Goal: Task Accomplishment & Management: Manage account settings

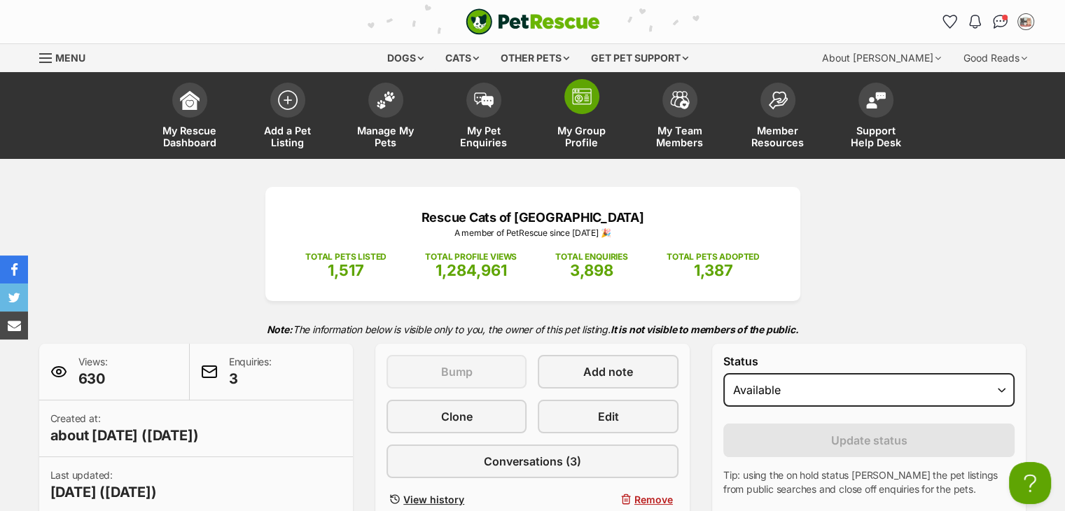
click at [560, 118] on link "My Group Profile" at bounding box center [582, 117] width 98 height 83
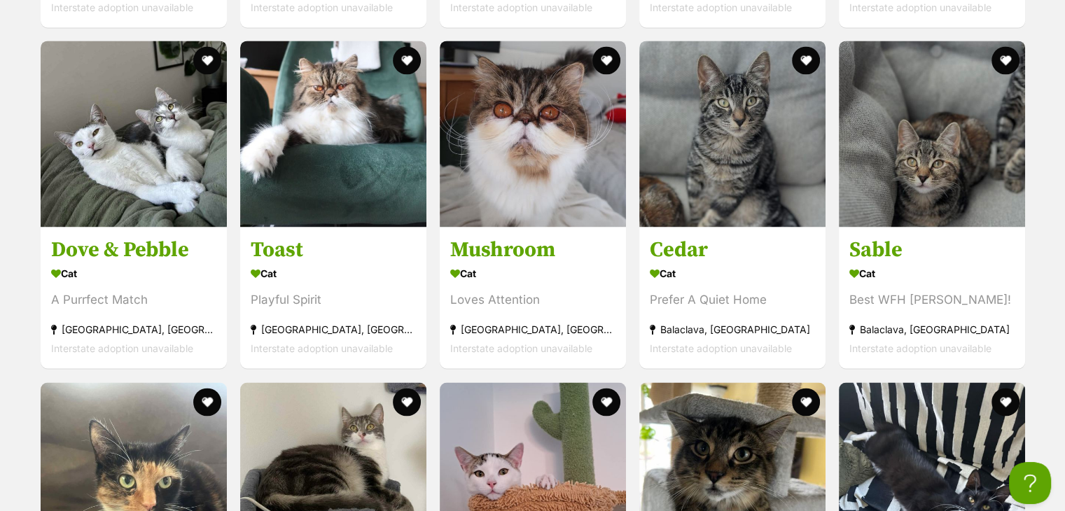
scroll to position [2335, 0]
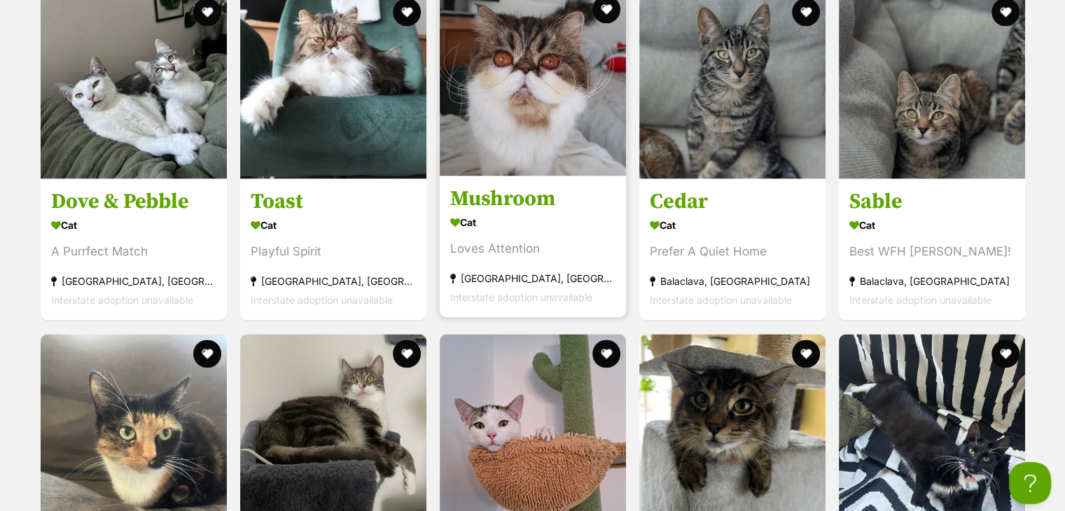
click at [530, 106] on img at bounding box center [533, 83] width 186 height 186
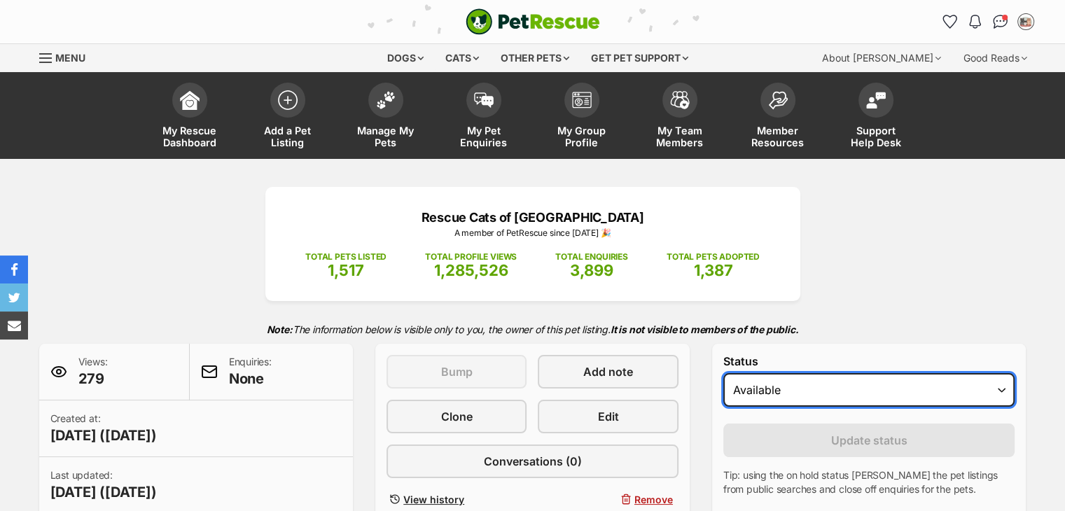
click at [789, 395] on select "Draft Available On hold Adopted" at bounding box center [869, 390] width 292 height 34
select select "on_hold"
click at [723, 373] on select "Draft Available On hold Adopted" at bounding box center [869, 390] width 292 height 34
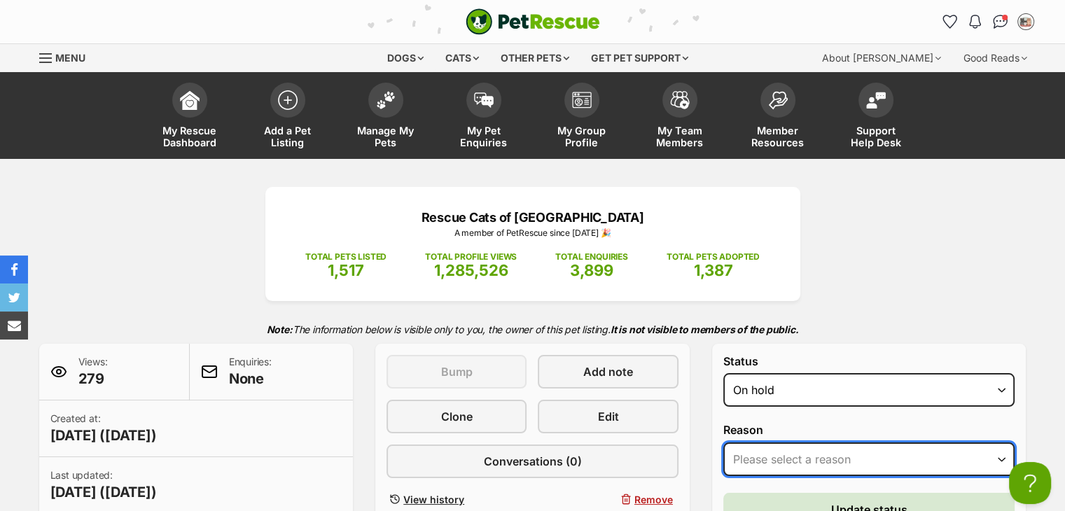
click at [778, 454] on select "Please select a reason Medical reasons Reviewing applications Adoption pending …" at bounding box center [869, 459] width 292 height 34
select select "adoption_pending"
click at [723, 442] on select "Please select a reason Medical reasons Reviewing applications Adoption pending …" at bounding box center [869, 459] width 292 height 34
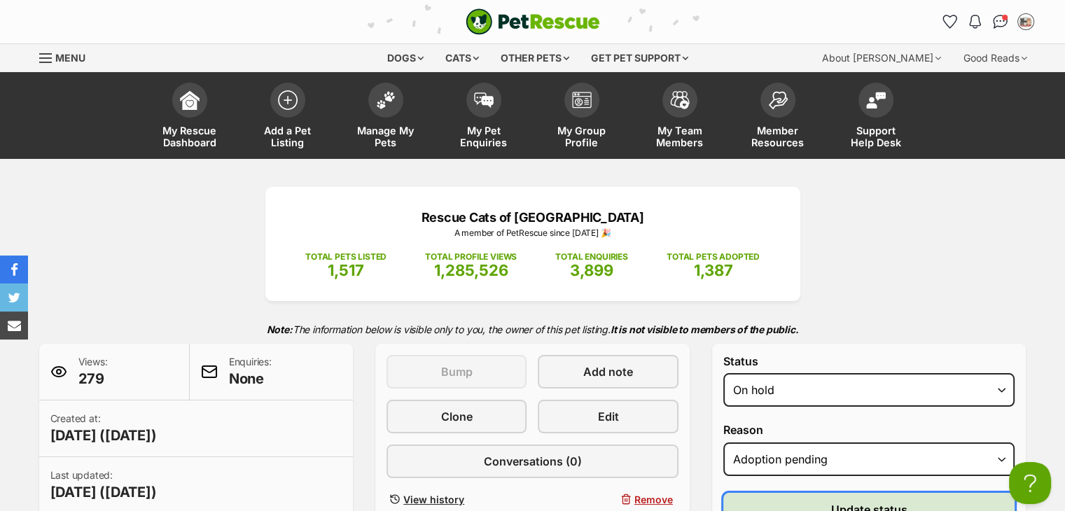
click at [801, 500] on button "Update status" at bounding box center [869, 510] width 292 height 34
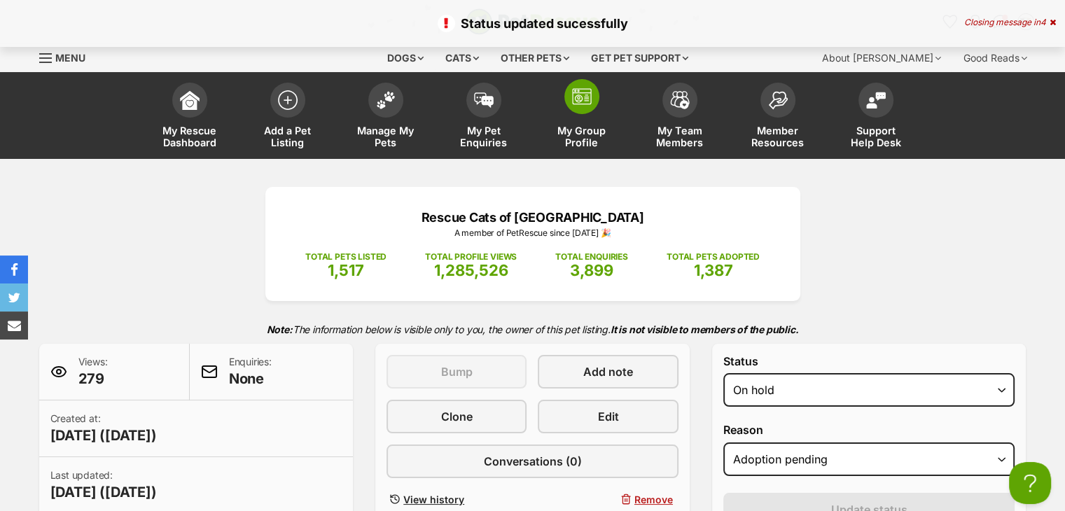
click at [588, 134] on span "My Group Profile" at bounding box center [581, 137] width 63 height 24
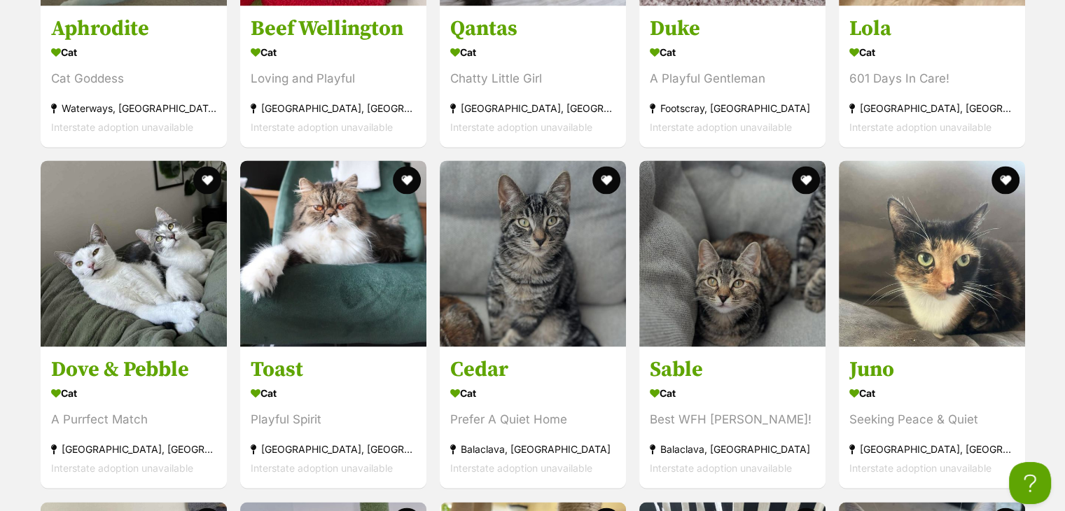
scroll to position [2246, 0]
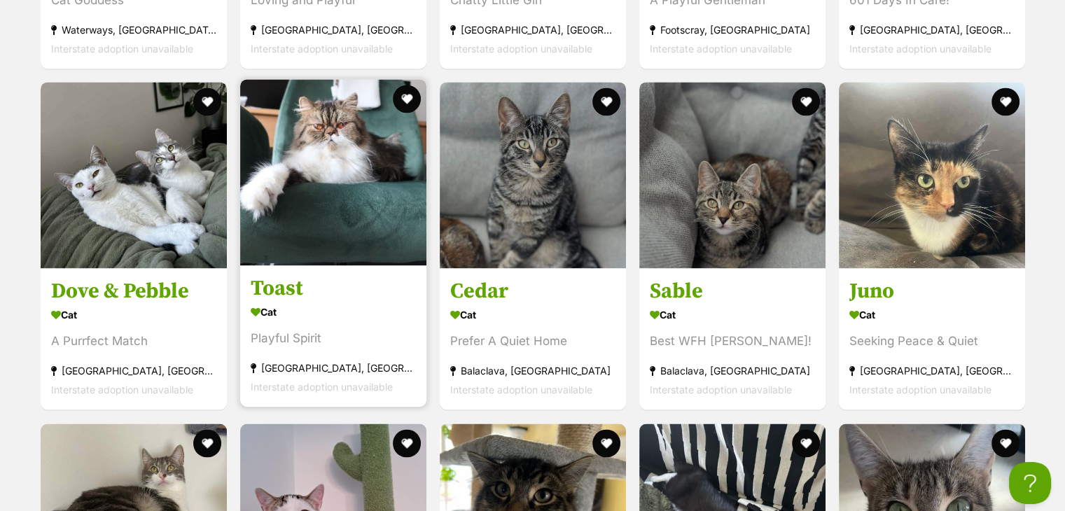
click at [363, 192] on img at bounding box center [333, 172] width 186 height 186
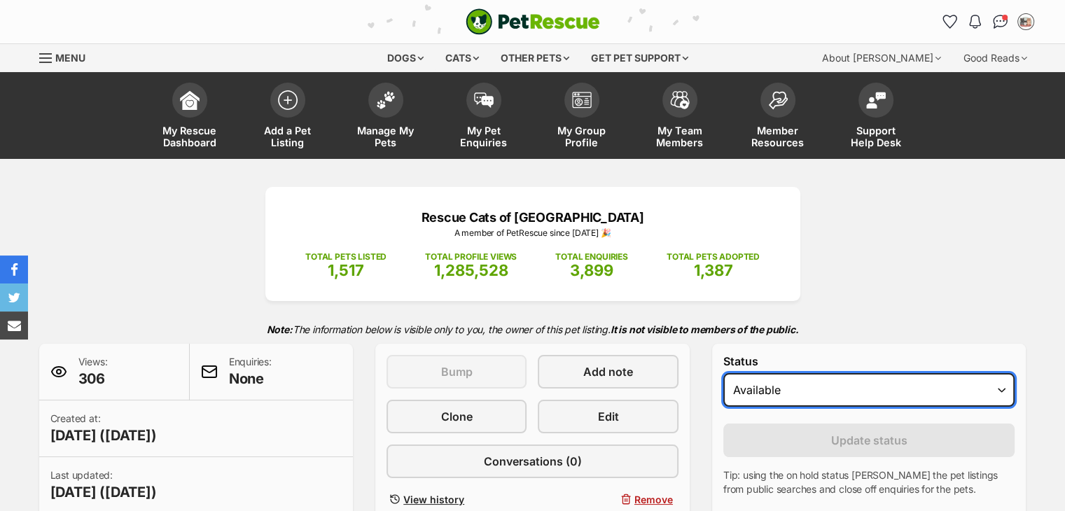
click at [799, 394] on select "Draft Available On hold Adopted" at bounding box center [869, 390] width 292 height 34
select select "on_hold"
click at [723, 373] on select "Draft Available On hold Adopted" at bounding box center [869, 390] width 292 height 34
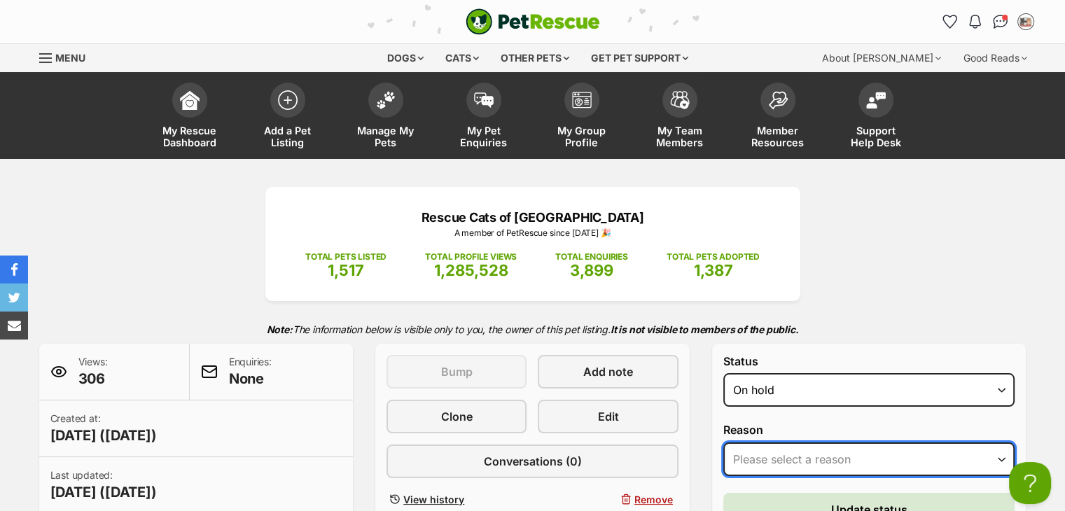
click at [776, 451] on select "Please select a reason Medical reasons Reviewing applications Adoption pending …" at bounding box center [869, 459] width 292 height 34
select select "adoption_pending"
click at [723, 442] on select "Please select a reason Medical reasons Reviewing applications Adoption pending …" at bounding box center [869, 459] width 292 height 34
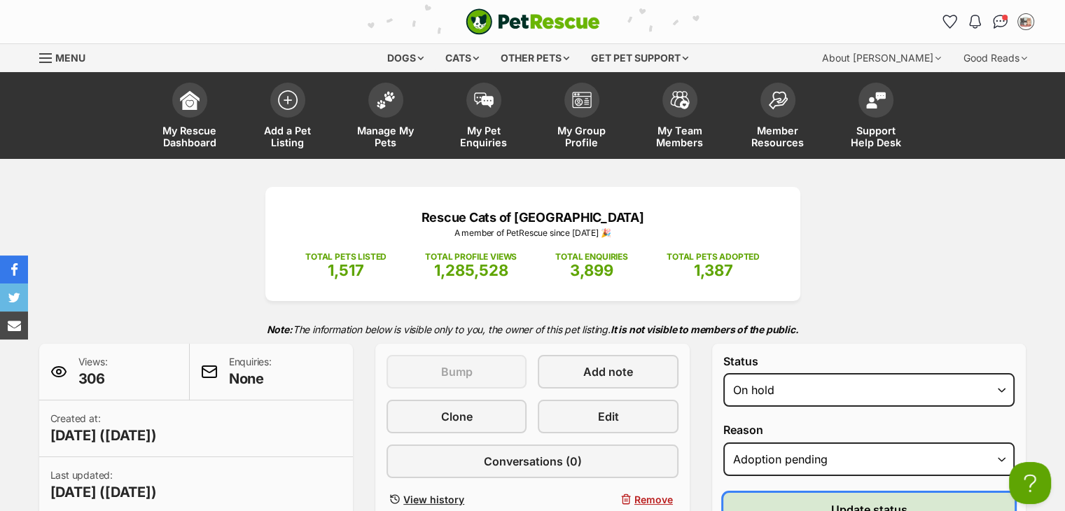
click at [787, 503] on button "Update status" at bounding box center [869, 510] width 292 height 34
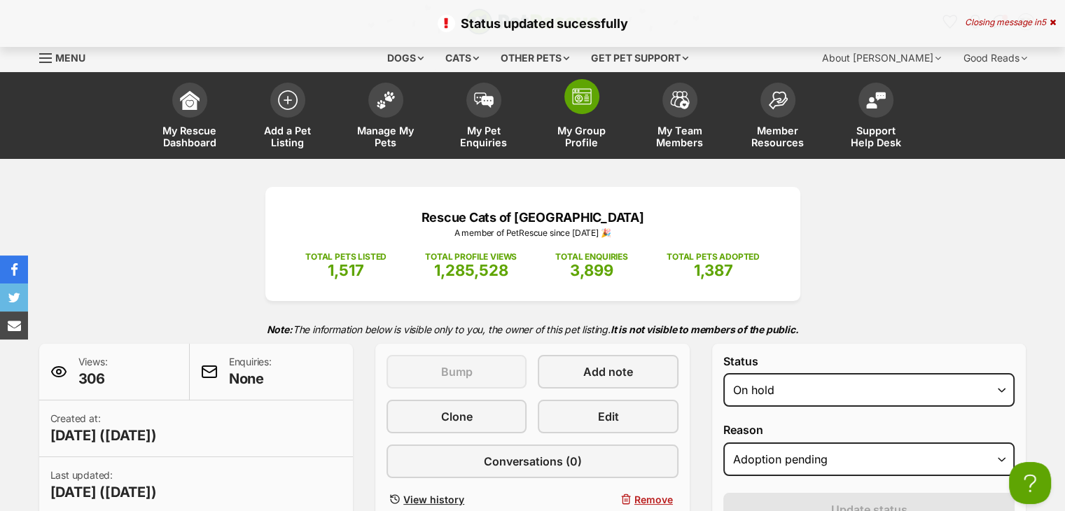
click at [577, 136] on span "My Group Profile" at bounding box center [581, 137] width 63 height 24
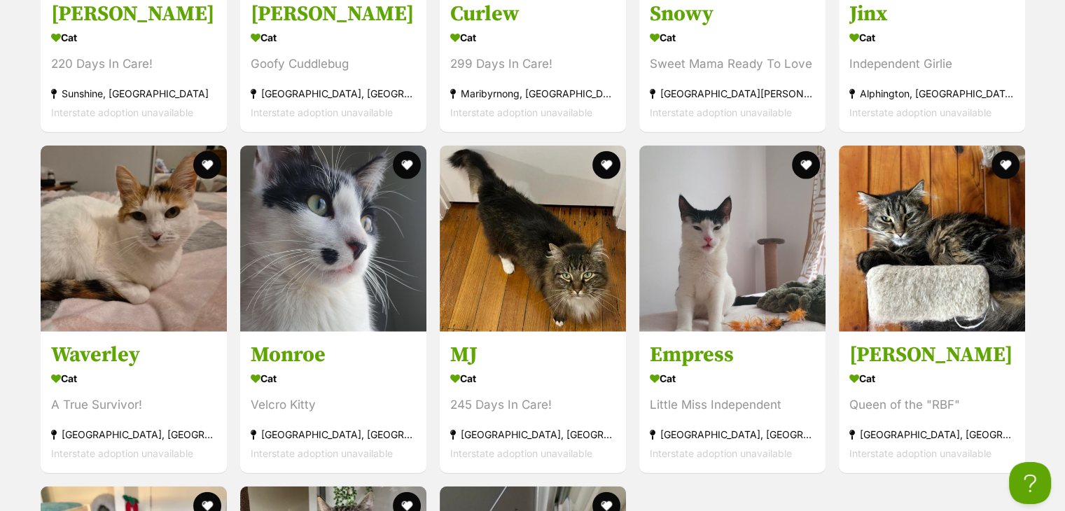
scroll to position [3548, 0]
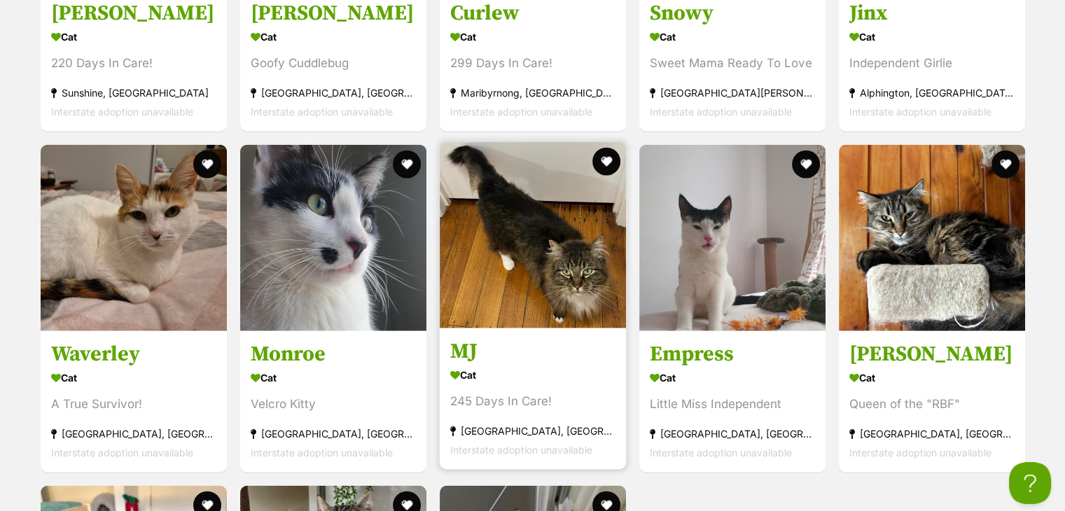
click at [499, 267] on img at bounding box center [533, 235] width 186 height 186
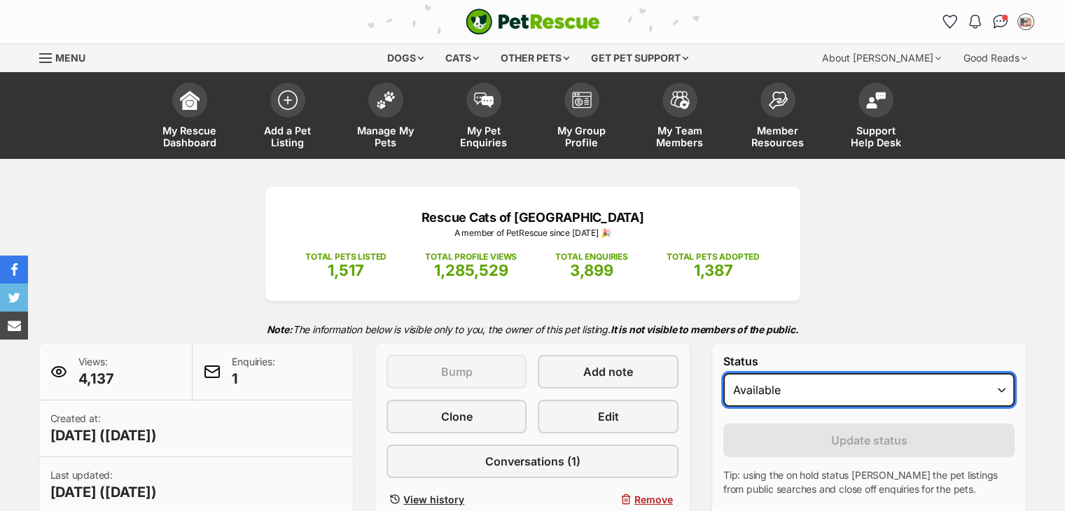
click at [826, 395] on select "Draft - not available as listing has enquires Available On hold Adopted" at bounding box center [869, 390] width 292 height 34
select select "on_hold"
click at [723, 373] on select "Draft - not available as listing has enquires Available On hold Adopted" at bounding box center [869, 390] width 292 height 34
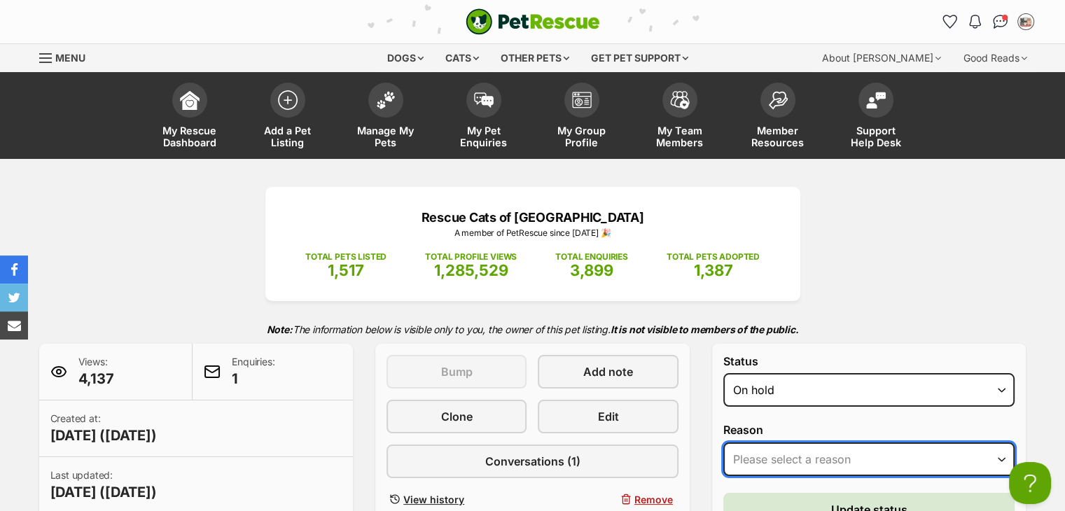
click at [784, 453] on select "Please select a reason Medical reasons Reviewing applications Adoption pending …" at bounding box center [869, 459] width 292 height 34
select select "adoption_pending"
click at [723, 442] on select "Please select a reason Medical reasons Reviewing applications Adoption pending …" at bounding box center [869, 459] width 292 height 34
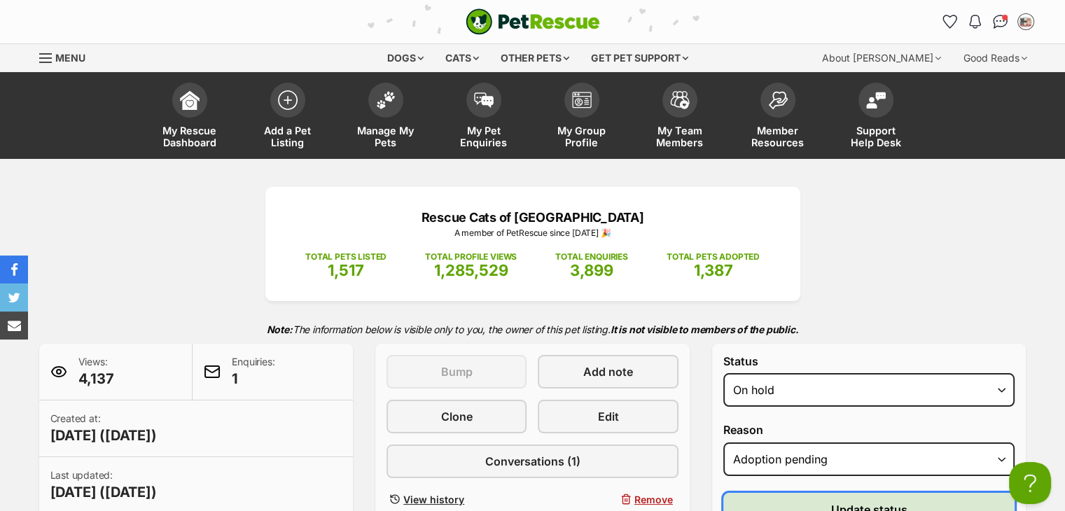
click at [792, 502] on button "Update status" at bounding box center [869, 510] width 292 height 34
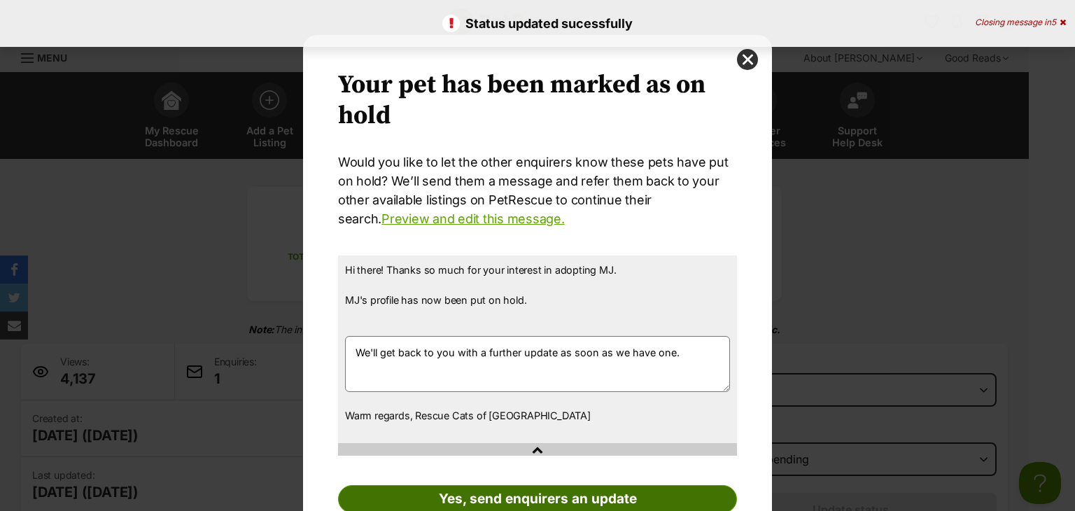
click at [475, 490] on link "Yes, send enquirers an update" at bounding box center [537, 499] width 399 height 28
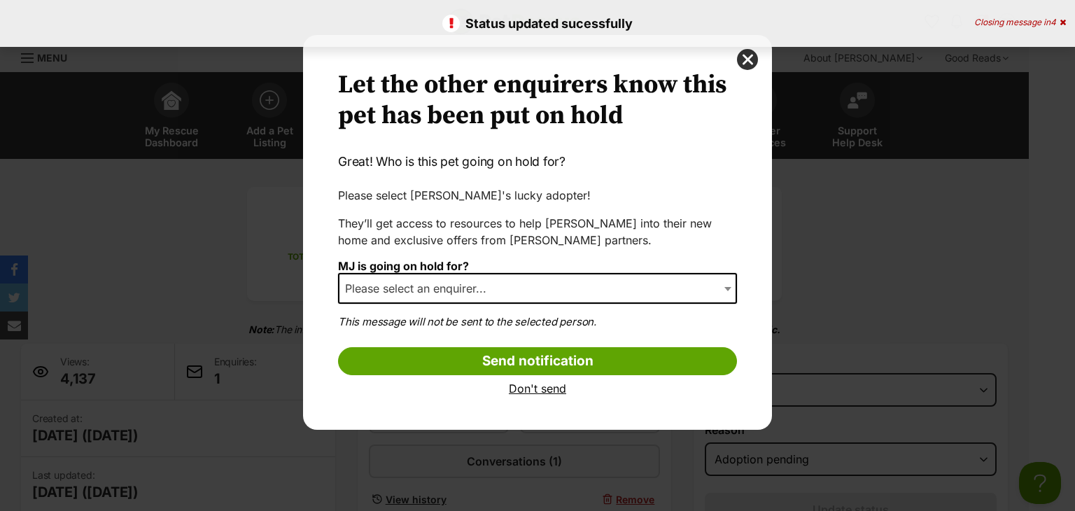
click at [504, 290] on span "Please select an enquirer..." at bounding box center [537, 288] width 399 height 31
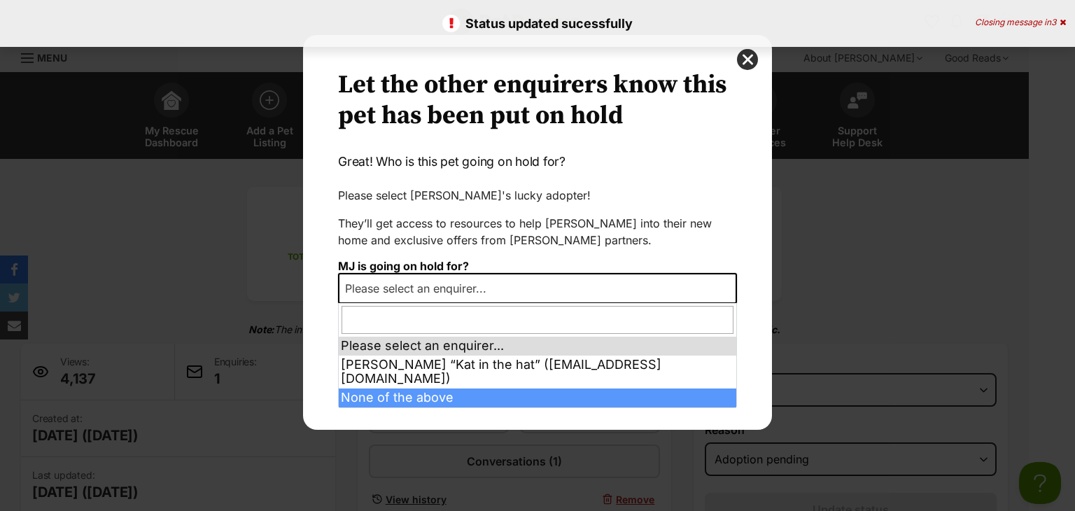
select select "other"
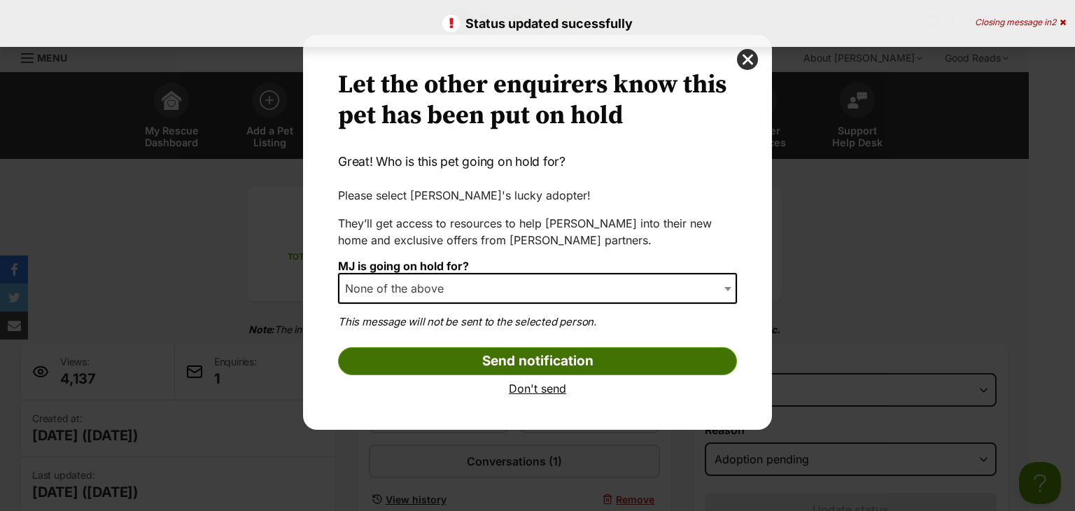
click at [462, 351] on input "Send notification" at bounding box center [537, 361] width 399 height 28
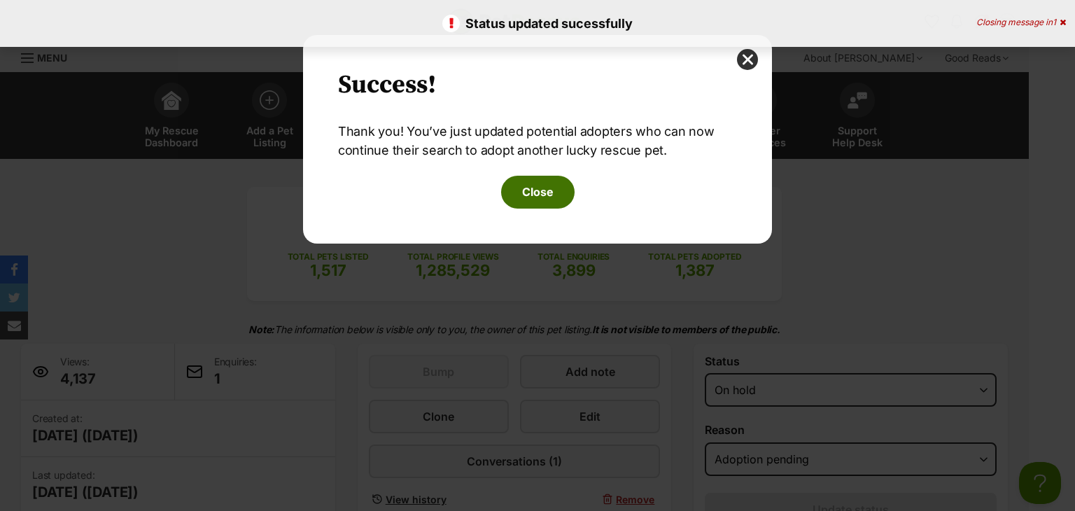
click at [545, 180] on button "Close" at bounding box center [537, 192] width 73 height 32
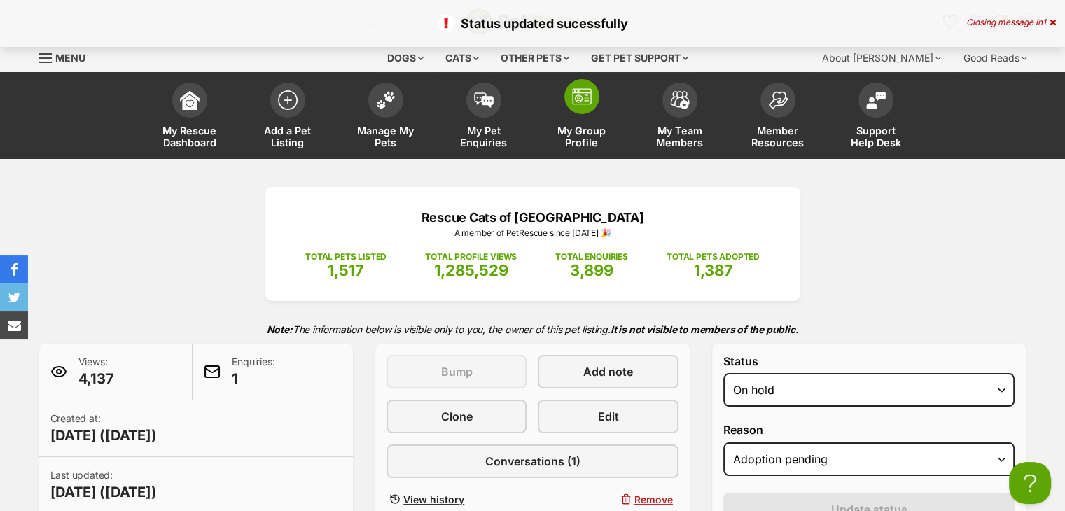
click at [587, 122] on link "My Group Profile" at bounding box center [582, 117] width 98 height 83
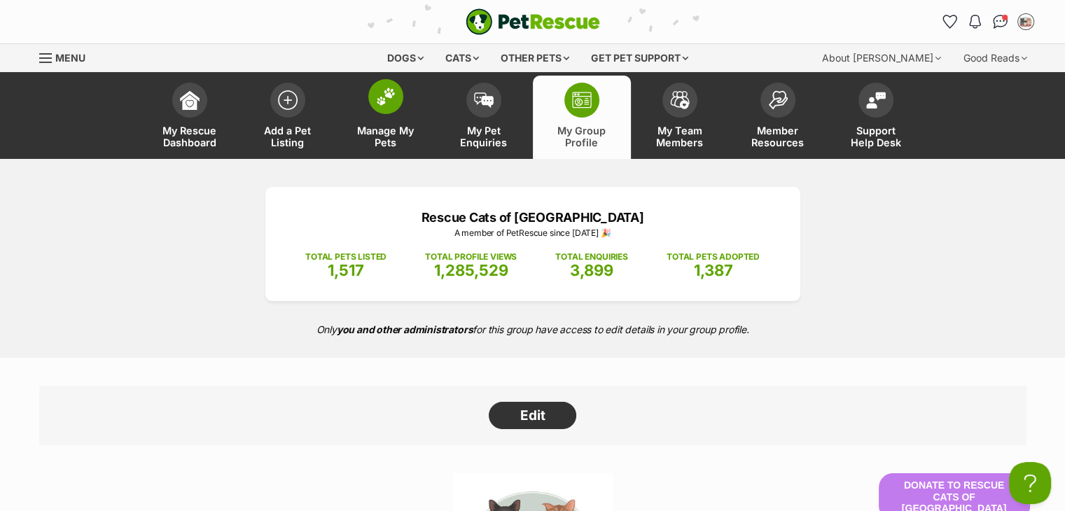
click at [372, 125] on span "Manage My Pets" at bounding box center [385, 137] width 63 height 24
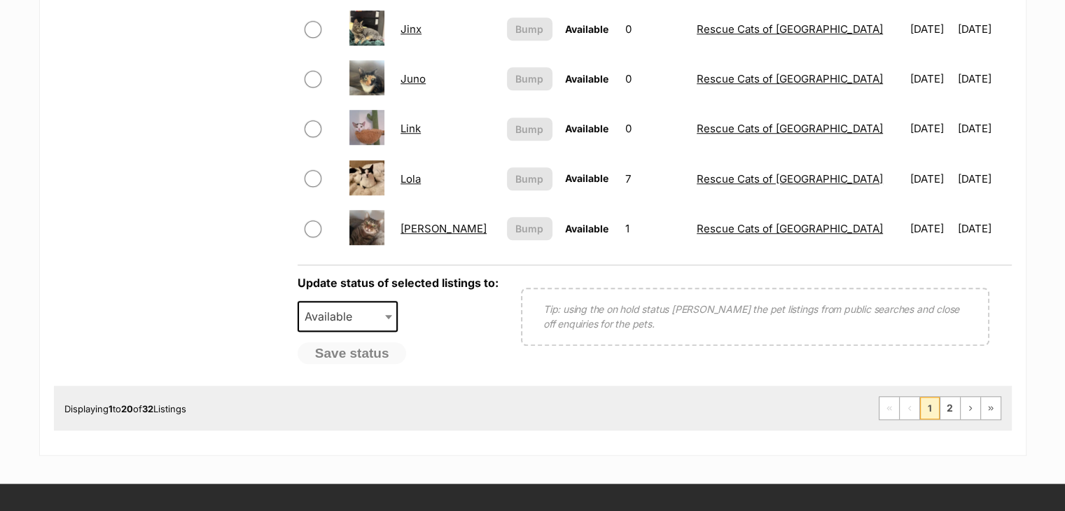
scroll to position [1128, 0]
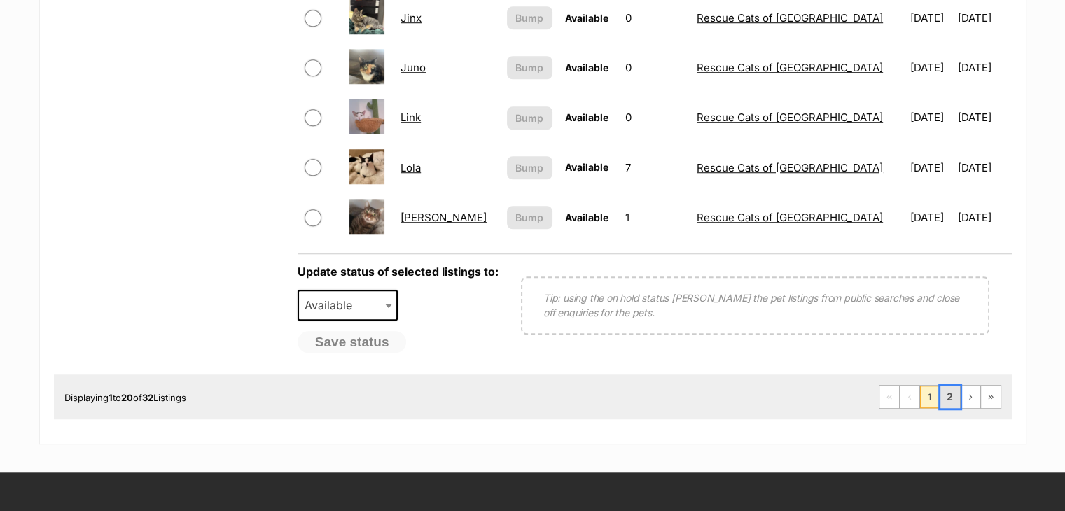
click at [955, 393] on link "2" at bounding box center [950, 397] width 20 height 22
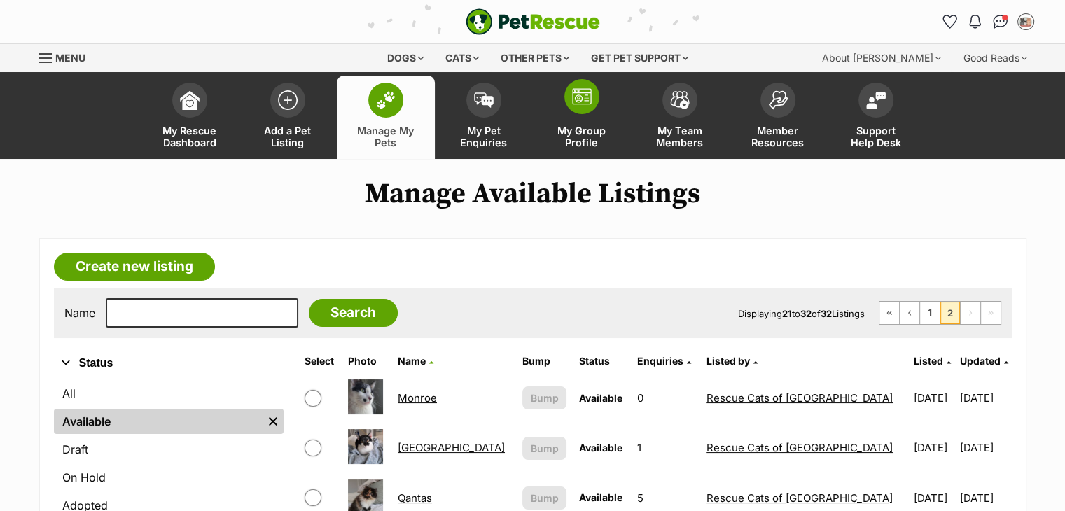
click at [590, 123] on link "My Group Profile" at bounding box center [582, 117] width 98 height 83
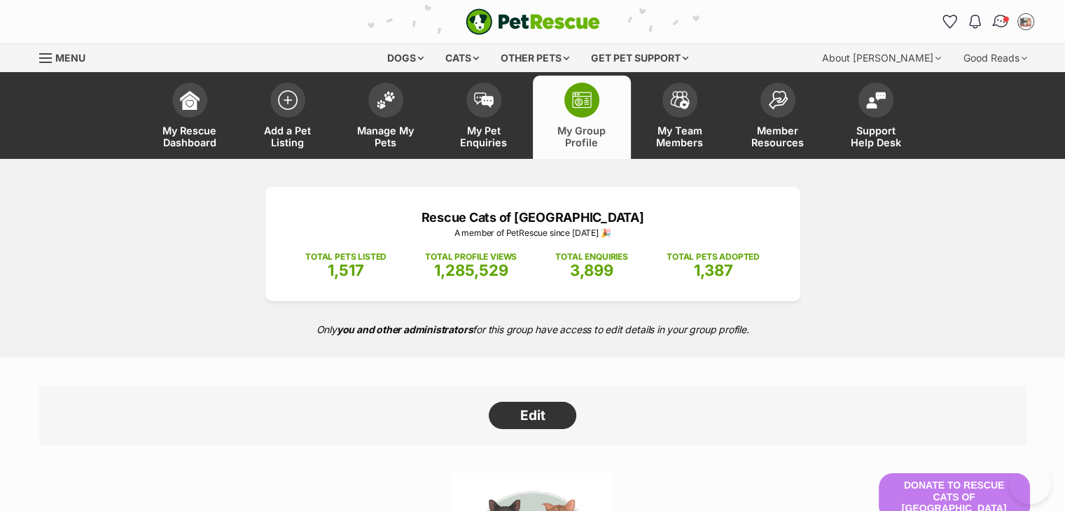
click at [996, 20] on img "Conversations" at bounding box center [999, 22] width 19 height 18
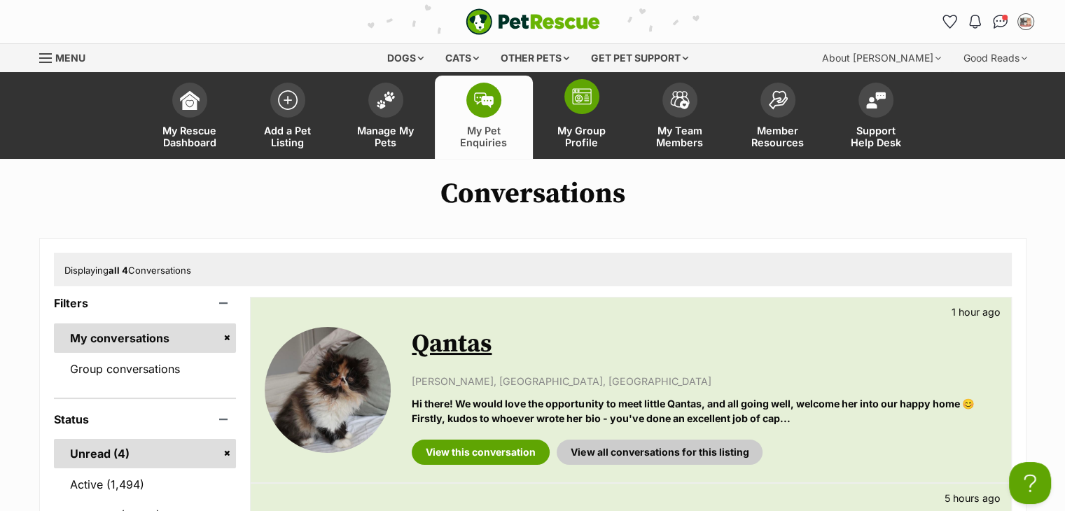
click at [573, 149] on link "My Group Profile" at bounding box center [582, 117] width 98 height 83
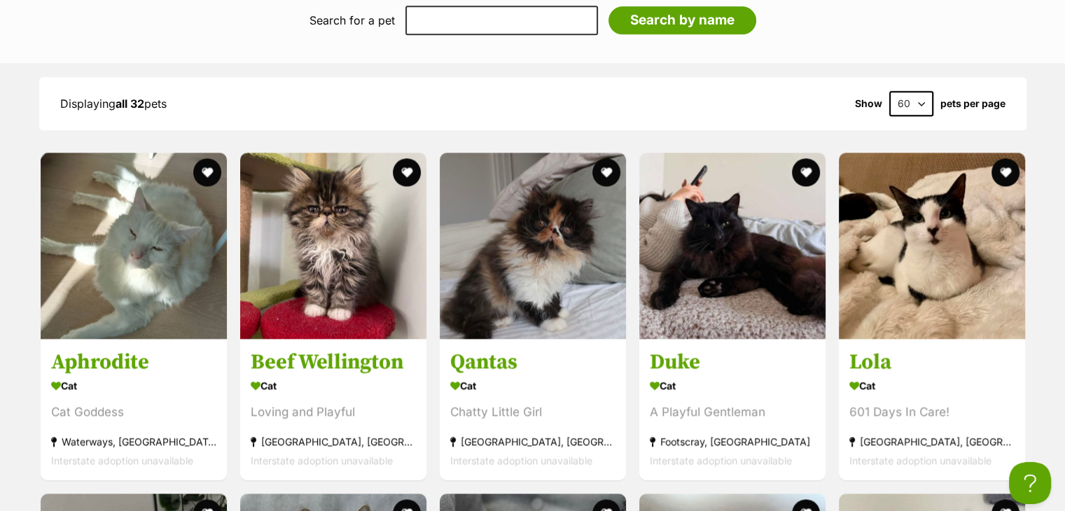
scroll to position [1834, 0]
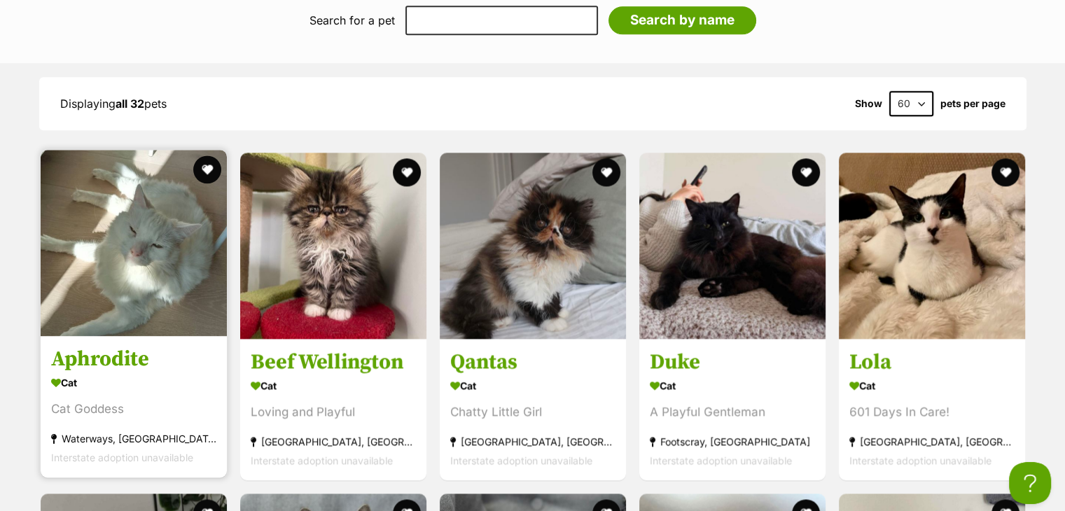
click at [70, 262] on img at bounding box center [134, 243] width 186 height 186
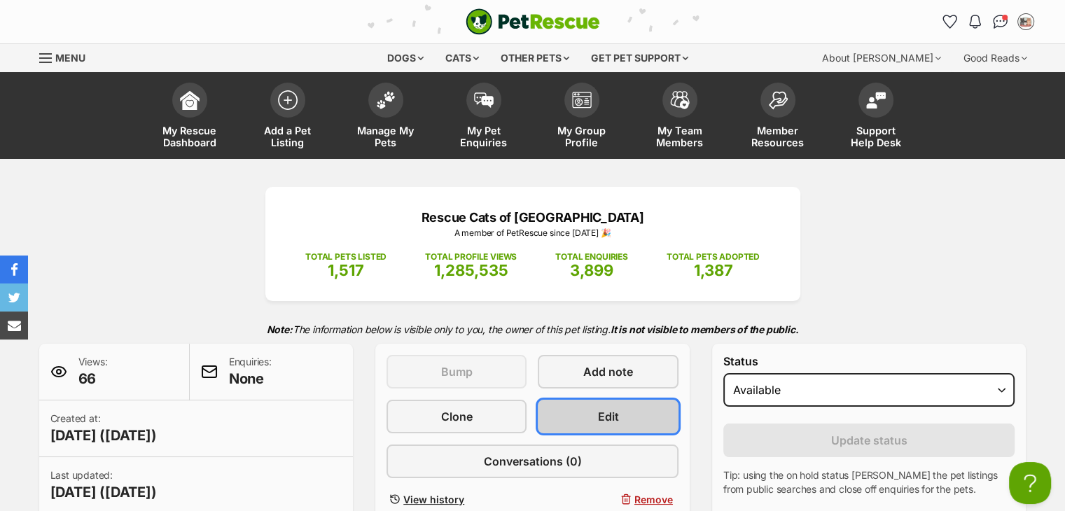
click at [605, 421] on span "Edit" at bounding box center [608, 416] width 21 height 17
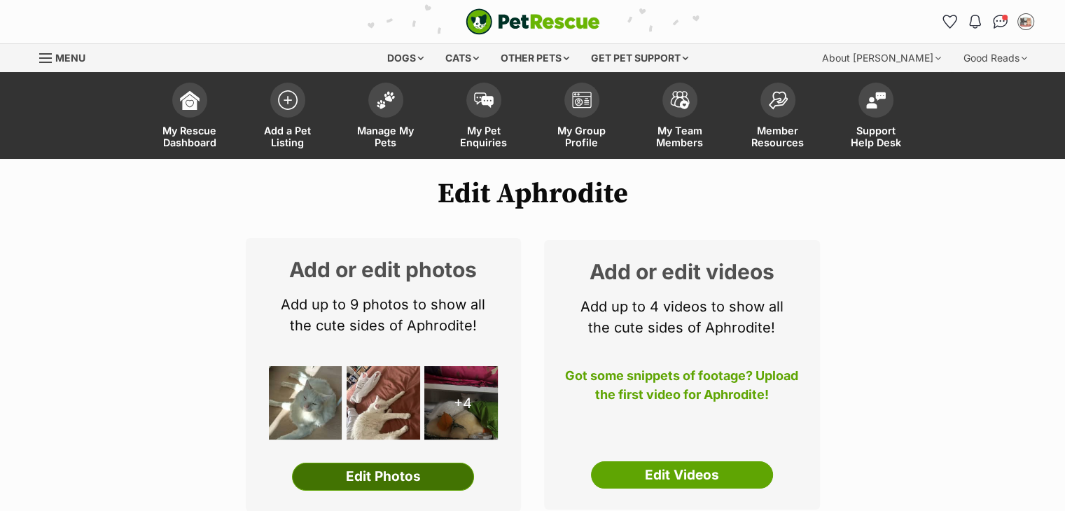
click at [403, 471] on link "Edit Photos" at bounding box center [383, 477] width 182 height 28
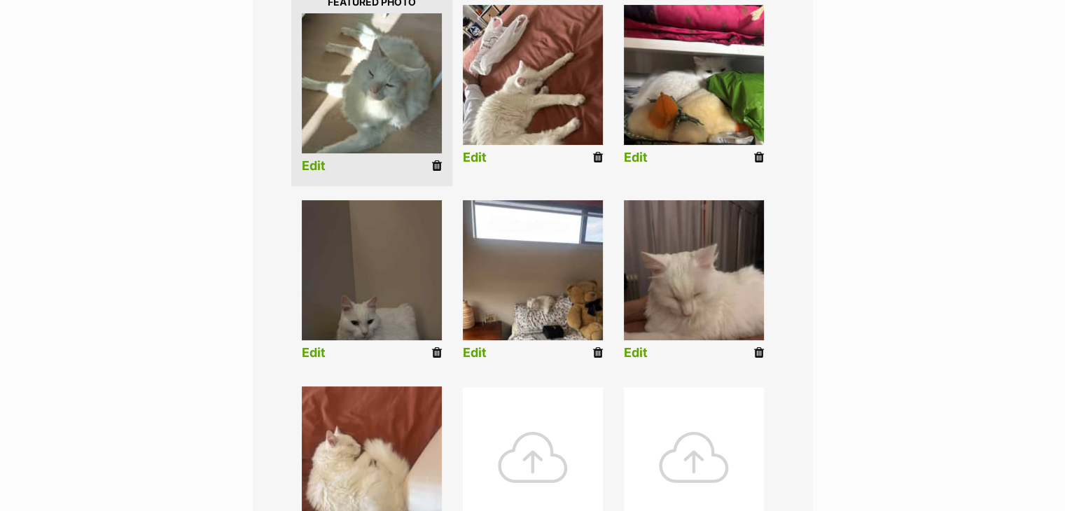
scroll to position [462, 0]
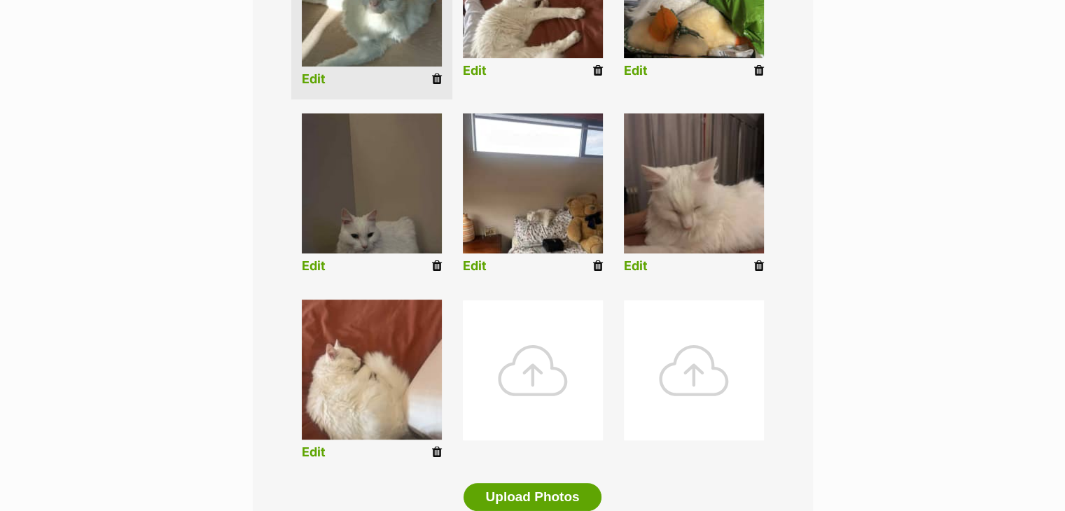
click at [759, 262] on icon at bounding box center [759, 266] width 10 height 13
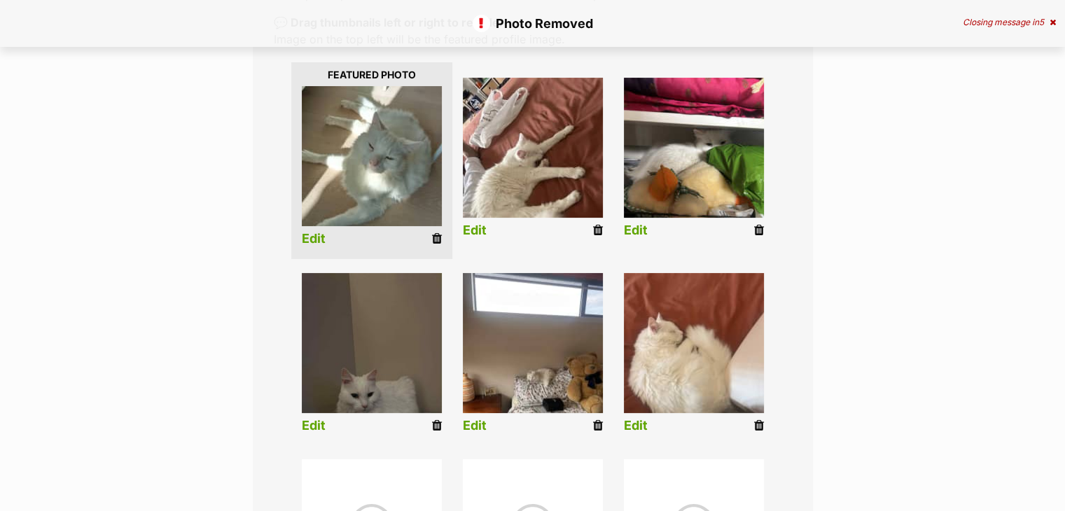
scroll to position [302, 0]
click at [761, 230] on icon at bounding box center [759, 230] width 10 height 13
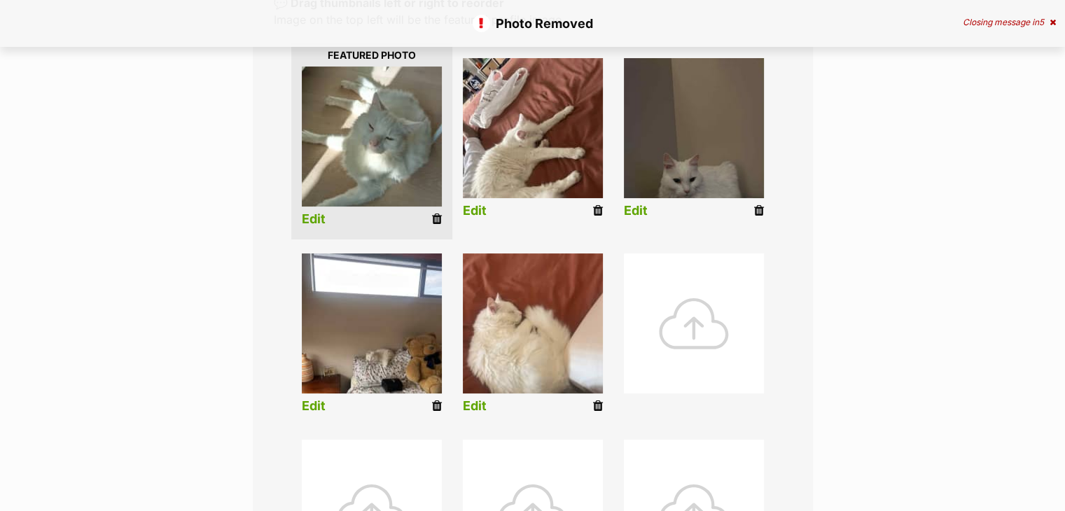
scroll to position [322, 0]
click at [757, 213] on icon at bounding box center [759, 210] width 10 height 13
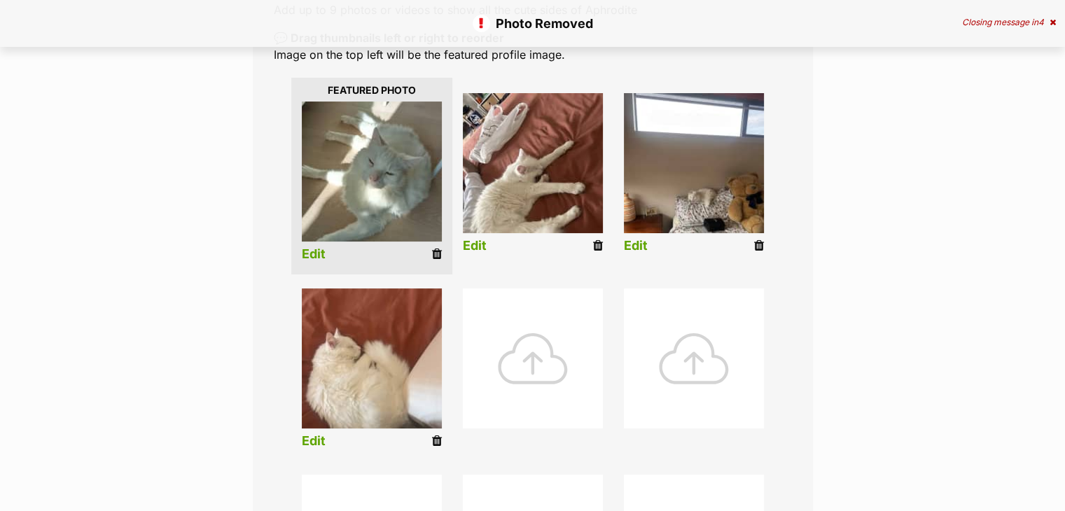
scroll to position [286, 0]
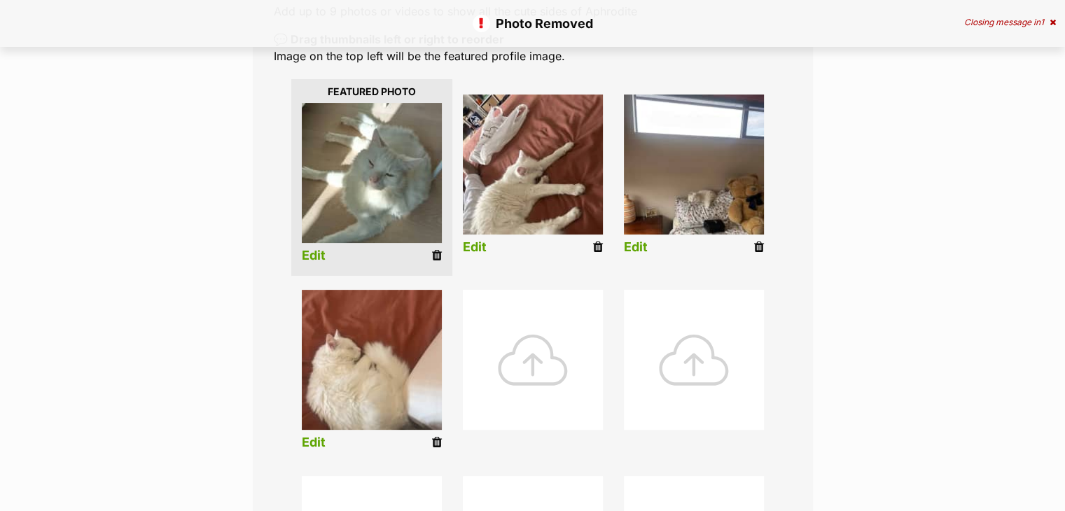
click at [434, 443] on icon at bounding box center [437, 442] width 10 height 13
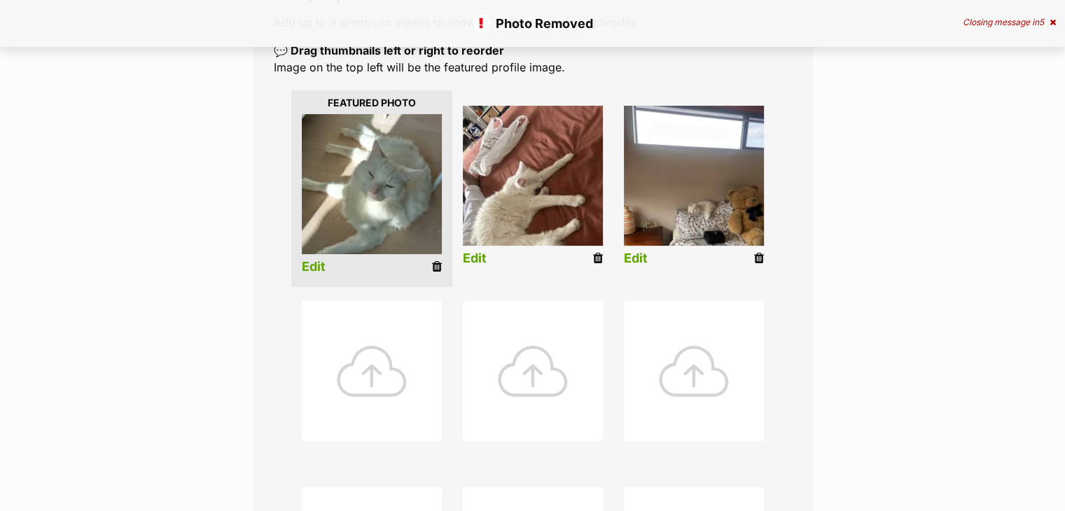
scroll to position [316, 0]
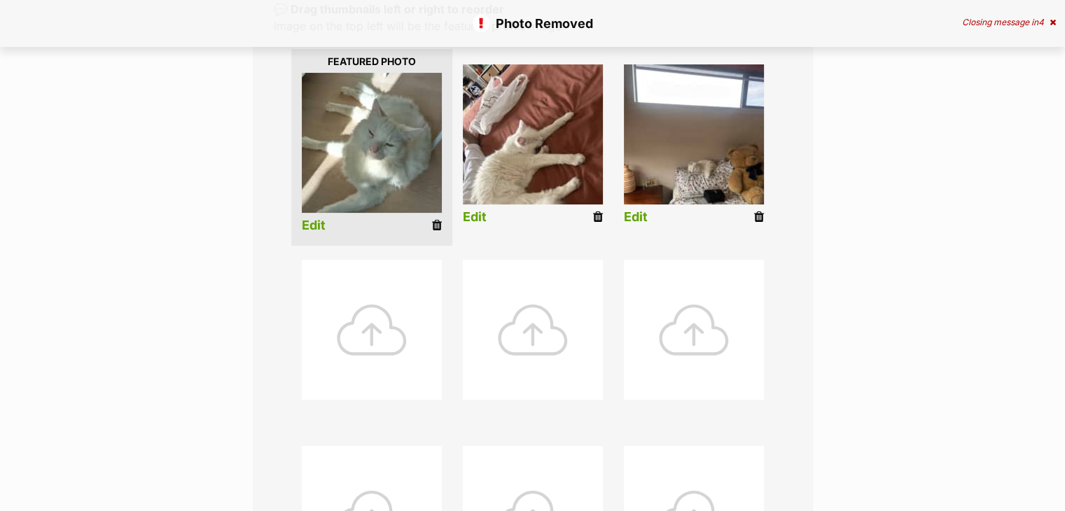
click at [400, 283] on div at bounding box center [372, 330] width 140 height 140
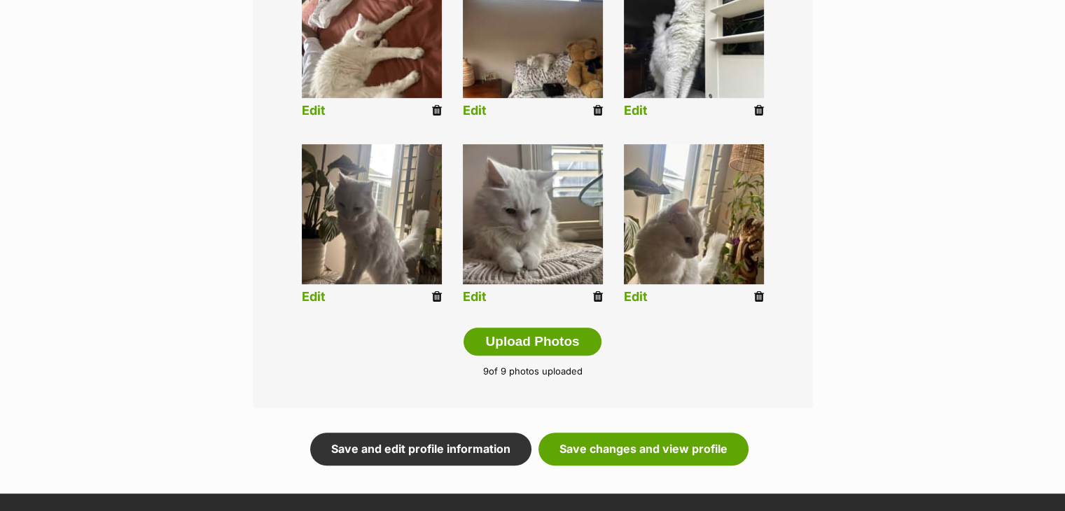
scroll to position [620, 0]
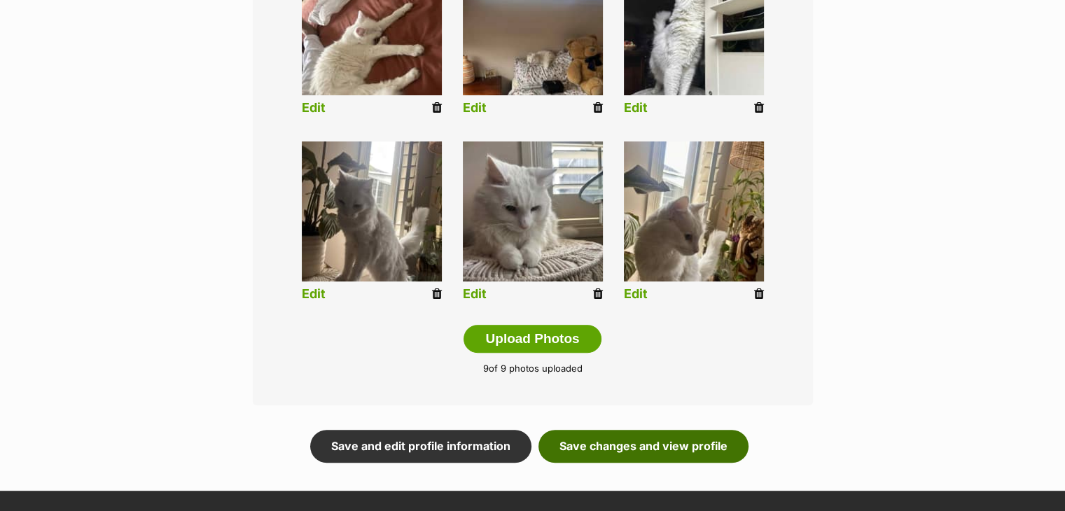
click at [641, 430] on link "Save changes and view profile" at bounding box center [643, 446] width 210 height 32
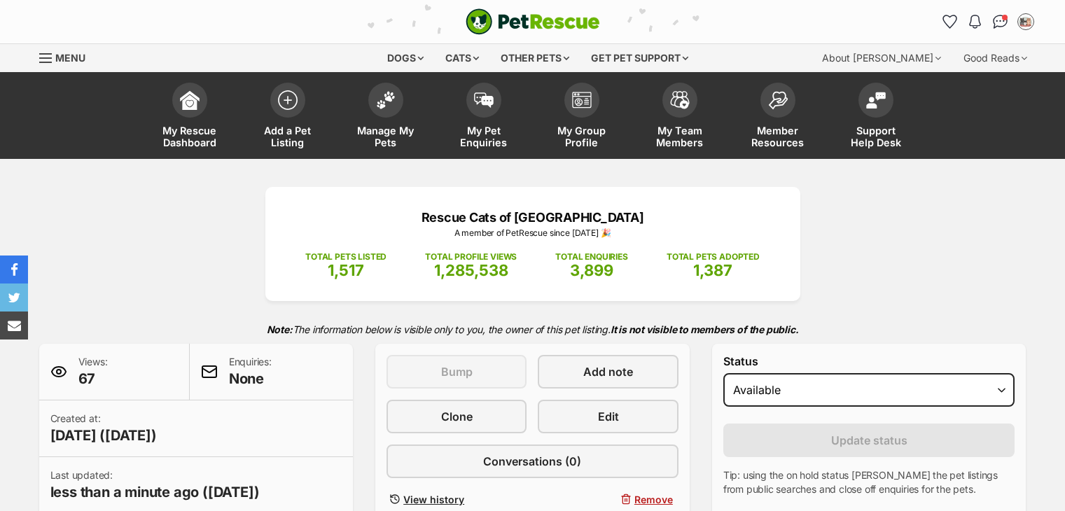
click at [580, 147] on span "My Group Profile" at bounding box center [581, 137] width 63 height 24
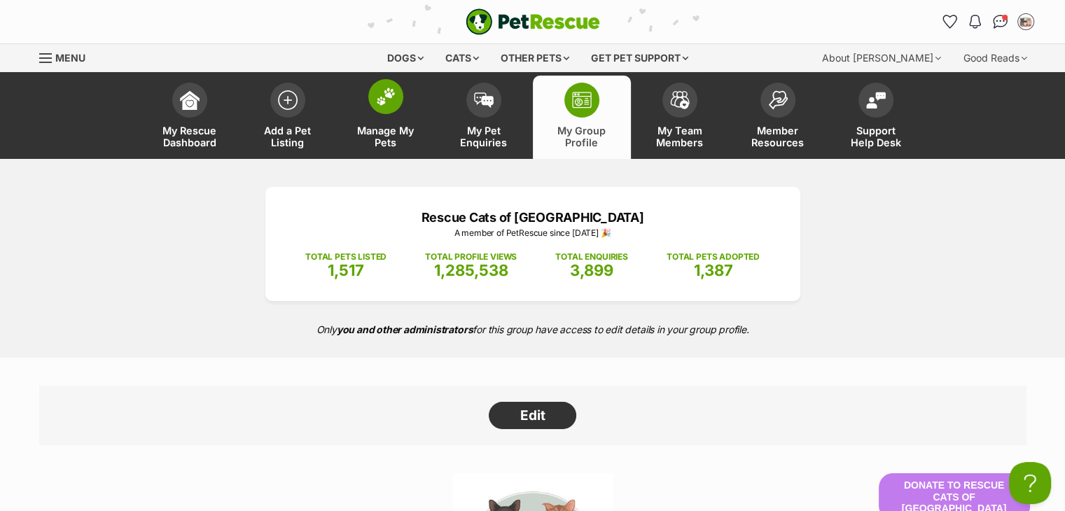
click at [389, 112] on span at bounding box center [385, 96] width 35 height 35
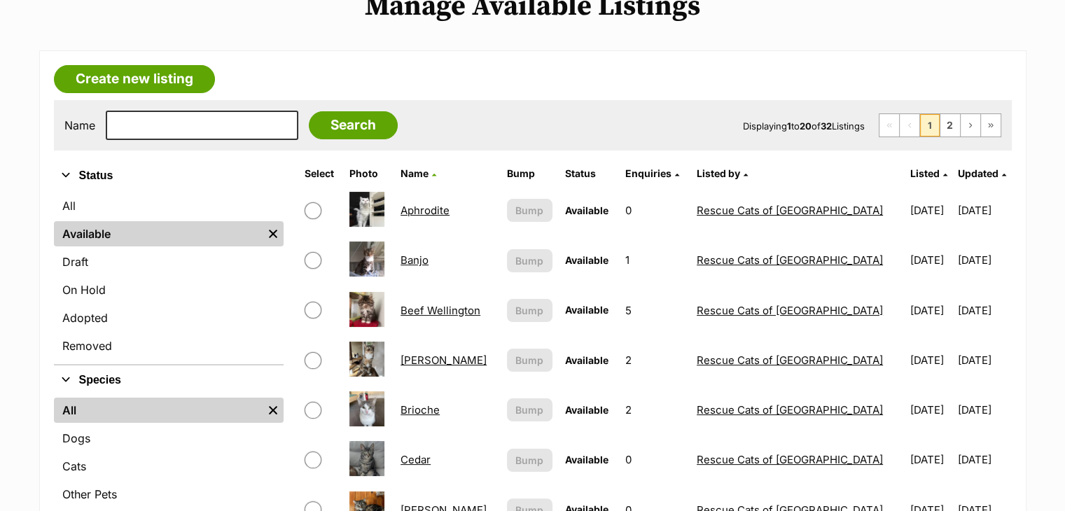
scroll to position [215, 0]
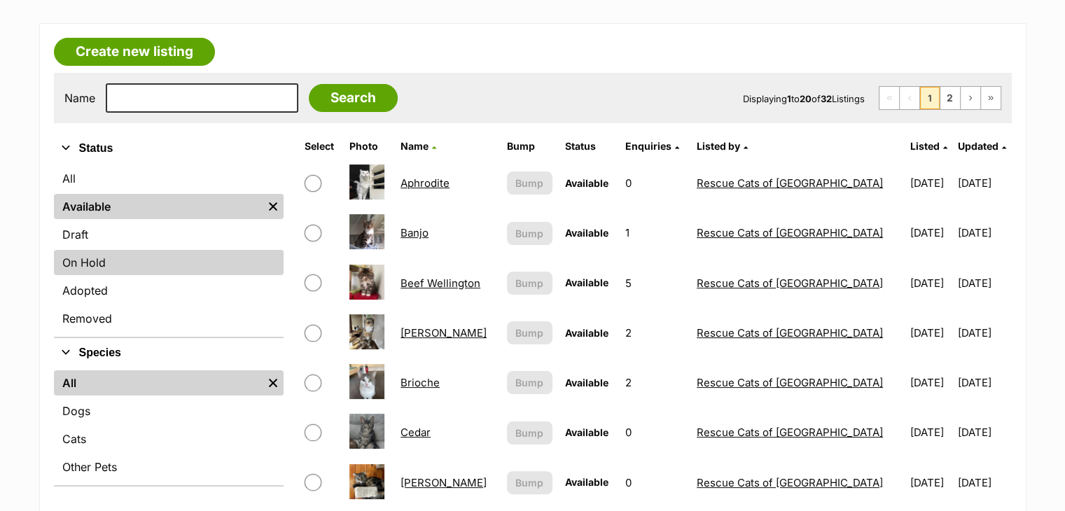
click at [216, 267] on link "On Hold" at bounding box center [169, 262] width 230 height 25
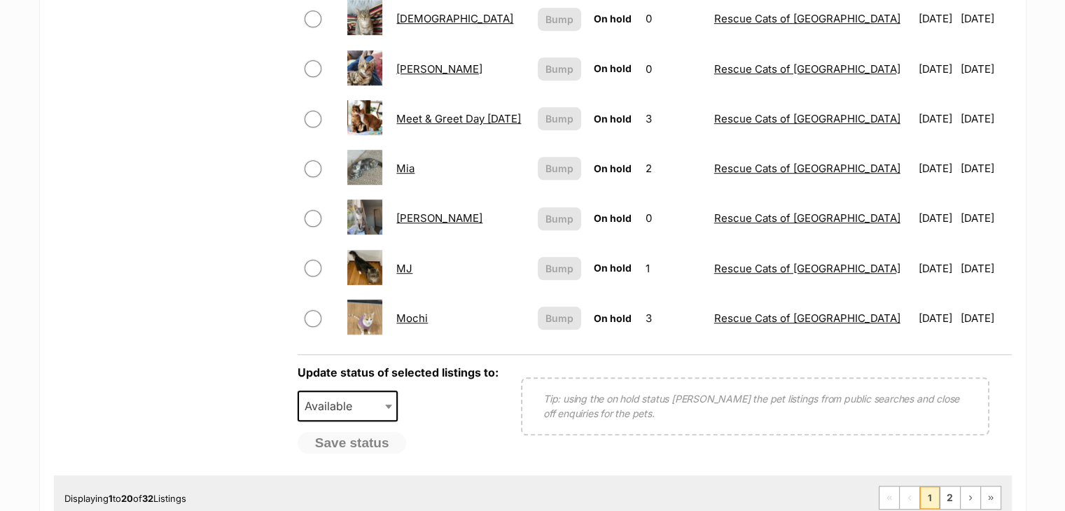
scroll to position [1030, 0]
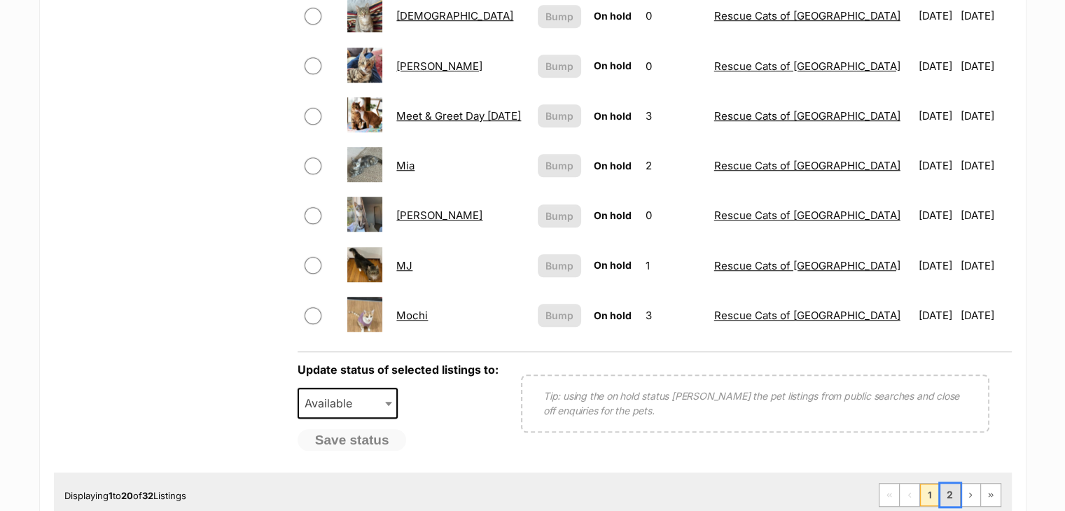
click at [950, 496] on link "2" at bounding box center [950, 495] width 20 height 22
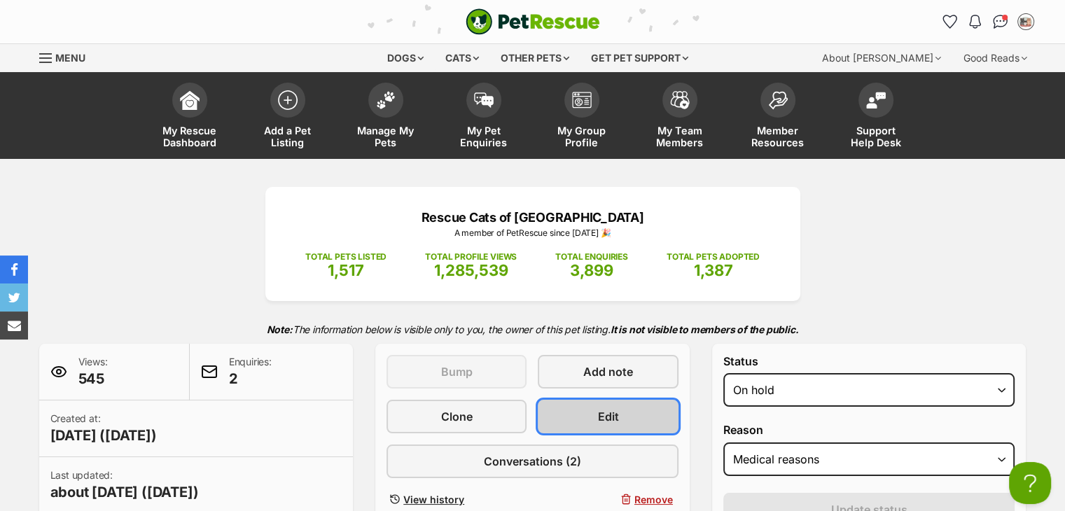
click at [601, 408] on span "Edit" at bounding box center [608, 416] width 21 height 17
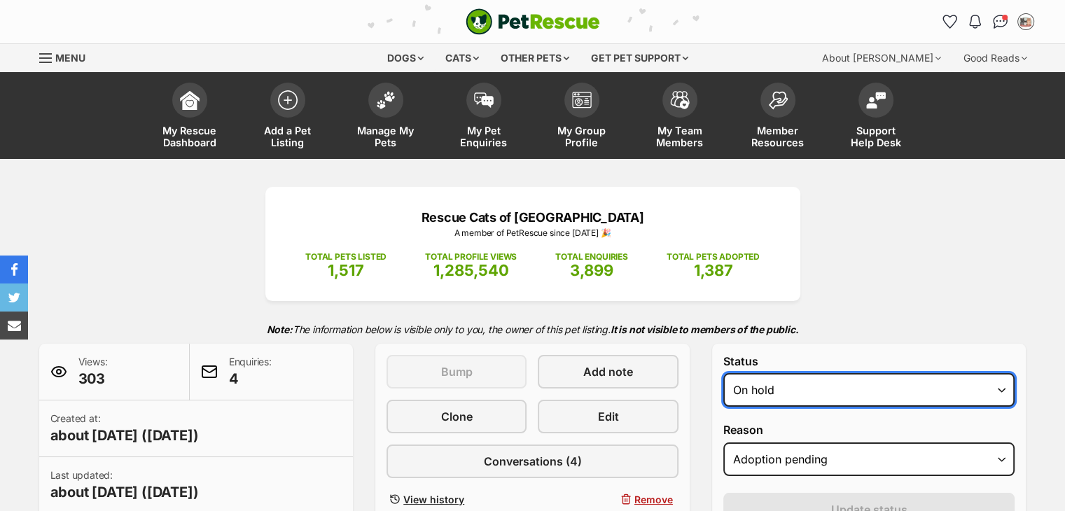
click at [773, 389] on select "Draft - not available as listing has enquires Available On hold Adopted" at bounding box center [869, 390] width 292 height 34
select select "rehomed"
click at [723, 373] on select "Draft - not available as listing has enquires Available On hold Adopted" at bounding box center [869, 390] width 292 height 34
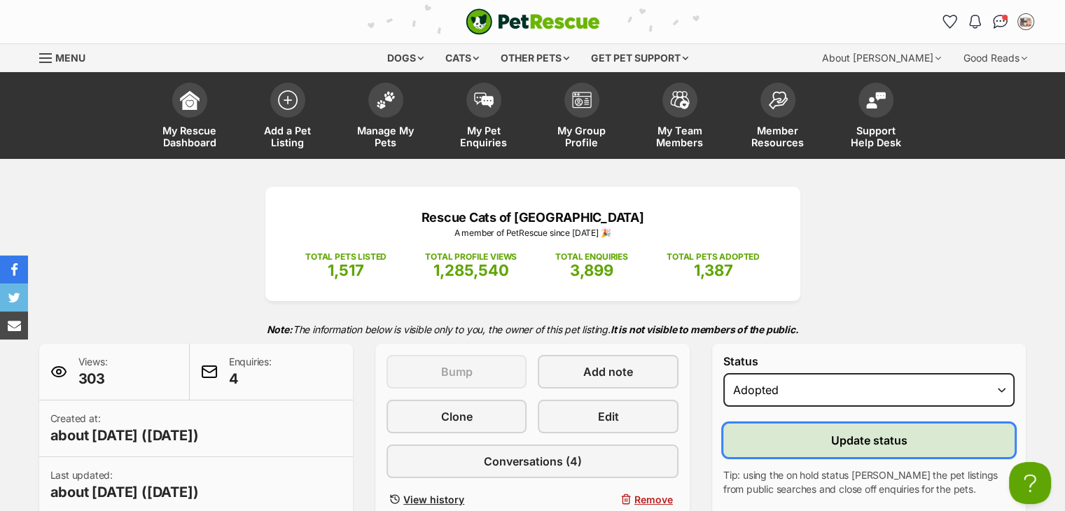
click at [832, 442] on span "Update status" at bounding box center [869, 440] width 76 height 17
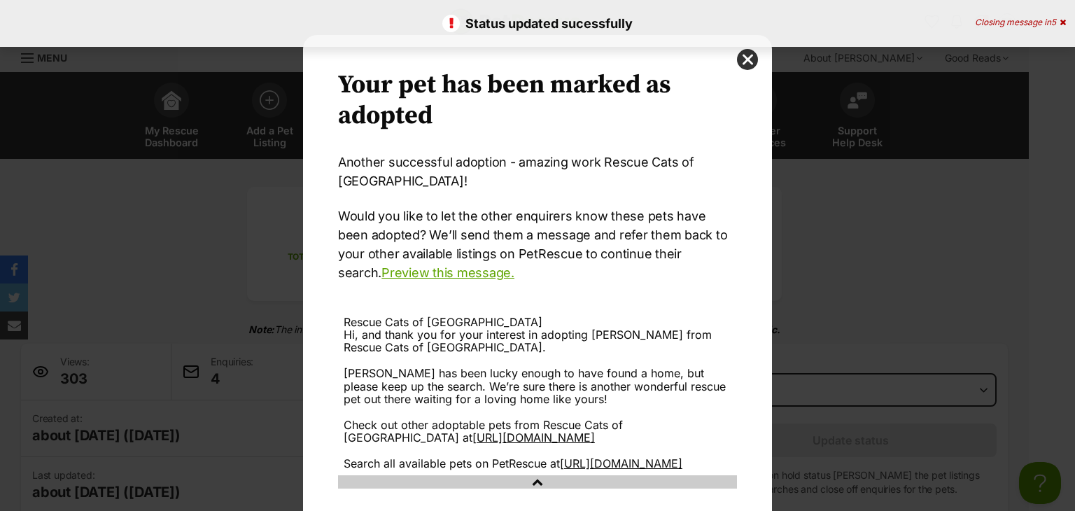
scroll to position [102, 0]
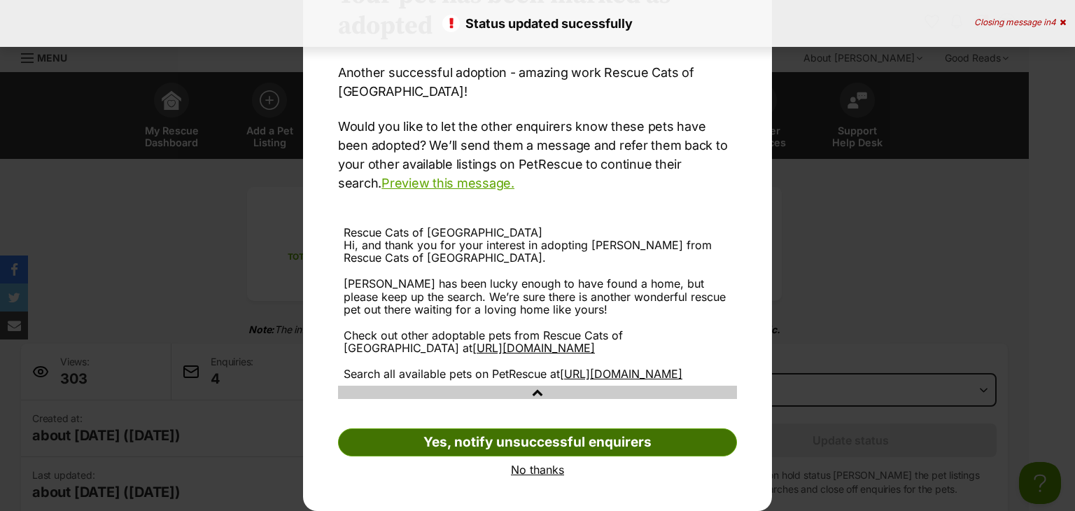
click at [582, 443] on link "Yes, notify unsuccessful enquirers" at bounding box center [537, 442] width 399 height 28
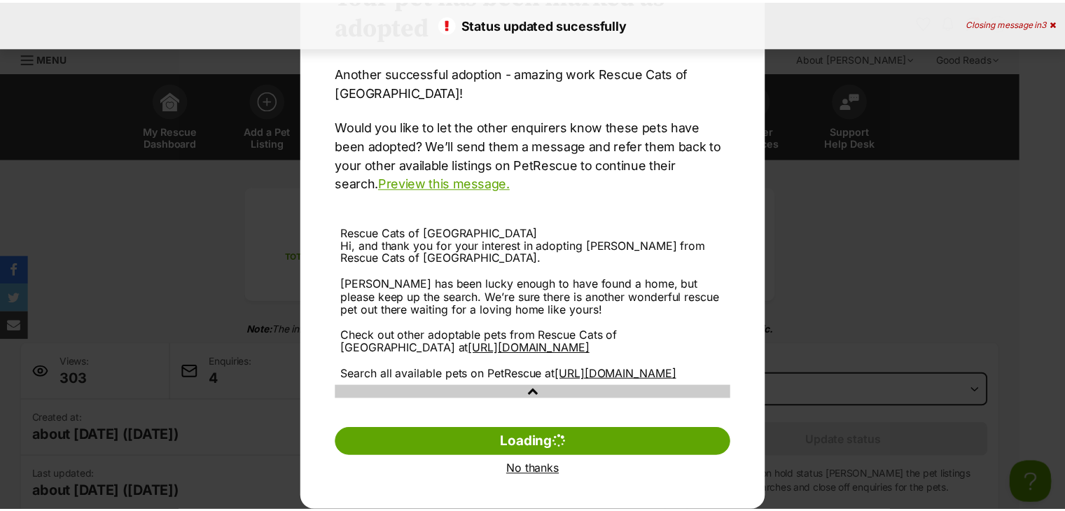
scroll to position [0, 0]
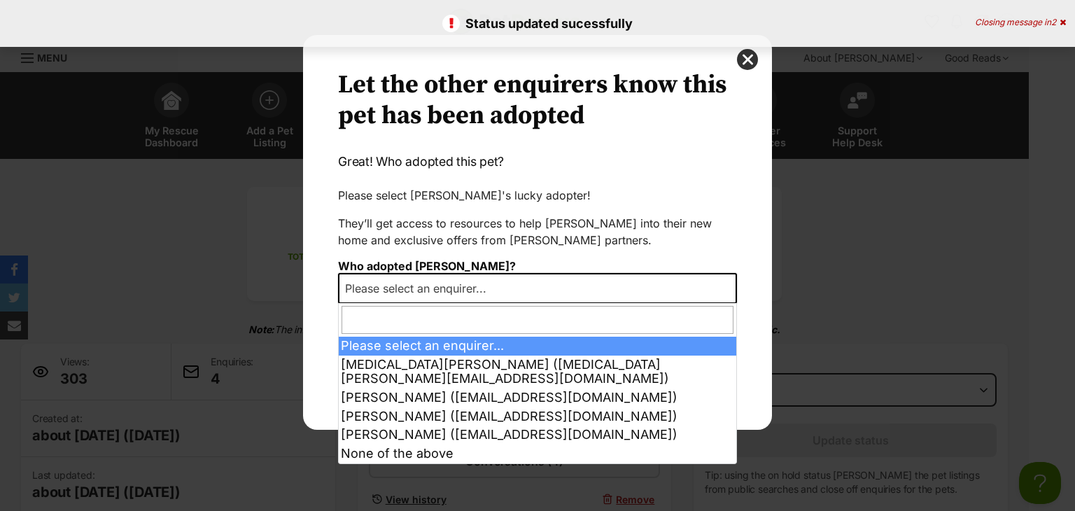
click at [534, 286] on span "Please select an enquirer..." at bounding box center [537, 288] width 399 height 31
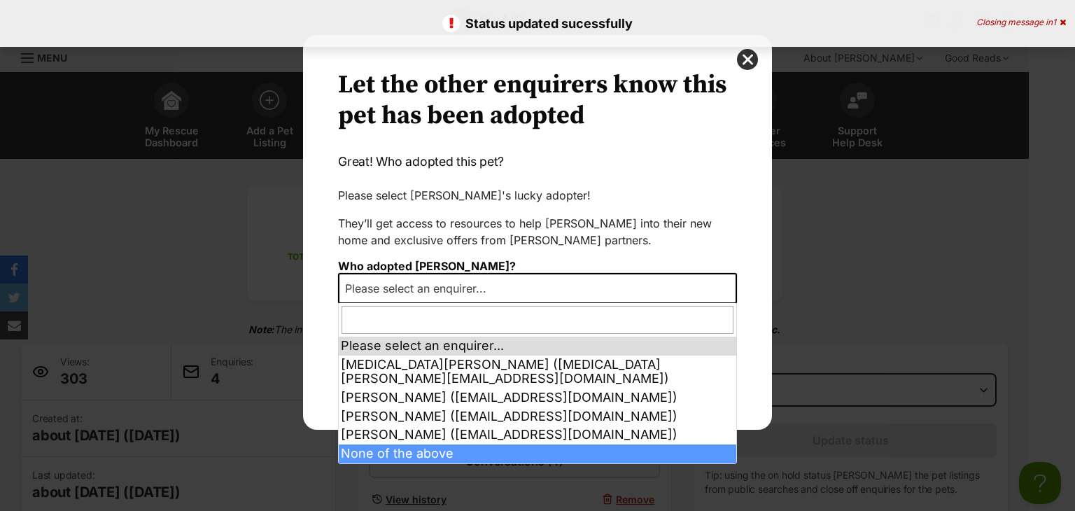
select select "other"
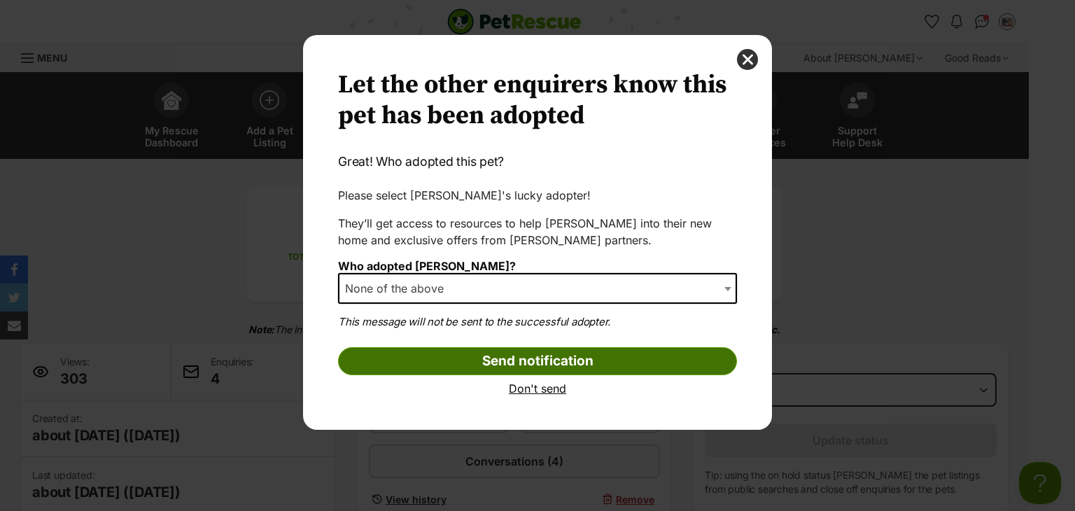
click at [448, 359] on input "Send notification" at bounding box center [537, 361] width 399 height 28
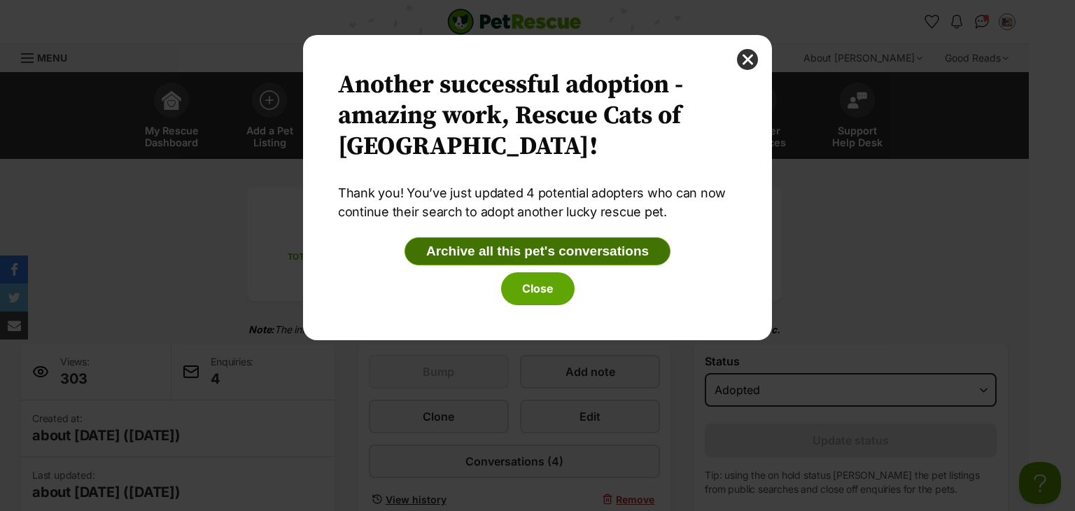
click at [547, 255] on button "Archive all this pet's conversations" at bounding box center [538, 251] width 266 height 28
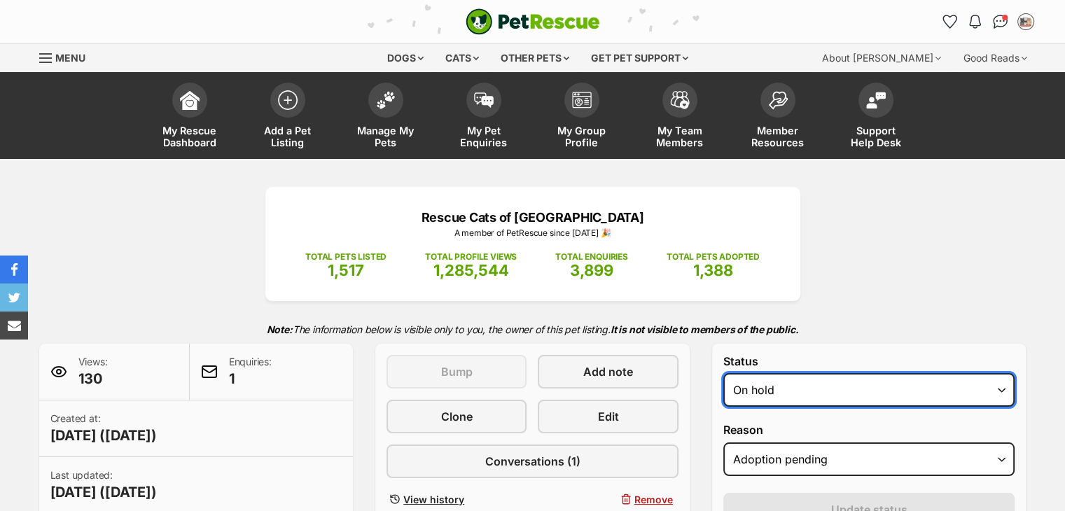
click at [764, 393] on select "Draft - not available as listing has enquires Available On hold Adopted" at bounding box center [869, 390] width 292 height 34
select select "rehomed"
click at [723, 373] on select "Draft - not available as listing has enquires Available On hold Adopted" at bounding box center [869, 390] width 292 height 34
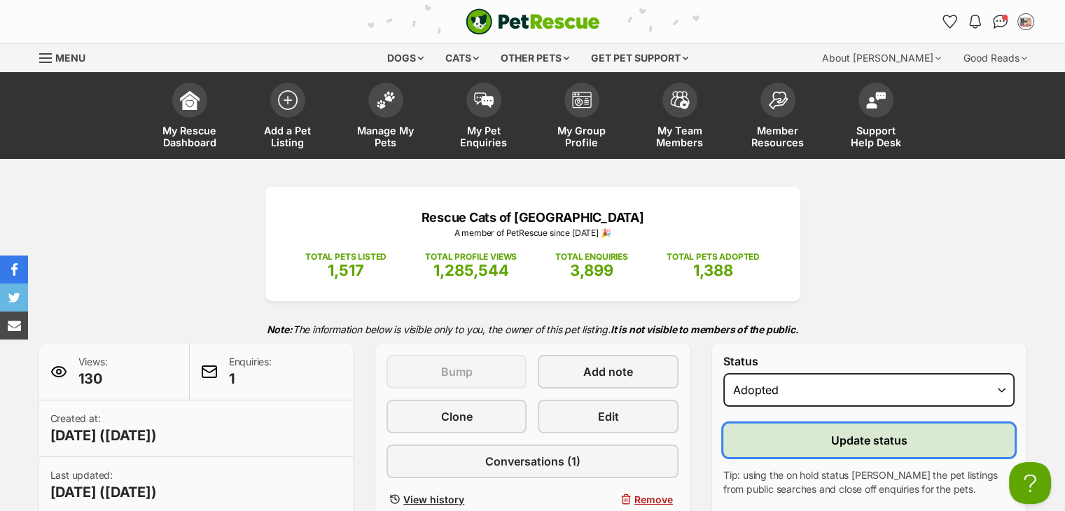
click at [843, 443] on span "Update status" at bounding box center [869, 440] width 76 height 17
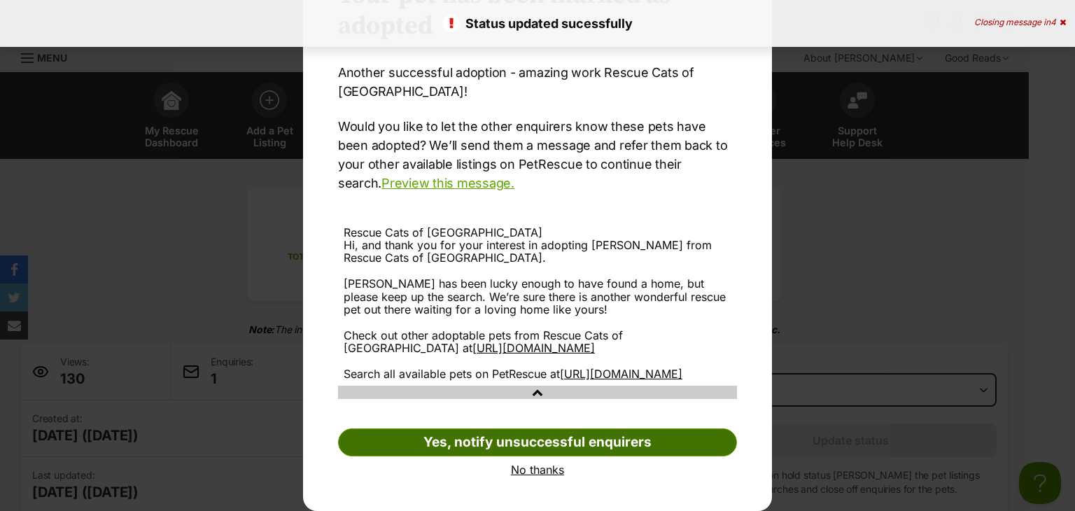
click at [535, 442] on link "Yes, notify unsuccessful enquirers" at bounding box center [537, 442] width 399 height 28
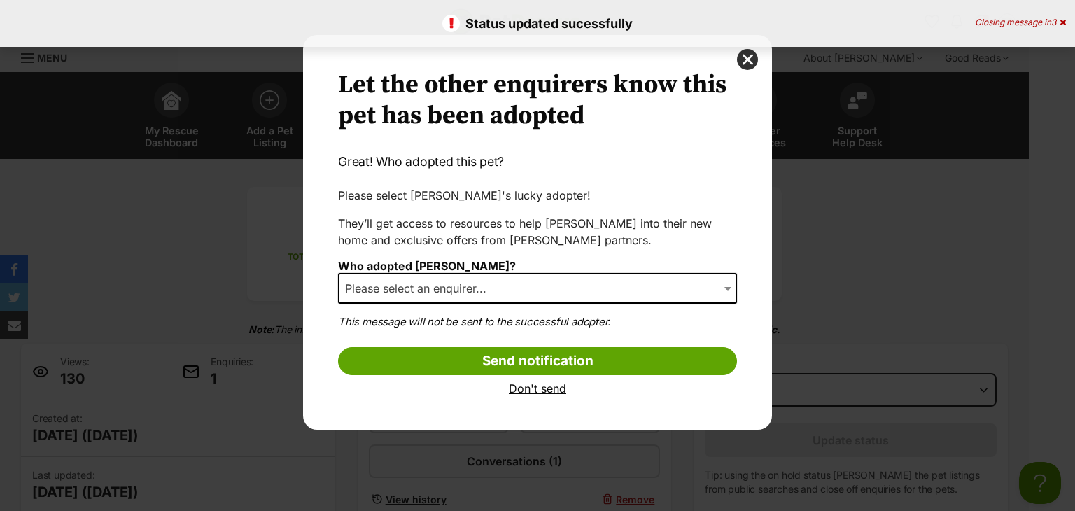
click at [540, 285] on span "Please select an enquirer..." at bounding box center [537, 288] width 399 height 31
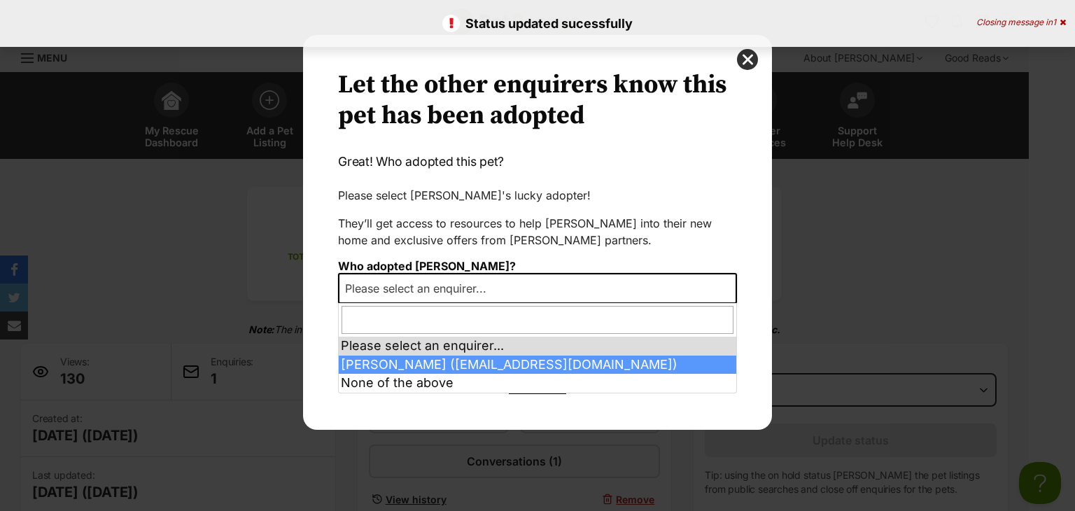
select select "2023910"
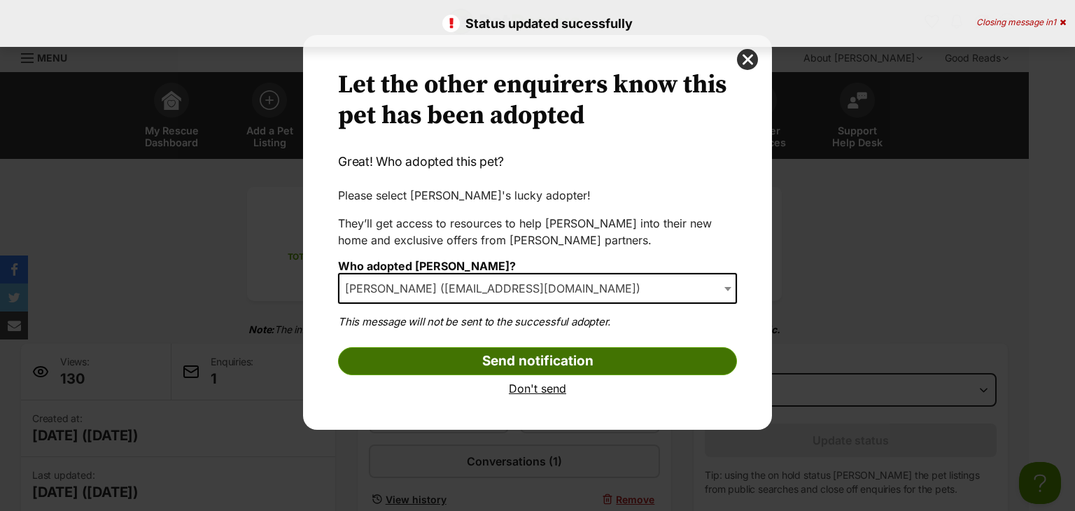
click at [523, 353] on input "Send notification" at bounding box center [537, 361] width 399 height 28
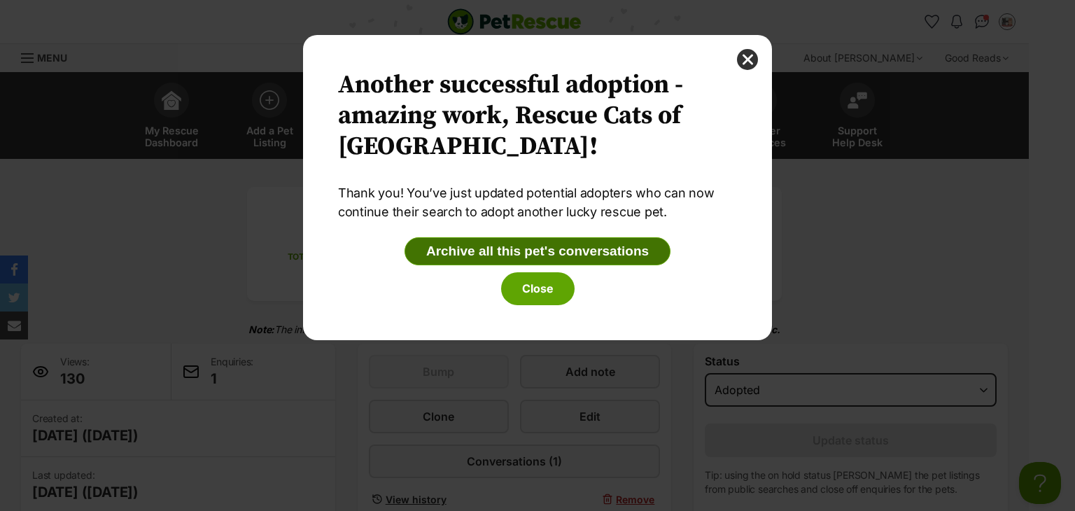
click at [540, 254] on button "Archive all this pet's conversations" at bounding box center [538, 251] width 266 height 28
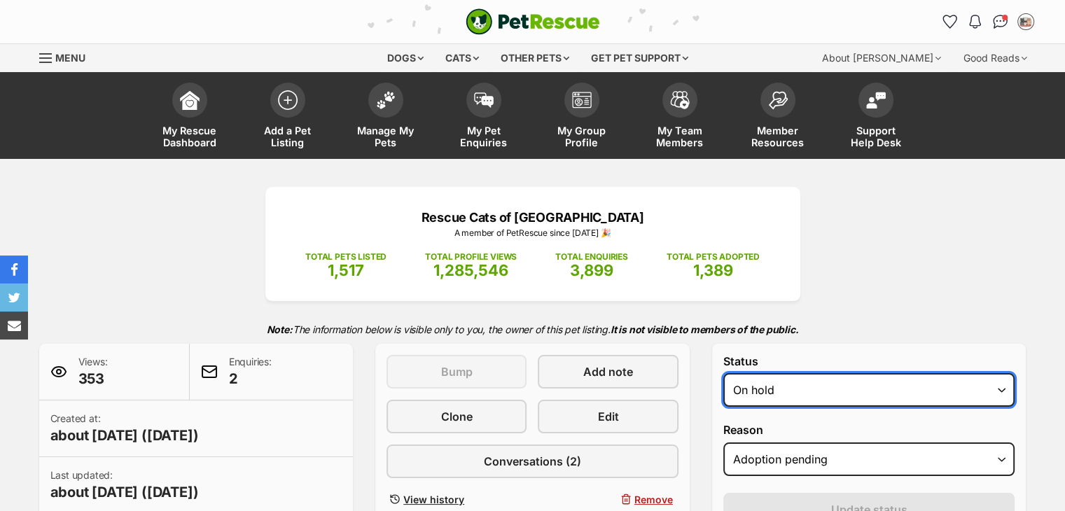
click at [769, 404] on select "Draft - not available as listing has enquires Available On hold Adopted" at bounding box center [869, 390] width 292 height 34
select select "rehomed"
click at [723, 373] on select "Draft - not available as listing has enquires Available On hold Adopted" at bounding box center [869, 390] width 292 height 34
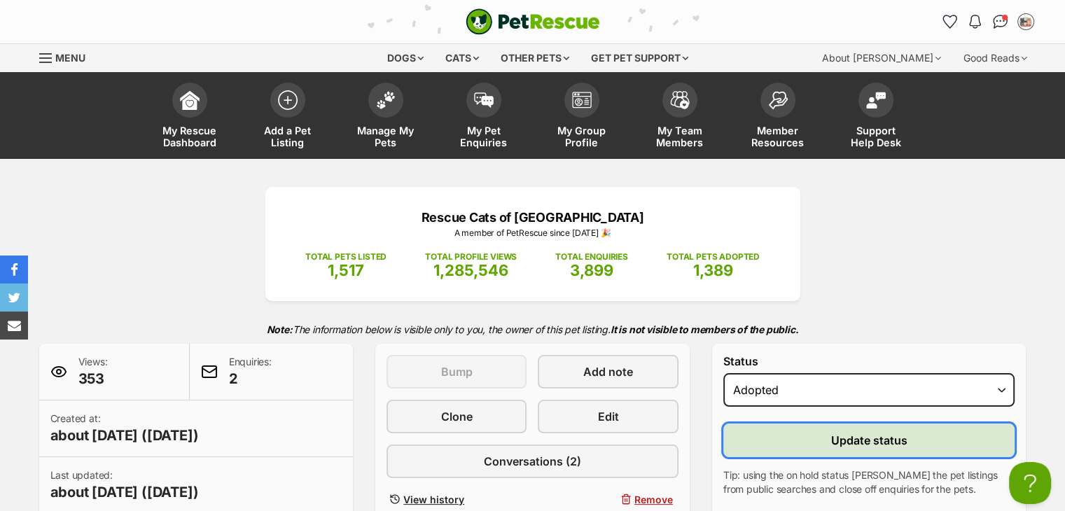
click at [785, 442] on button "Update status" at bounding box center [869, 440] width 292 height 34
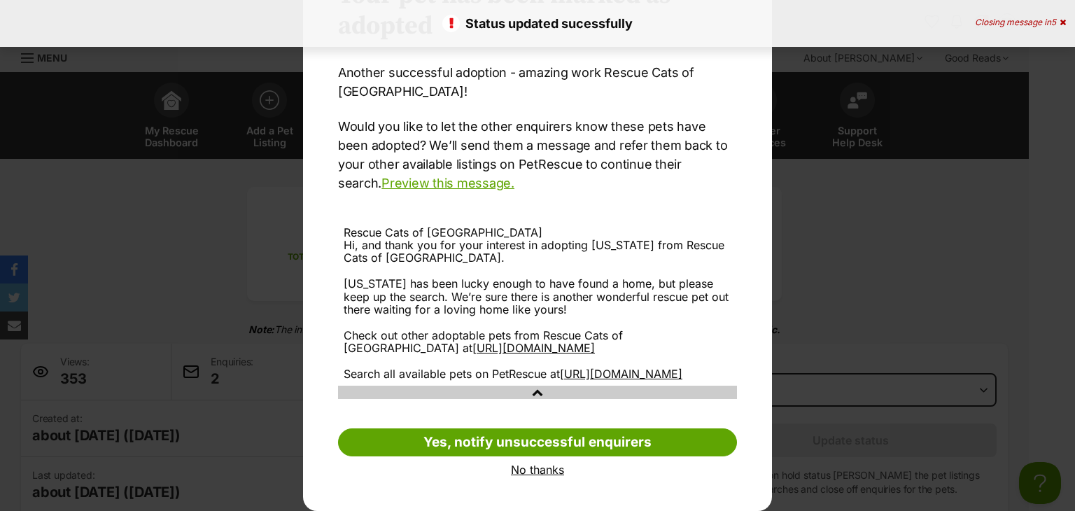
scroll to position [102, 0]
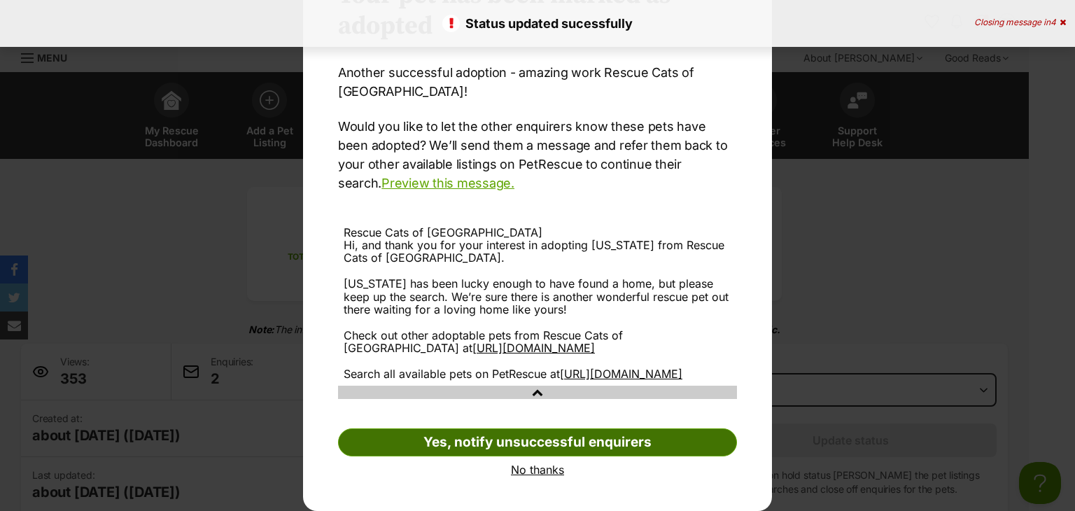
click at [538, 444] on link "Yes, notify unsuccessful enquirers" at bounding box center [537, 442] width 399 height 28
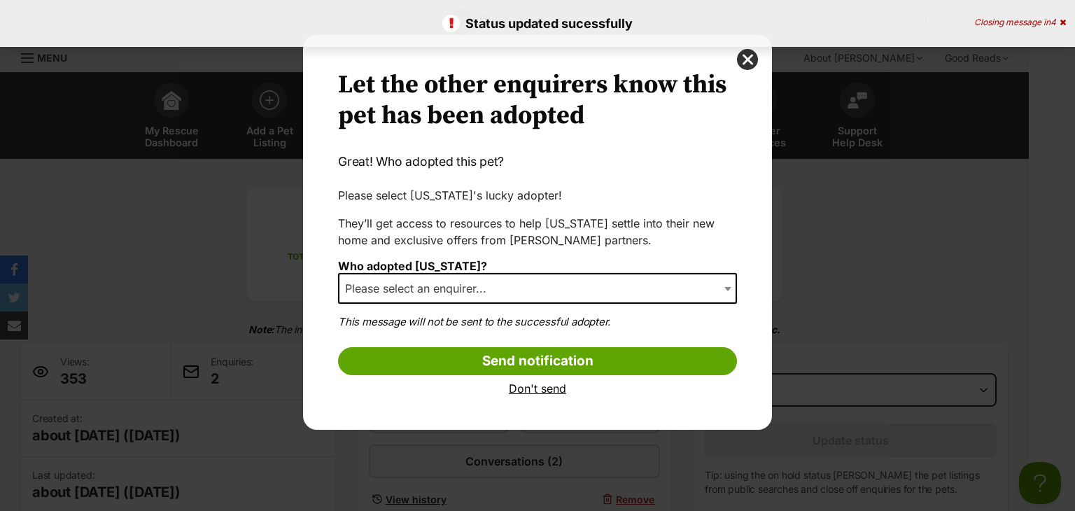
scroll to position [0, 0]
click at [556, 285] on span "Please select an enquirer..." at bounding box center [537, 288] width 399 height 31
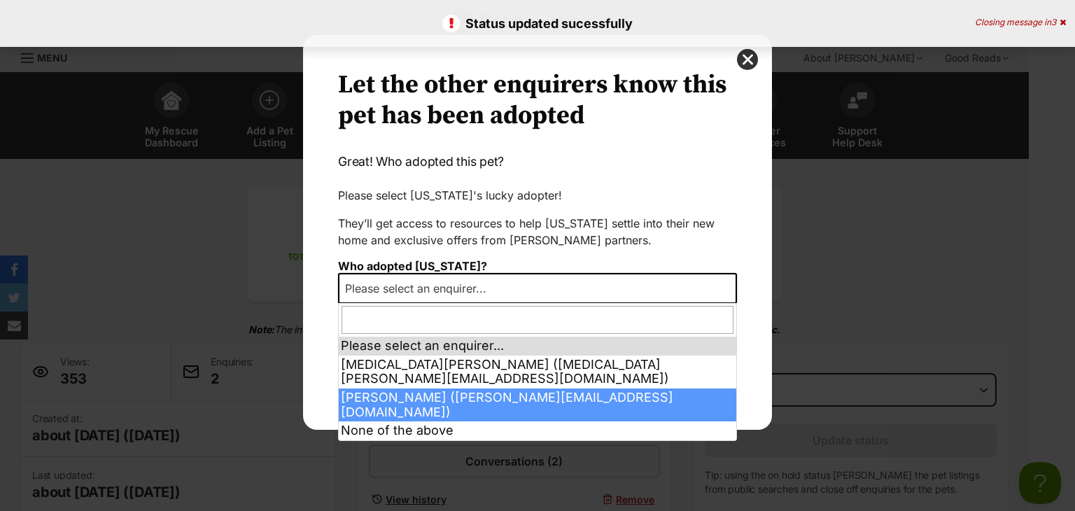
select select "2017438"
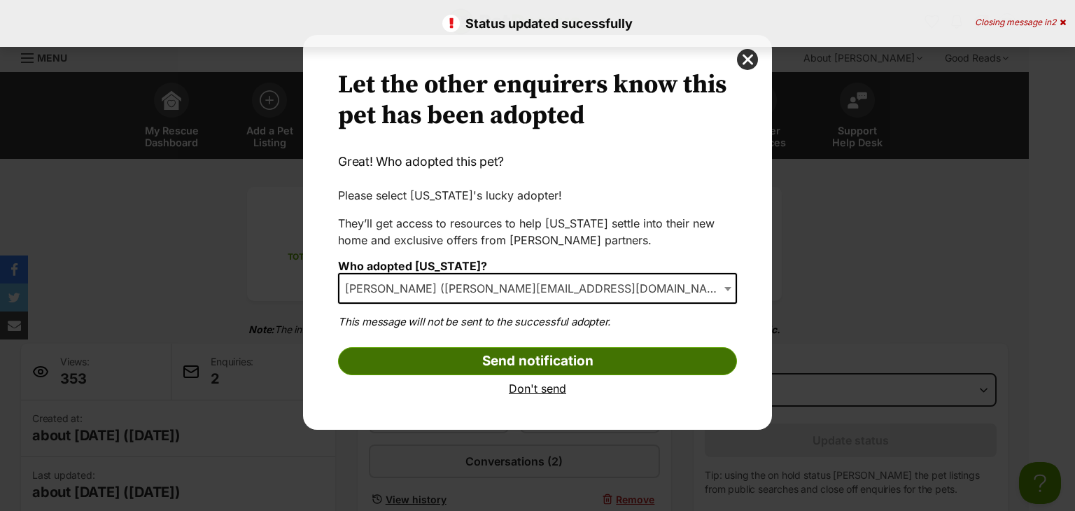
click at [495, 373] on input "Send notification" at bounding box center [537, 361] width 399 height 28
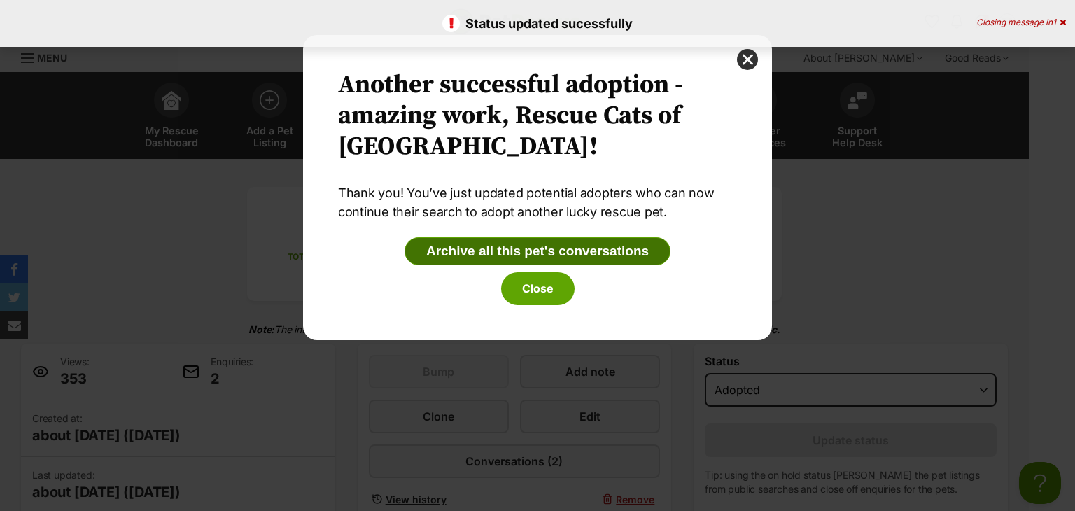
click at [558, 251] on button "Archive all this pet's conversations" at bounding box center [538, 251] width 266 height 28
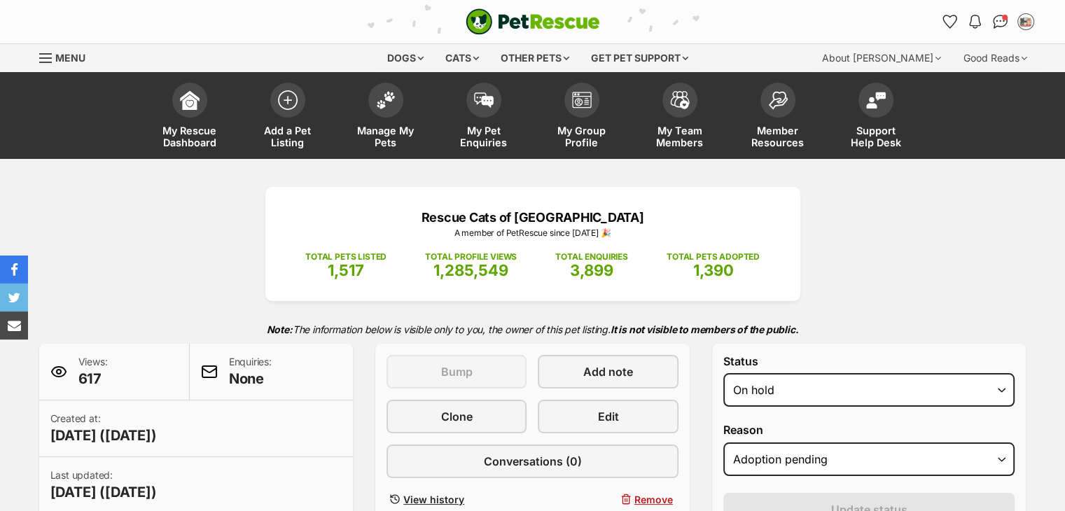
click at [828, 386] on select "Draft Available On hold Adopted" at bounding box center [869, 390] width 292 height 34
select select "rehomed"
click at [723, 373] on select "Draft Available On hold Adopted" at bounding box center [869, 390] width 292 height 34
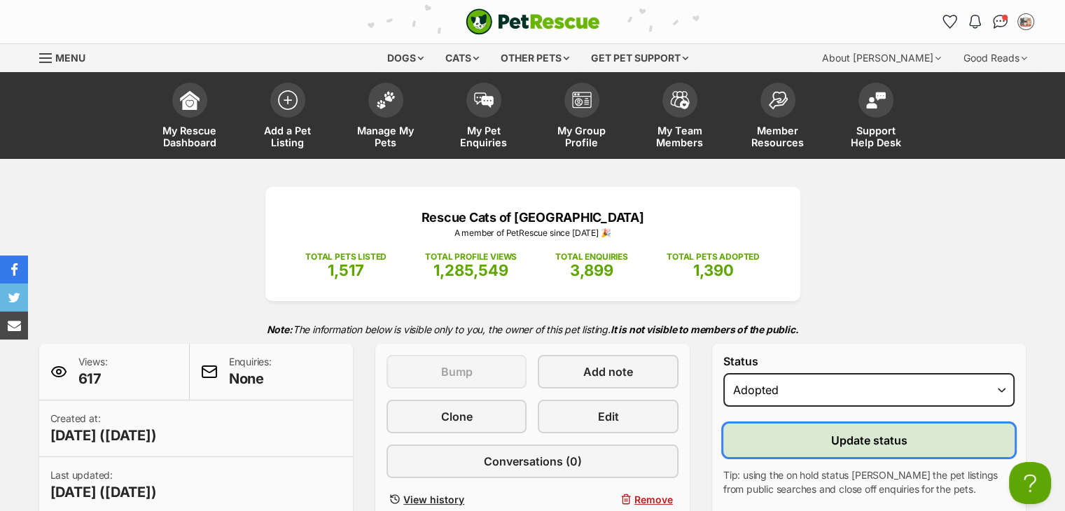
click at [810, 439] on button "Update status" at bounding box center [869, 440] width 292 height 34
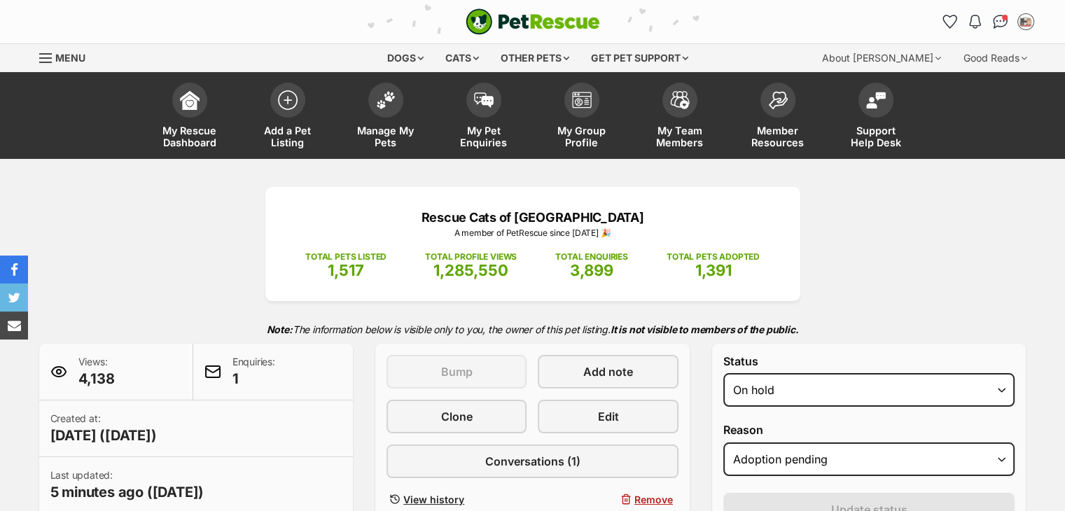
select select "rehomed"
click at [723, 373] on select "Draft - not available as listing has enquires Available On hold Adopted" at bounding box center [869, 390] width 292 height 34
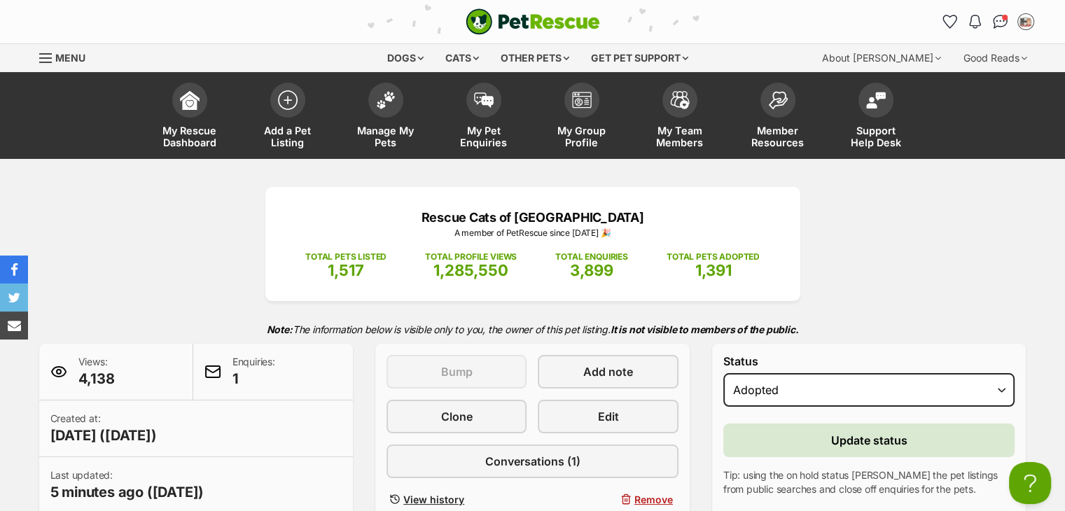
click at [772, 488] on p "Tip: using the on hold status [PERSON_NAME] the pet listings from public search…" at bounding box center [869, 482] width 292 height 28
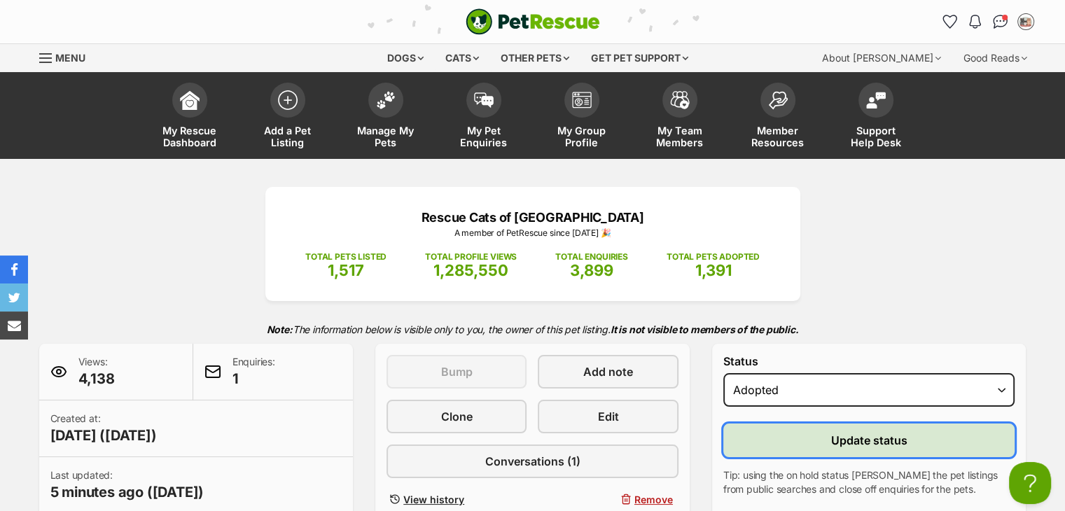
click at [773, 432] on button "Update status" at bounding box center [869, 440] width 292 height 34
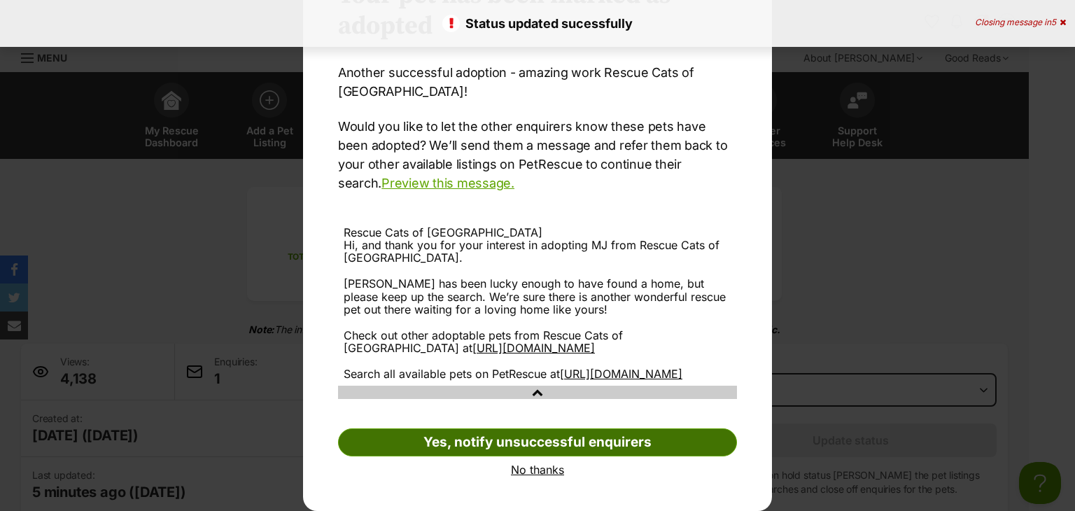
click at [556, 441] on link "Yes, notify unsuccessful enquirers" at bounding box center [537, 442] width 399 height 28
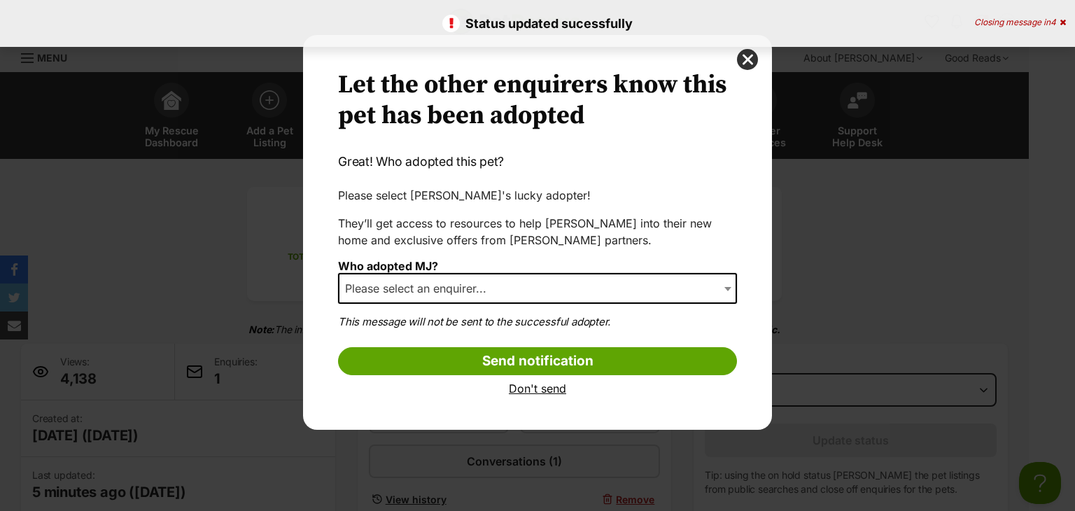
drag, startPoint x: 546, startPoint y: 260, endPoint x: 535, endPoint y: 287, distance: 29.5
click at [546, 261] on div "Who adopted MJ? Please select an enquirer... [PERSON_NAME] “Kat in the hat” ([E…" at bounding box center [537, 287] width 399 height 54
click at [535, 287] on span "Please select an enquirer..." at bounding box center [537, 288] width 399 height 31
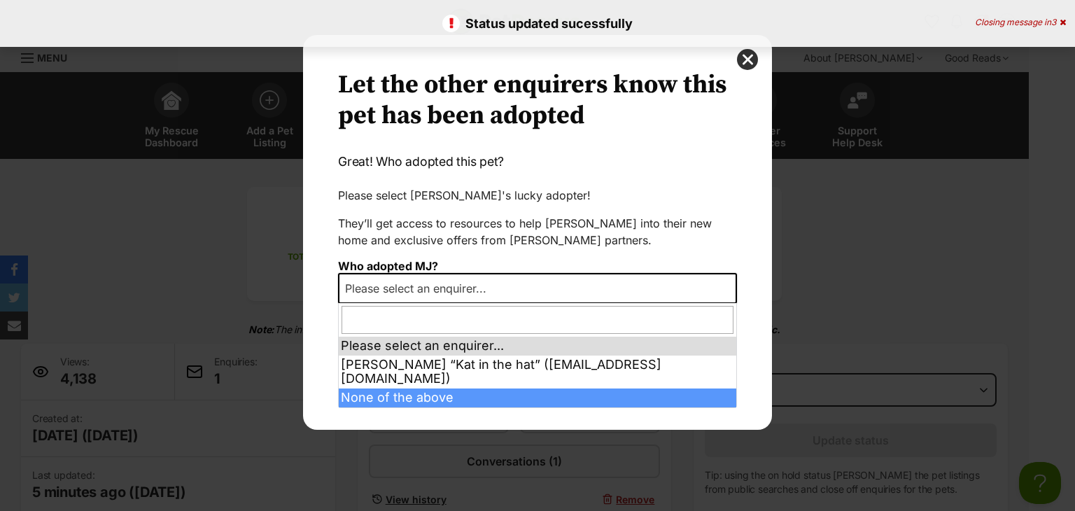
select select "other"
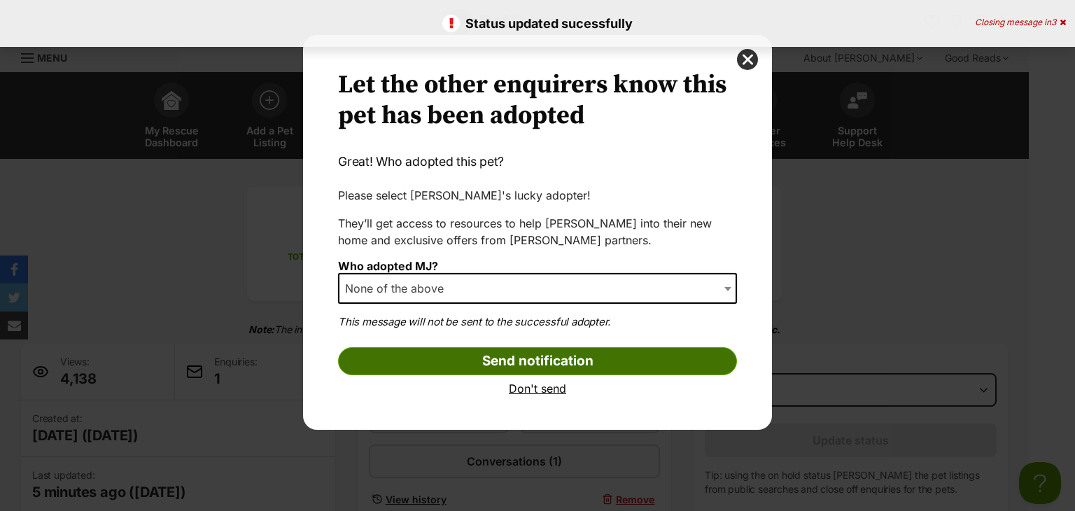
click at [441, 359] on input "Send notification" at bounding box center [537, 361] width 399 height 28
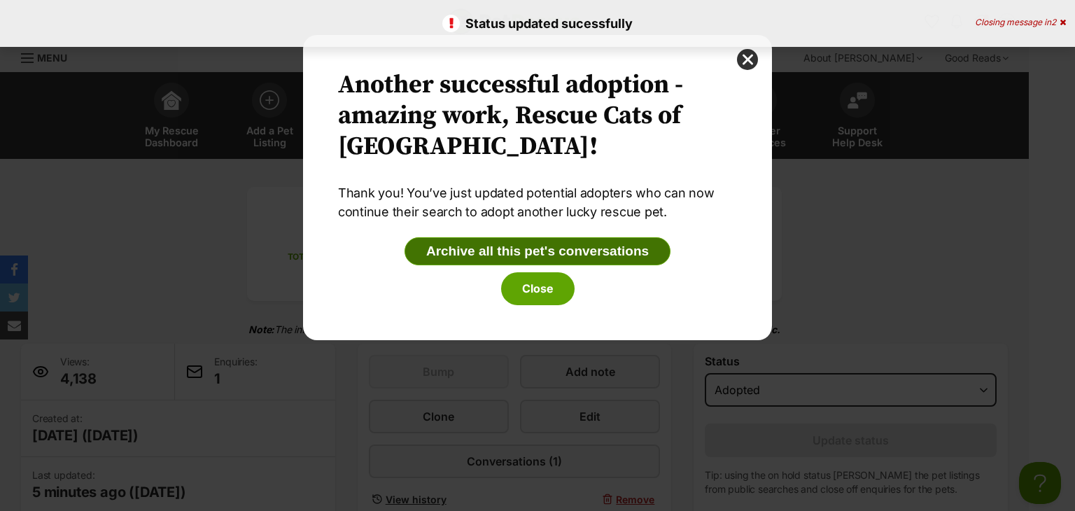
click at [547, 258] on button "Archive all this pet's conversations" at bounding box center [538, 251] width 266 height 28
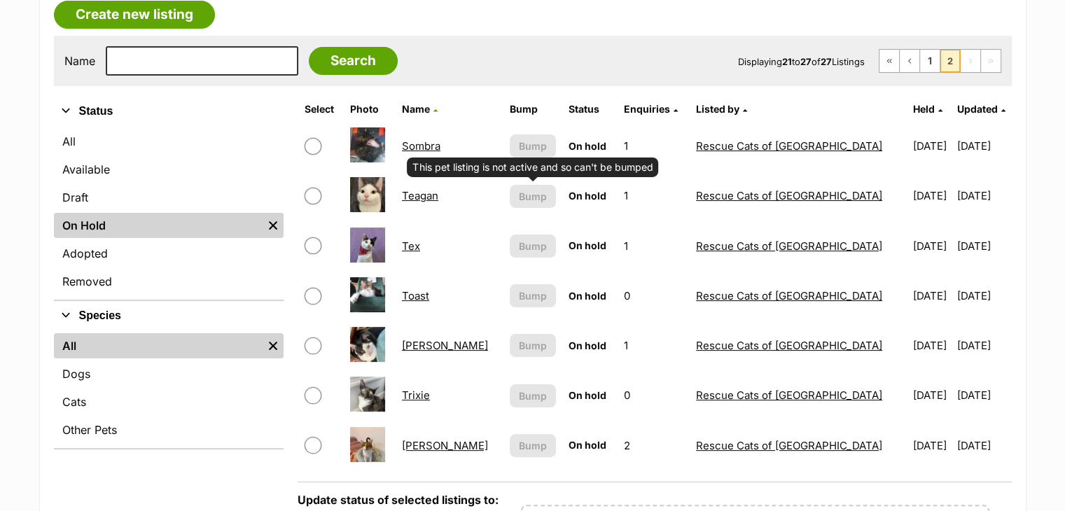
scroll to position [252, 0]
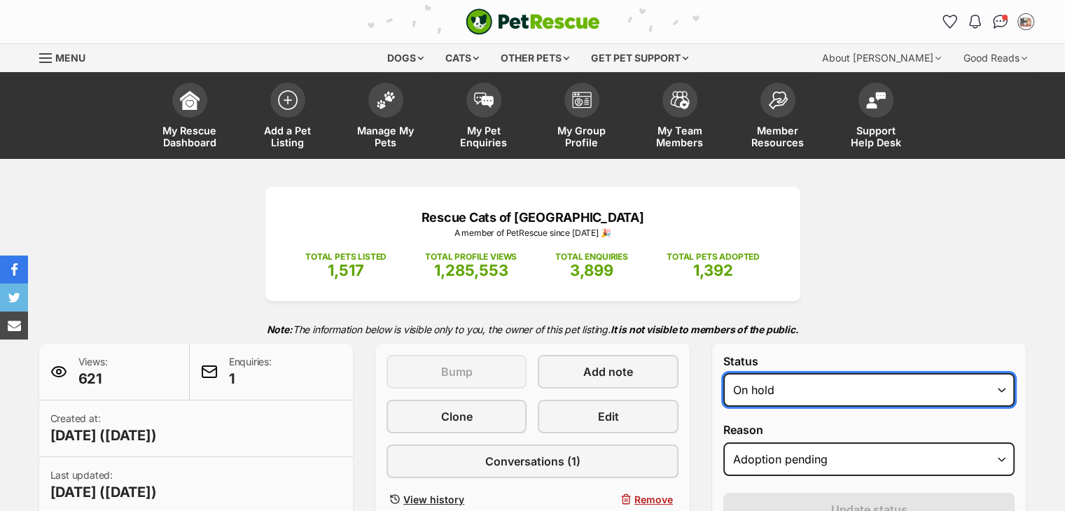
click at [757, 388] on select "Draft - not available as listing has enquires Available On hold Adopted" at bounding box center [869, 390] width 292 height 34
select select "rehomed"
click at [723, 373] on select "Draft - not available as listing has enquires Available On hold Adopted" at bounding box center [869, 390] width 292 height 34
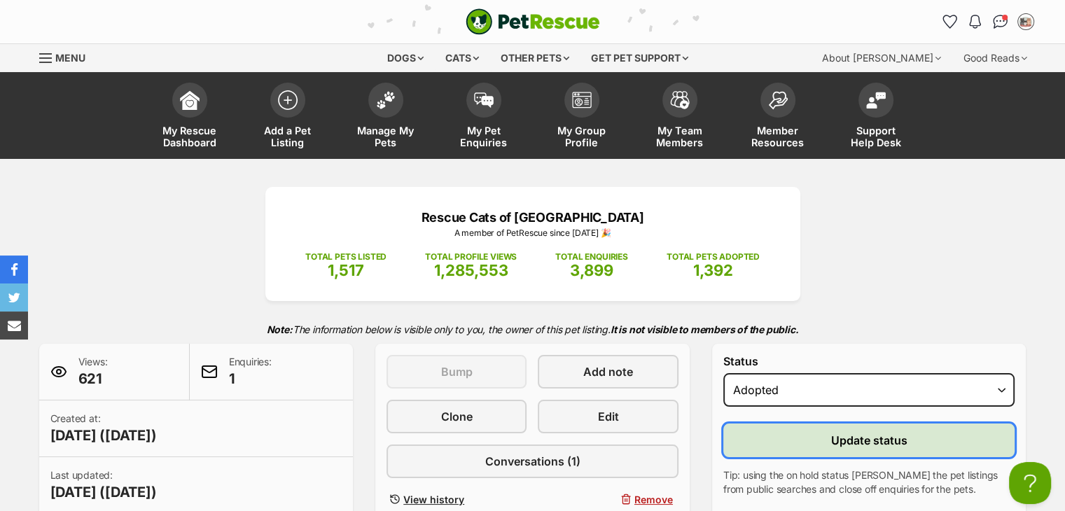
click at [803, 436] on button "Update status" at bounding box center [869, 440] width 292 height 34
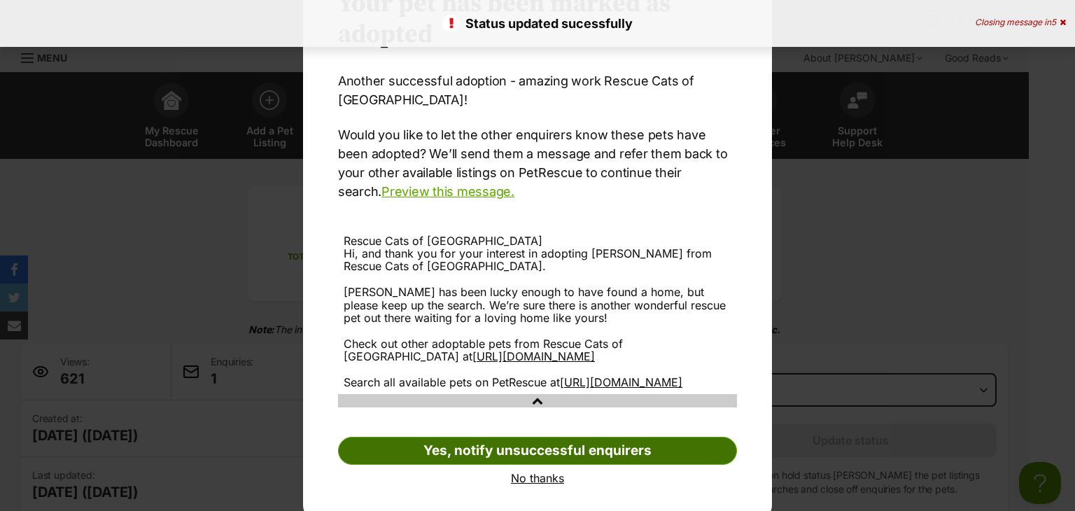
click at [552, 463] on link "Yes, notify unsuccessful enquirers" at bounding box center [537, 451] width 399 height 28
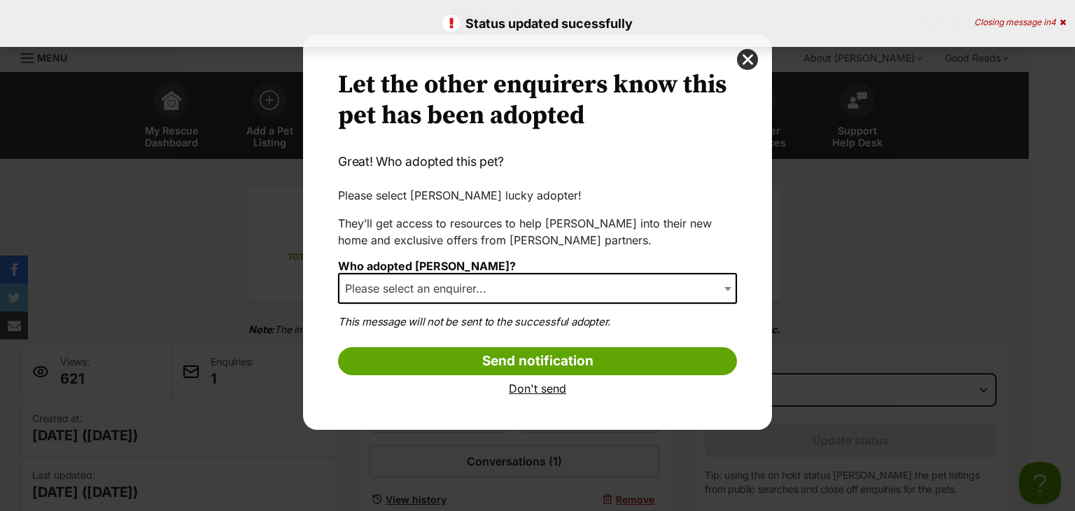
click at [555, 295] on span "Please select an enquirer..." at bounding box center [537, 288] width 399 height 31
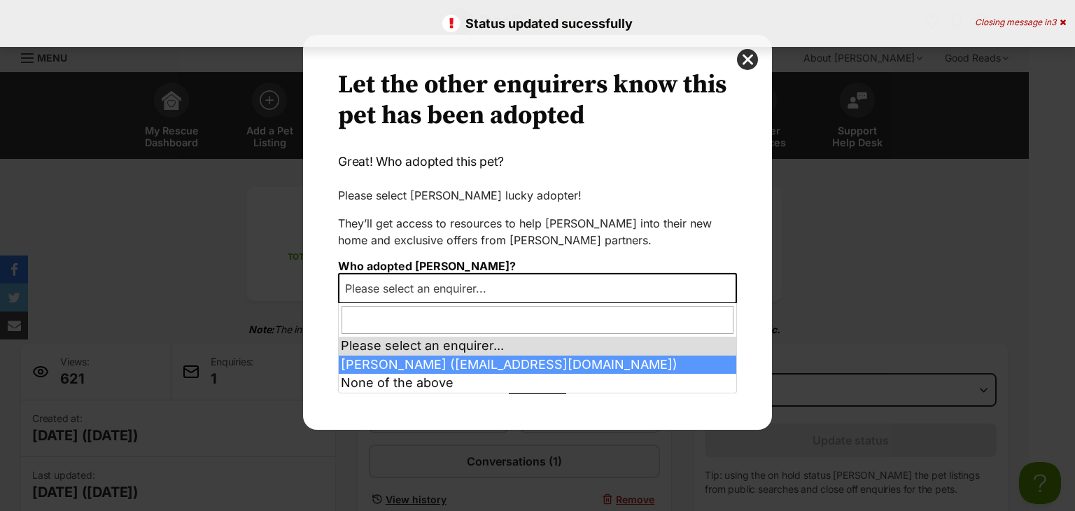
select select "other"
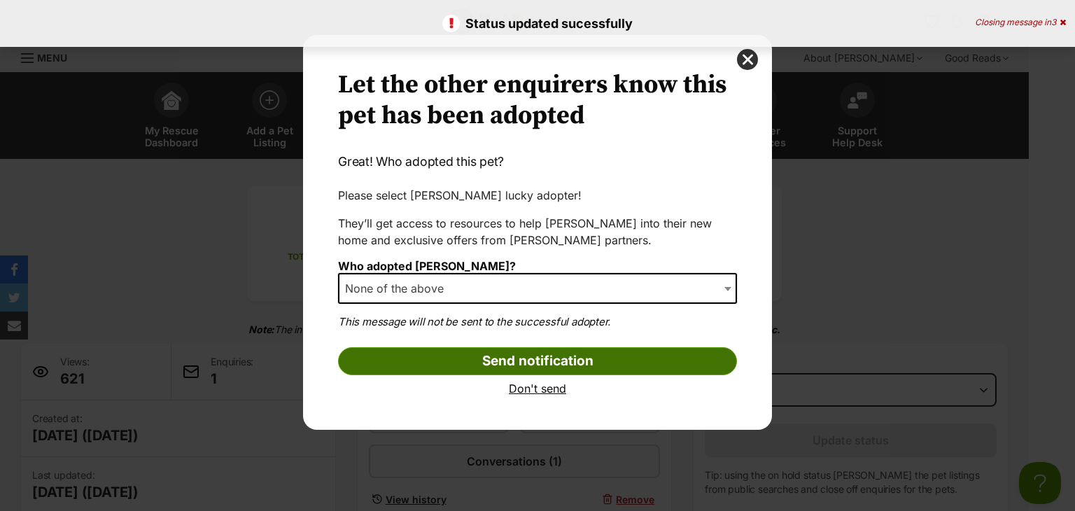
click at [482, 359] on input "Send notification" at bounding box center [537, 361] width 399 height 28
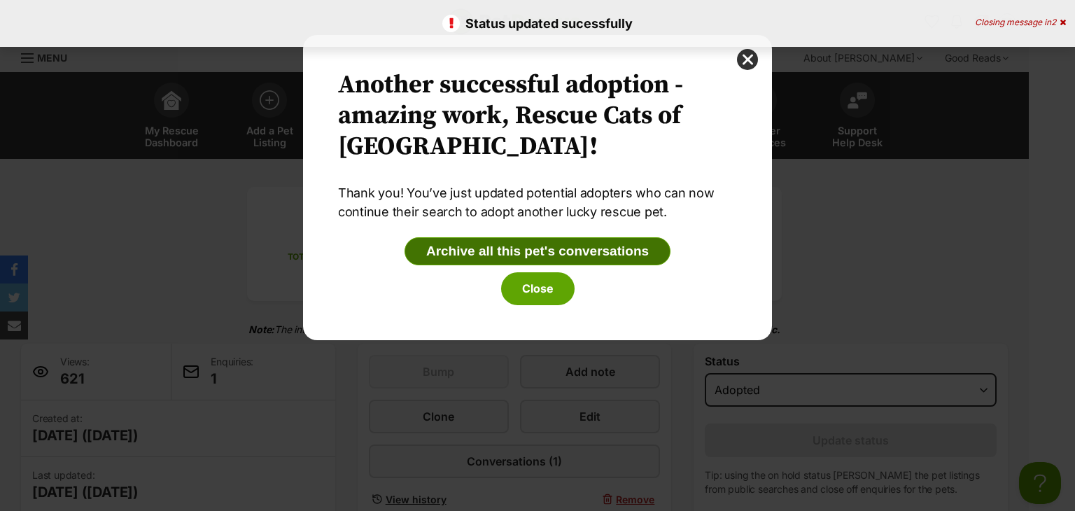
click at [538, 258] on button "Archive all this pet's conversations" at bounding box center [538, 251] width 266 height 28
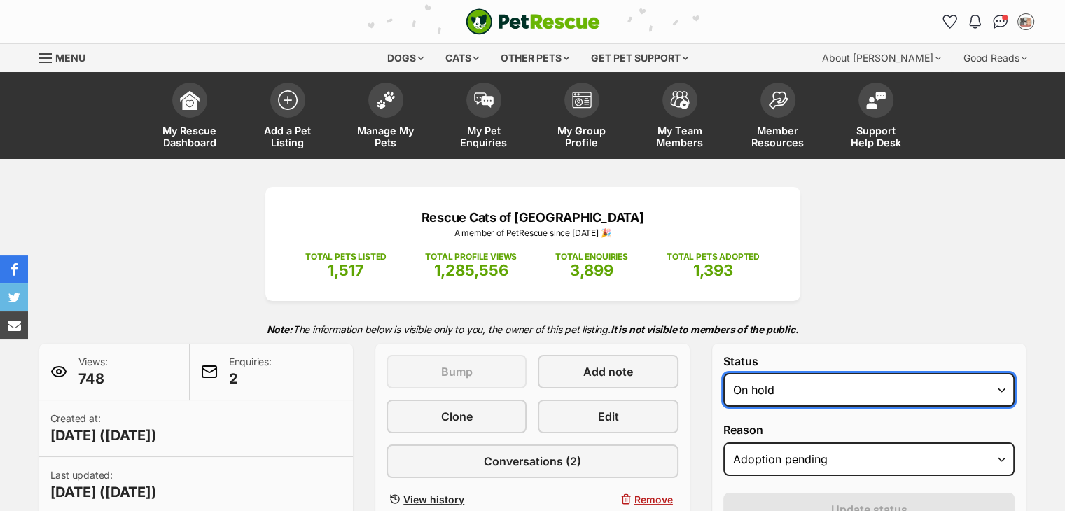
click at [769, 400] on select "Draft - not available as listing has enquires Available On hold Adopted" at bounding box center [869, 390] width 292 height 34
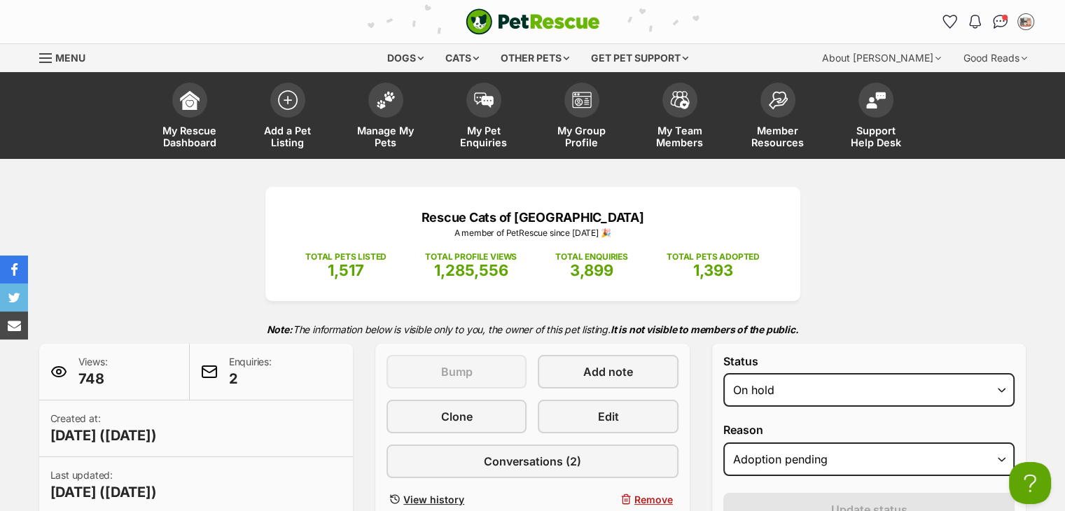
click at [771, 485] on form "Status Draft - not available as listing has enquires Available On hold Adopted …" at bounding box center [869, 487] width 292 height 264
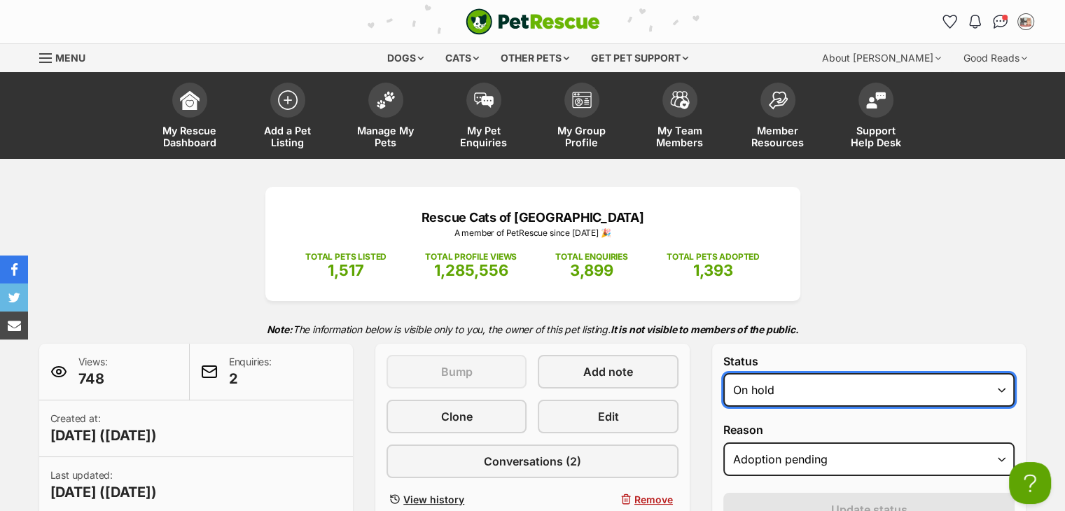
click at [781, 373] on select "Draft - not available as listing has enquires Available On hold Adopted" at bounding box center [869, 390] width 292 height 34
select select "rehomed"
click at [723, 373] on select "Draft - not available as listing has enquires Available On hold Adopted" at bounding box center [869, 390] width 292 height 34
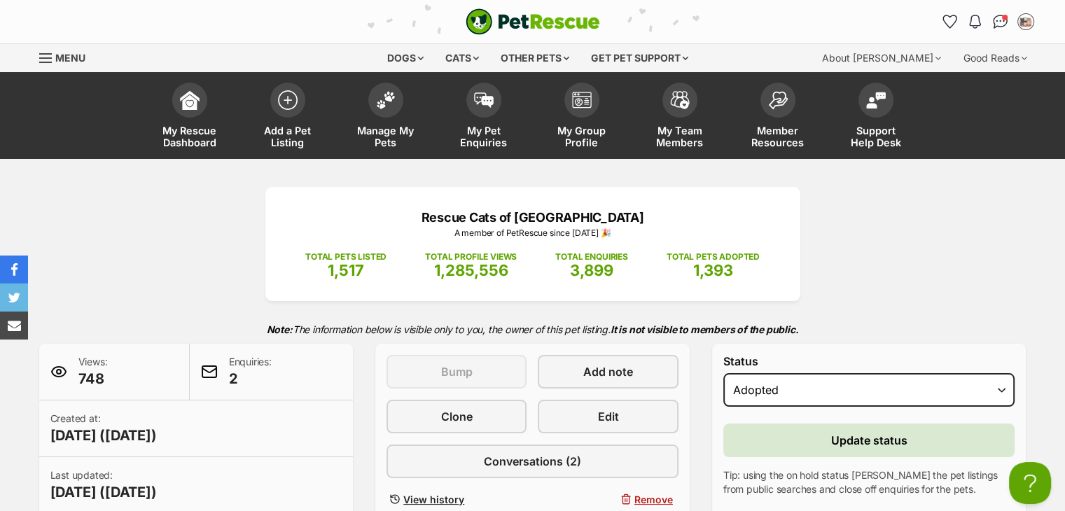
click at [797, 479] on p "Tip: using the on hold status [PERSON_NAME] the pet listings from public search…" at bounding box center [869, 482] width 292 height 28
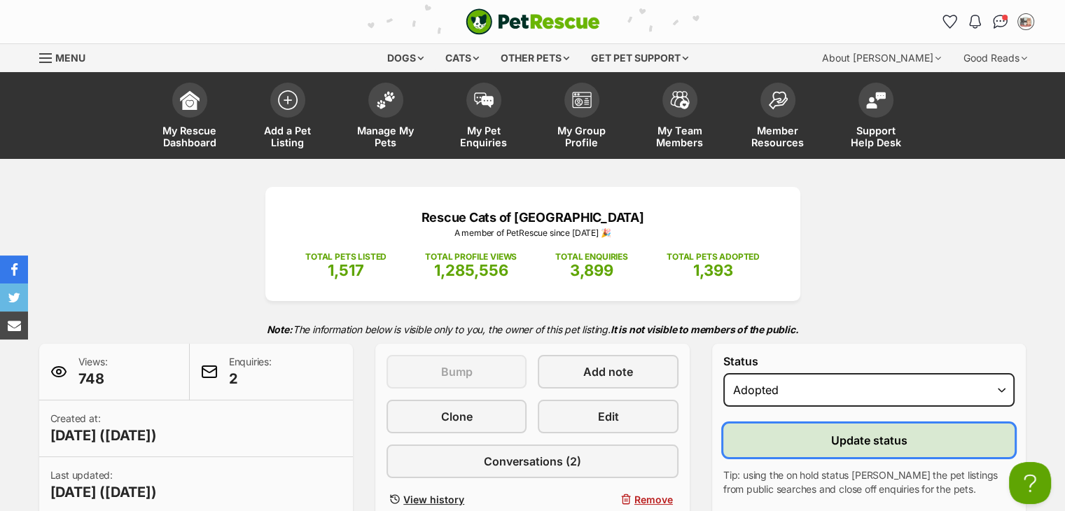
click at [793, 433] on button "Update status" at bounding box center [869, 440] width 292 height 34
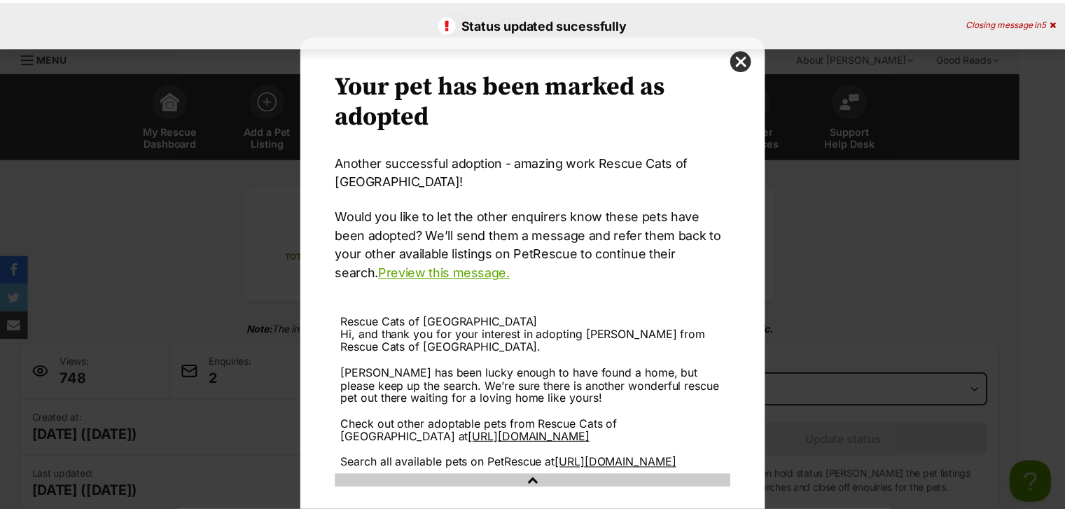
scroll to position [102, 0]
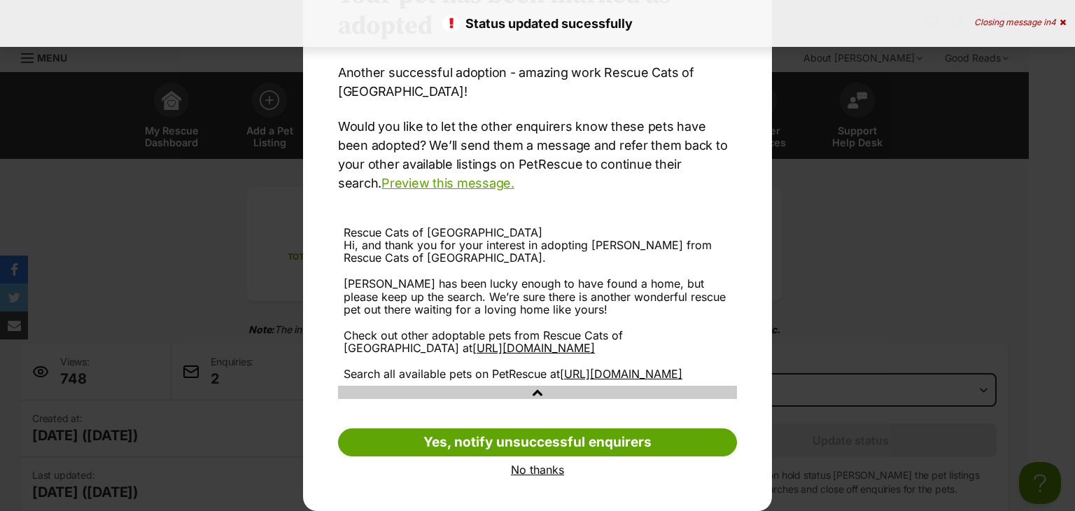
click at [524, 469] on link "No thanks" at bounding box center [537, 469] width 399 height 13
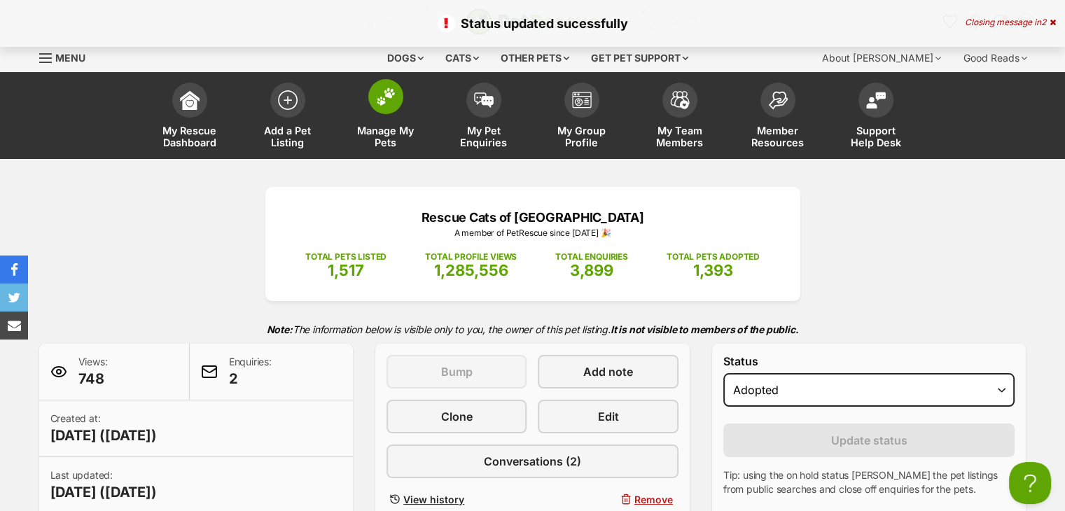
click at [395, 129] on span "Manage My Pets" at bounding box center [385, 137] width 63 height 24
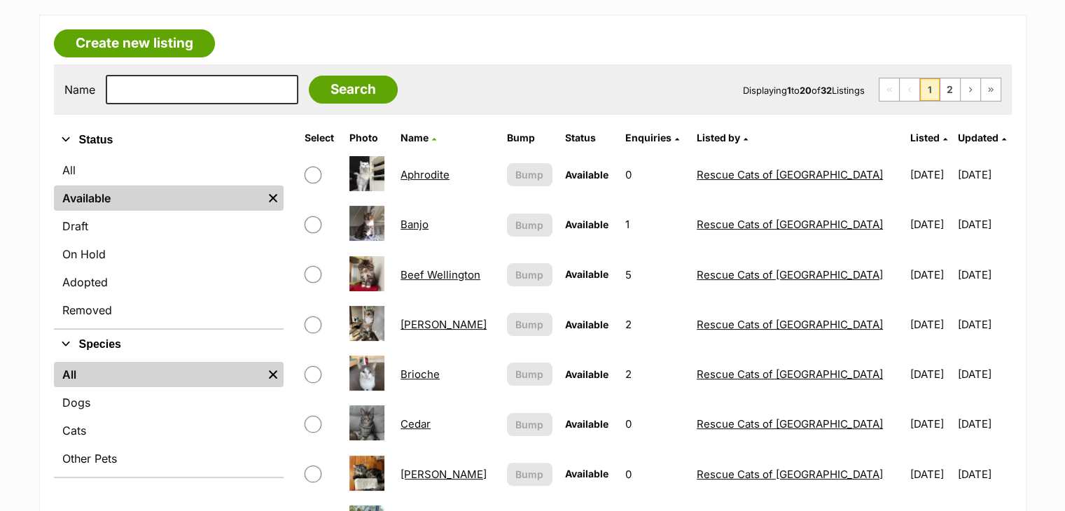
scroll to position [224, 0]
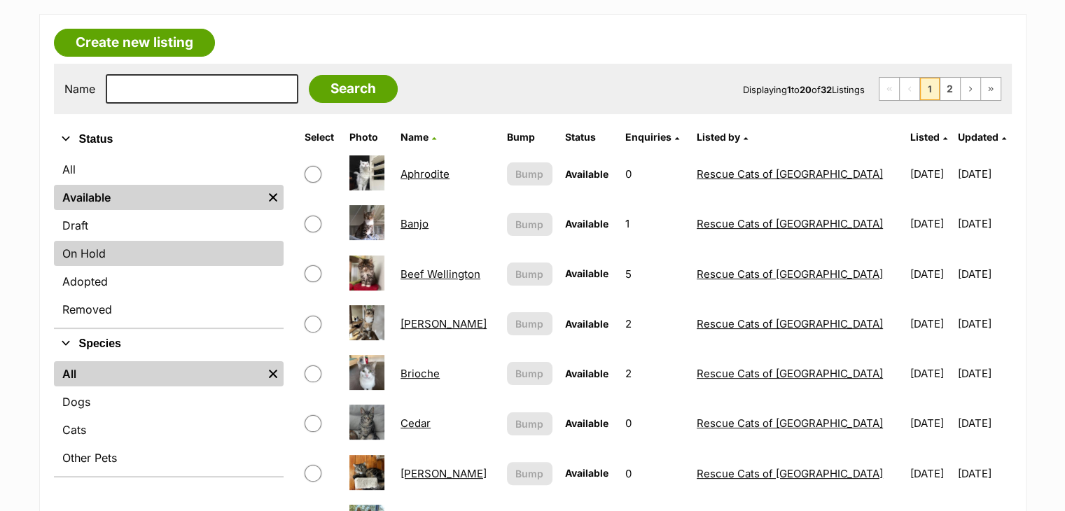
click at [239, 256] on link "On Hold" at bounding box center [169, 253] width 230 height 25
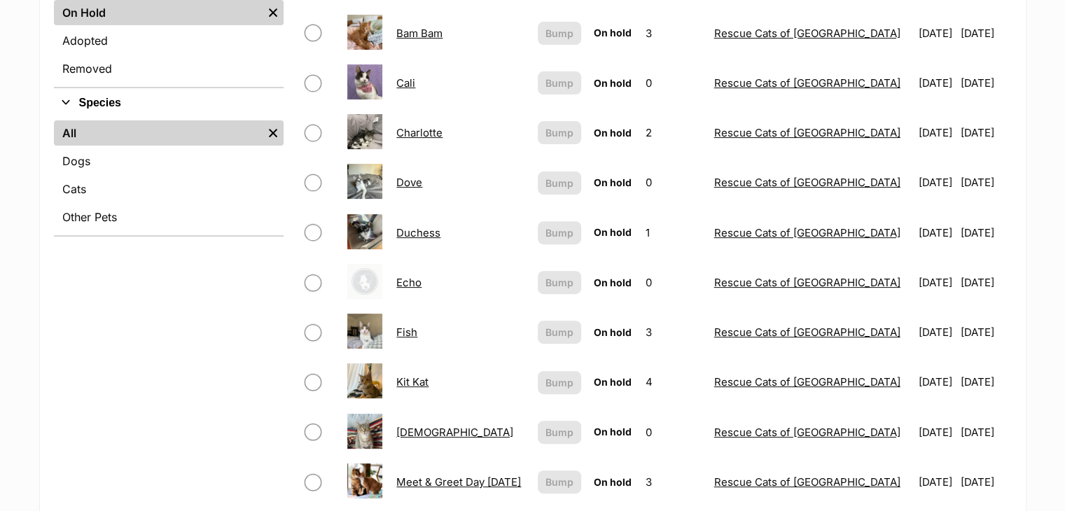
scroll to position [464, 0]
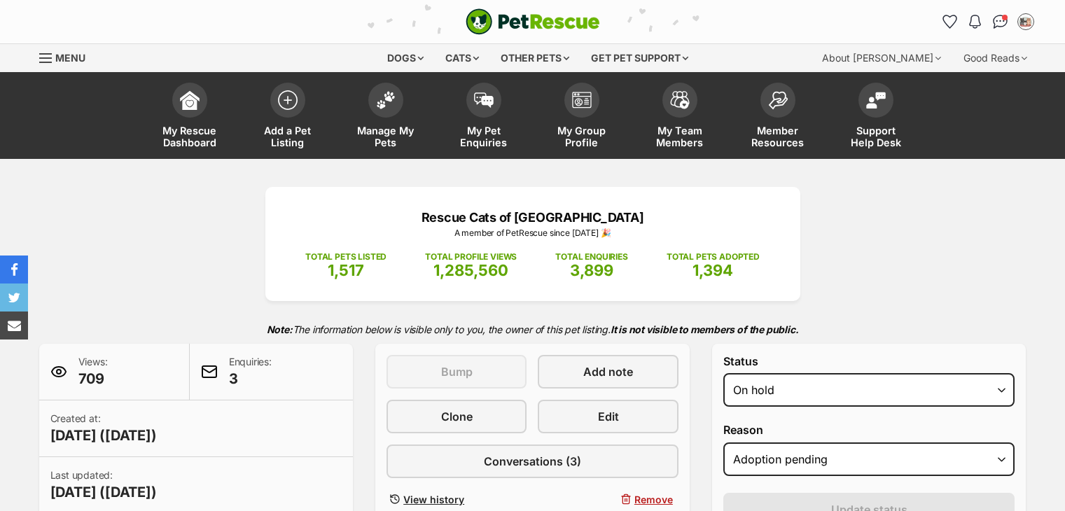
select select "rehomed"
click at [723, 373] on select "Draft - not available as listing has enquires Available On hold Adopted" at bounding box center [869, 390] width 292 height 34
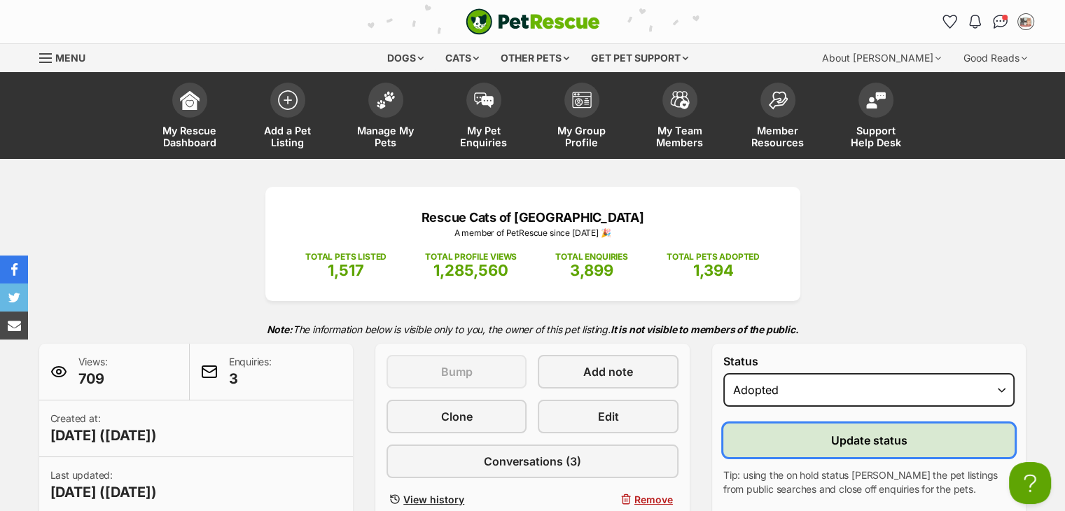
click at [836, 435] on span "Update status" at bounding box center [869, 440] width 76 height 17
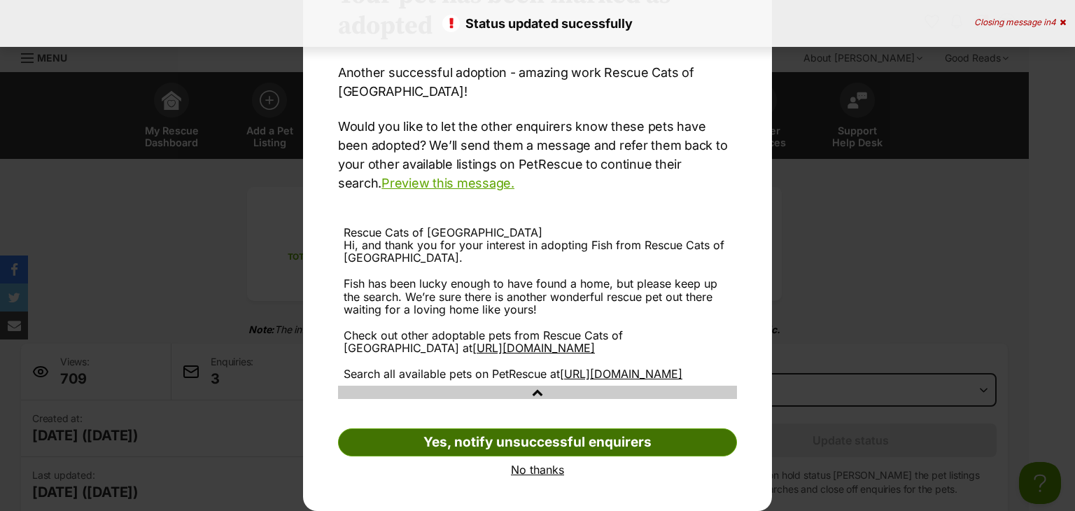
click at [519, 444] on link "Yes, notify unsuccessful enquirers" at bounding box center [537, 442] width 399 height 28
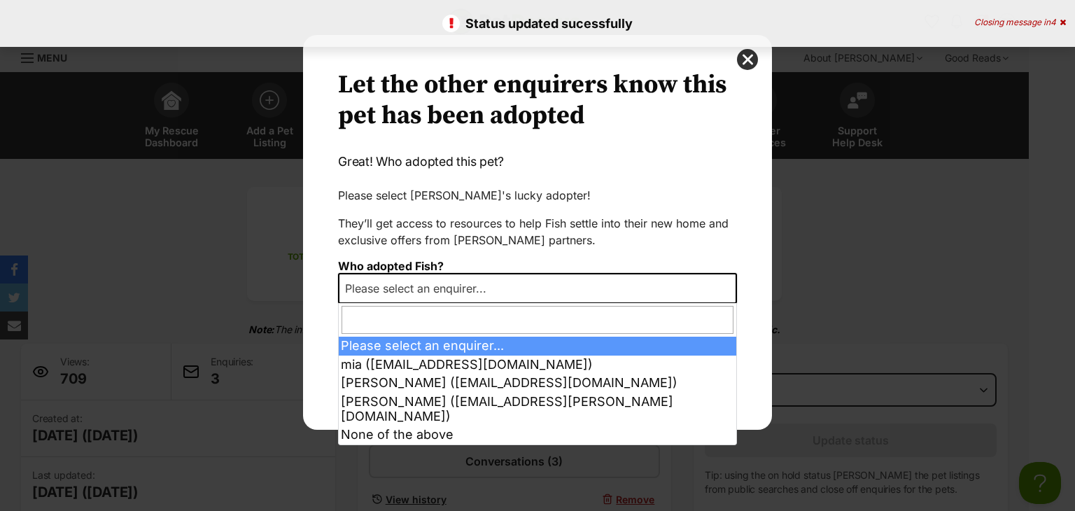
click at [542, 275] on span "Please select an enquirer..." at bounding box center [537, 288] width 399 height 31
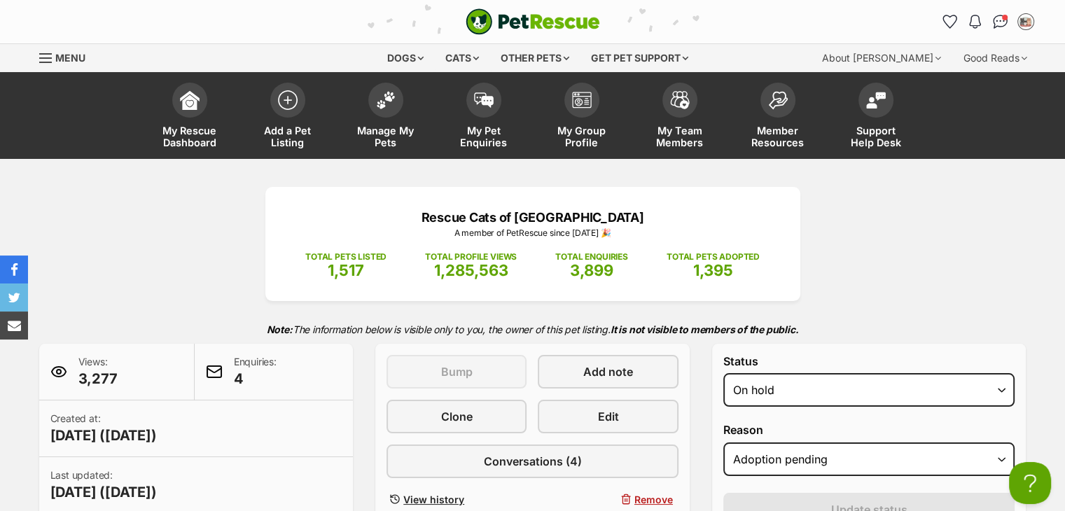
select select "rehomed"
click at [723, 373] on select "Draft - not available as listing has enquires Available On hold Adopted" at bounding box center [869, 390] width 292 height 34
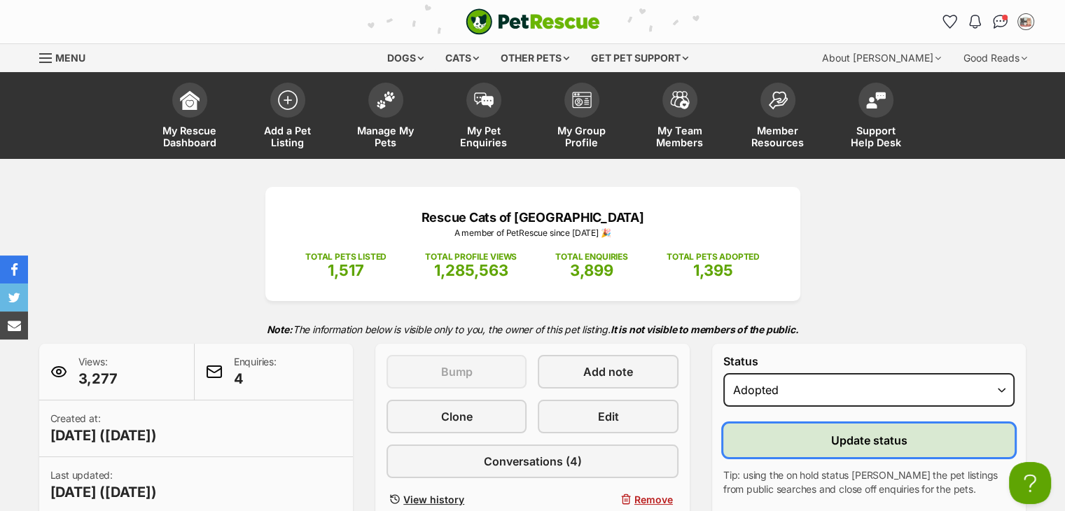
click at [791, 441] on button "Update status" at bounding box center [869, 440] width 292 height 34
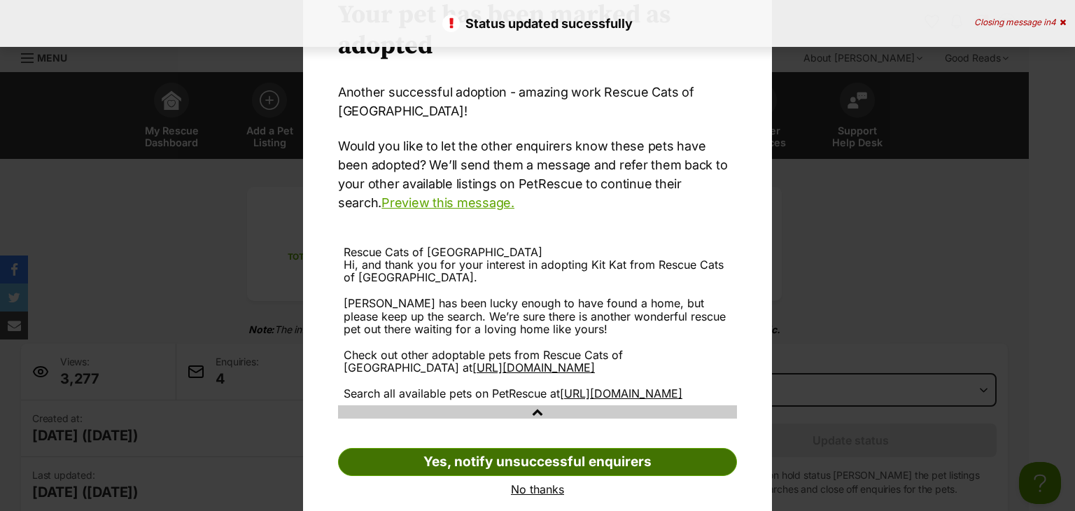
click at [507, 476] on link "Yes, notify unsuccessful enquirers" at bounding box center [537, 462] width 399 height 28
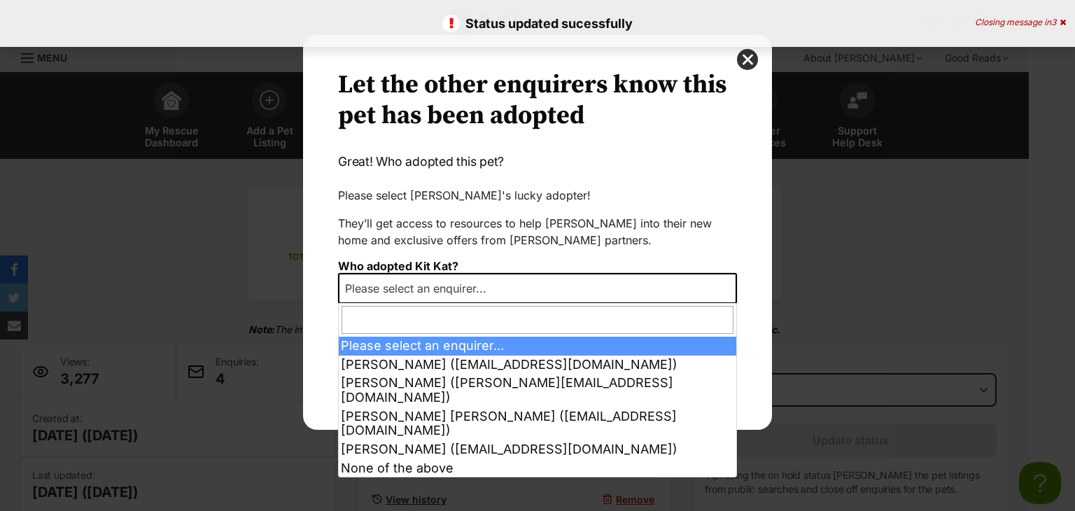
click at [532, 290] on span "Please select an enquirer..." at bounding box center [537, 288] width 399 height 31
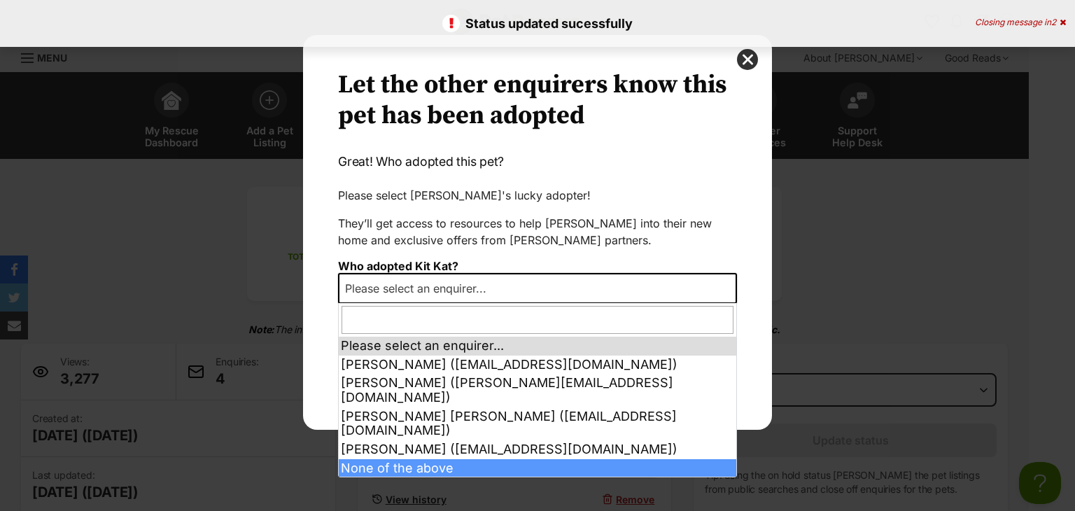
select select "other"
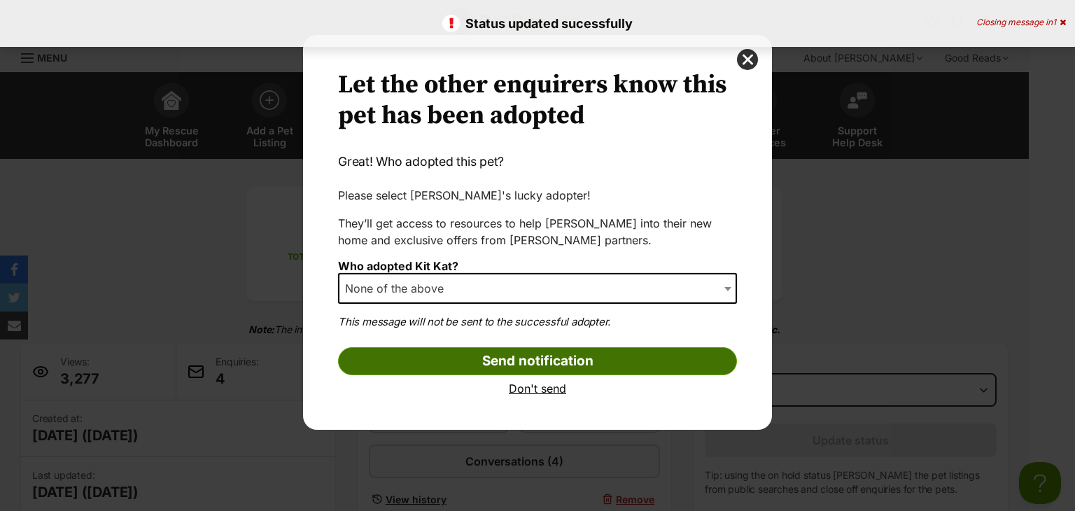
click at [441, 356] on input "Send notification" at bounding box center [537, 361] width 399 height 28
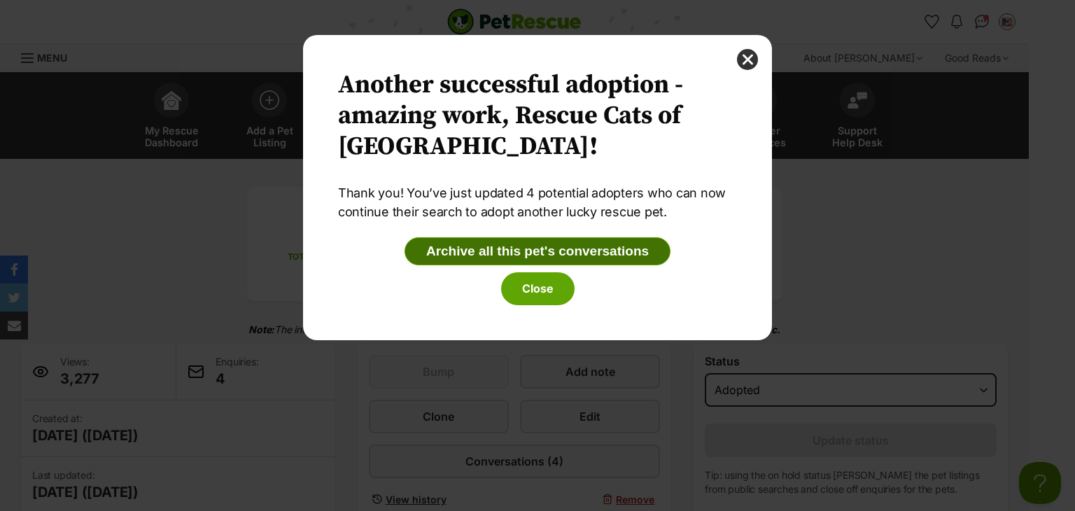
click at [548, 255] on button "Archive all this pet's conversations" at bounding box center [538, 251] width 266 height 28
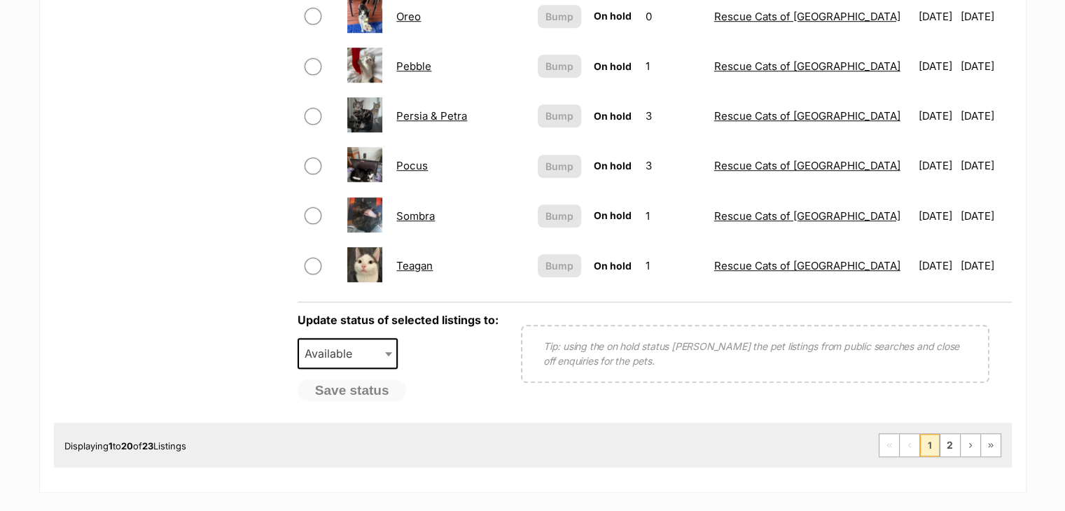
scroll to position [1079, 0]
click at [953, 441] on link "2" at bounding box center [950, 446] width 20 height 22
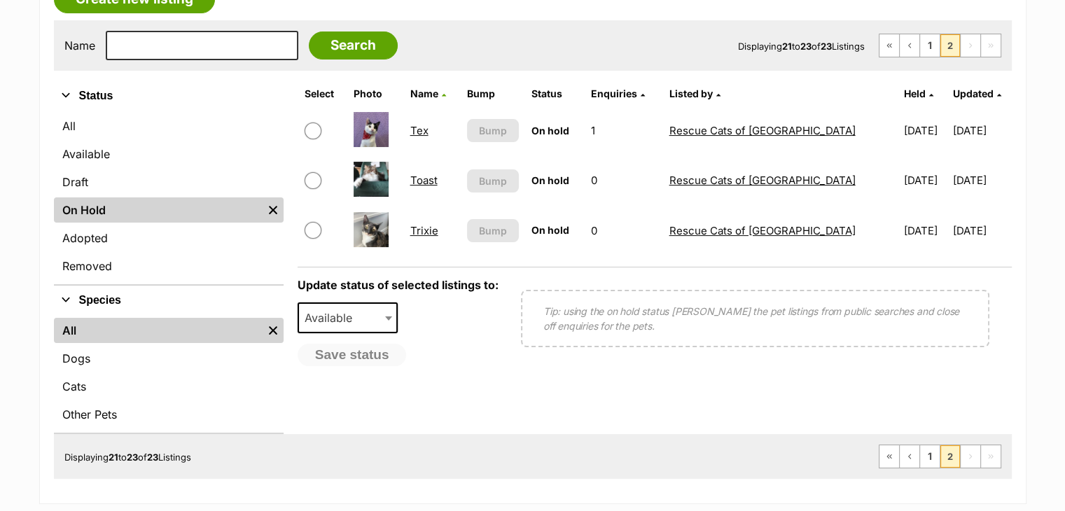
scroll to position [268, 0]
click at [937, 454] on link "1" at bounding box center [930, 455] width 20 height 22
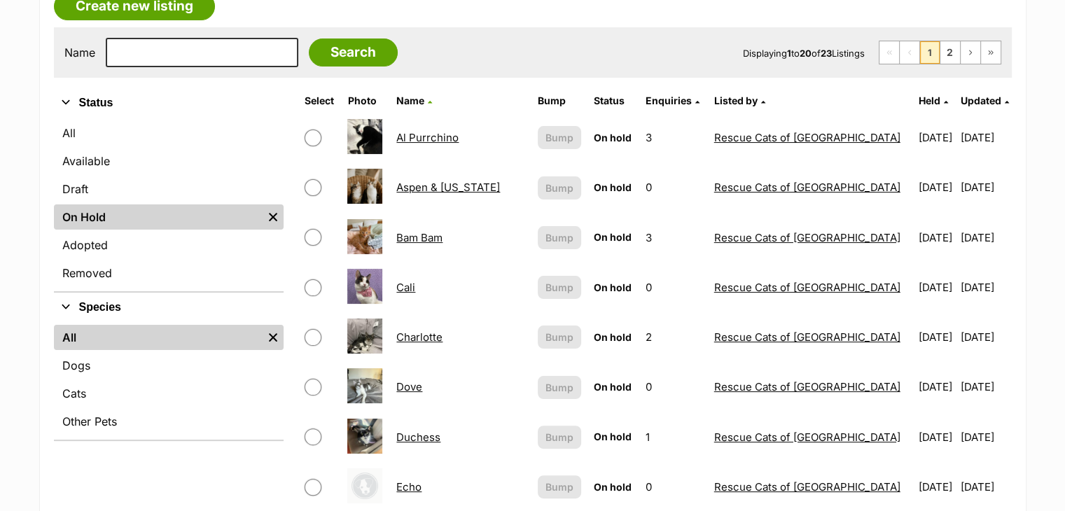
scroll to position [260, 0]
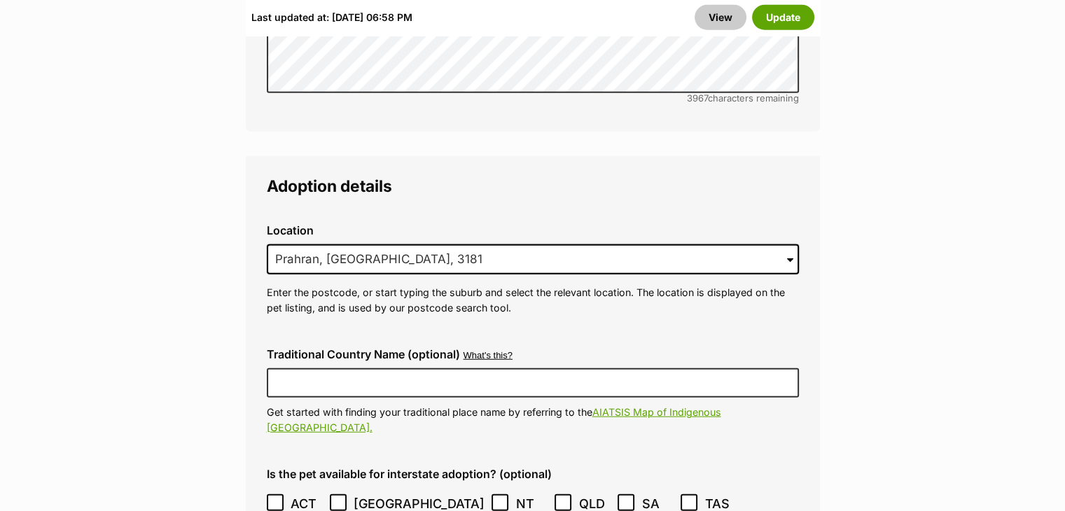
scroll to position [3639, 0]
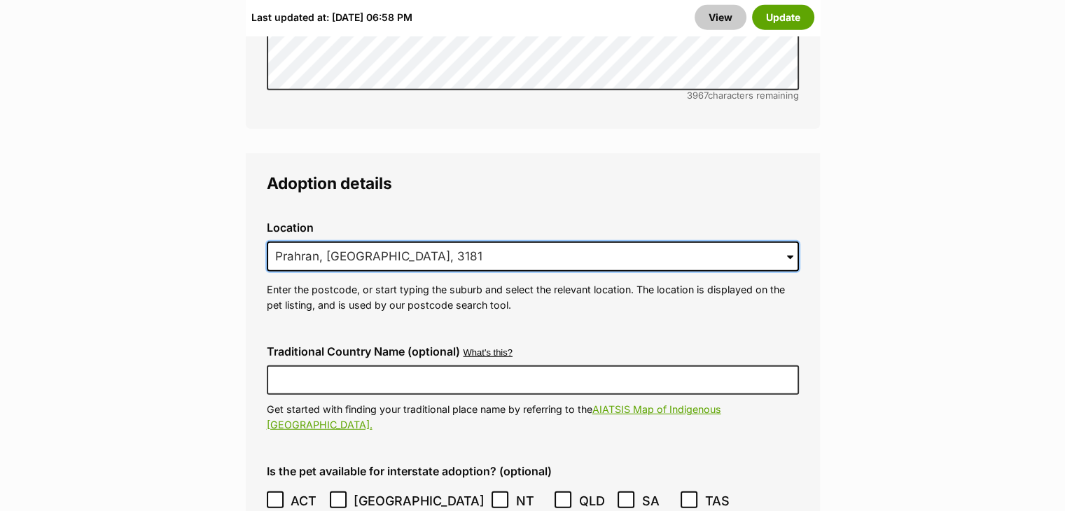
drag, startPoint x: 524, startPoint y: 207, endPoint x: 117, endPoint y: 155, distance: 410.0
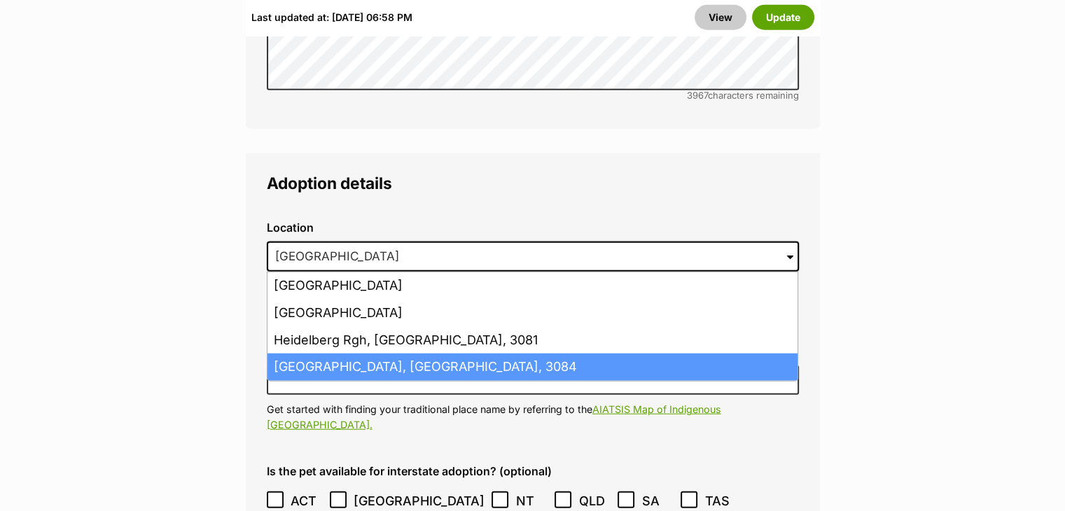
click at [285, 353] on li "[GEOGRAPHIC_DATA], [GEOGRAPHIC_DATA], 3084" at bounding box center [532, 366] width 530 height 27
type input "[GEOGRAPHIC_DATA], [GEOGRAPHIC_DATA], 3084"
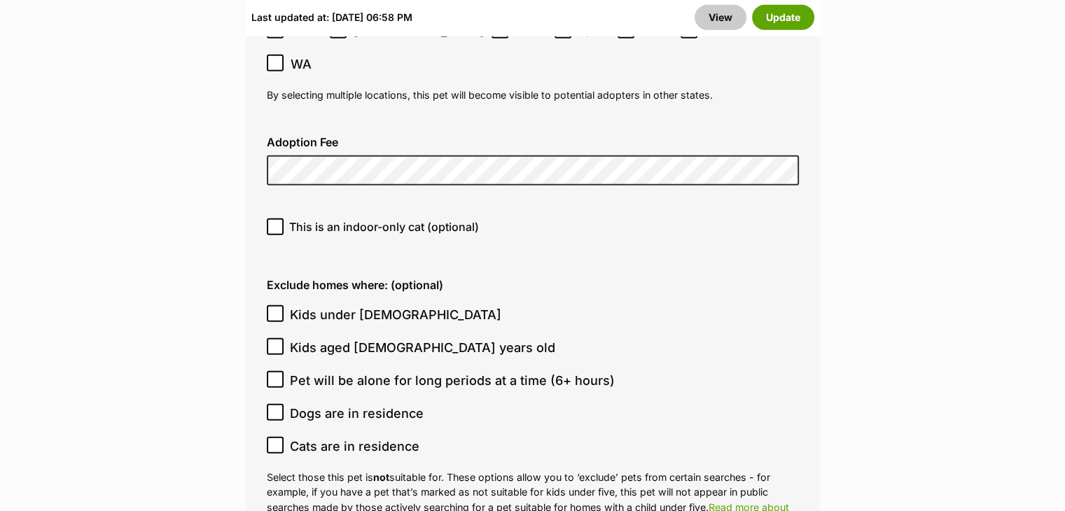
scroll to position [4108, 0]
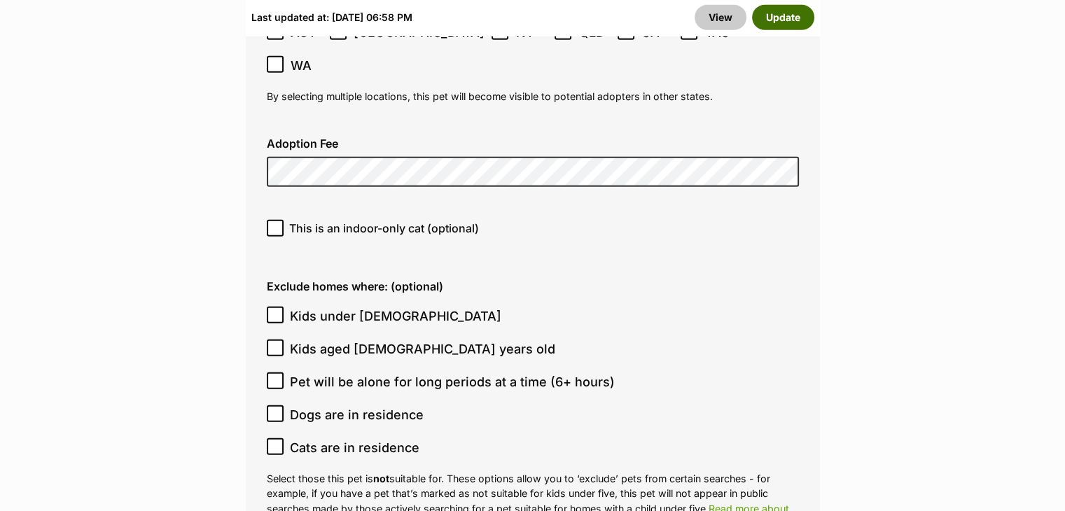
click at [801, 21] on button "Update" at bounding box center [783, 17] width 62 height 25
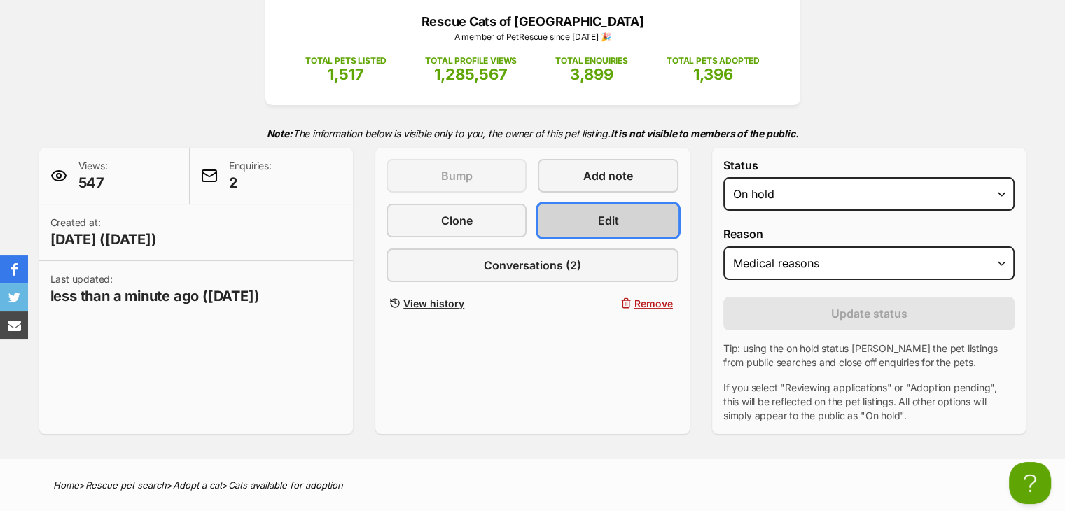
click at [620, 211] on link "Edit" at bounding box center [608, 221] width 140 height 34
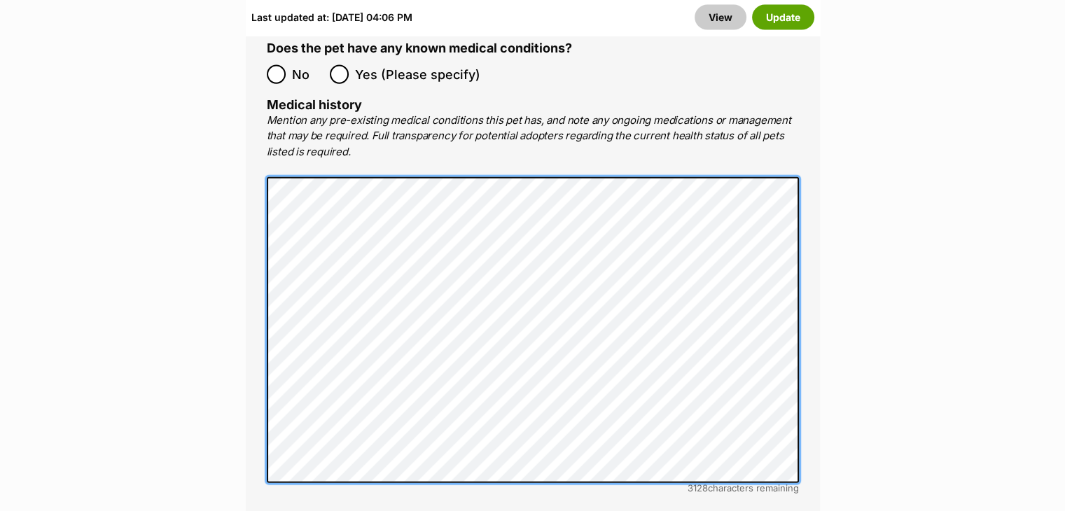
scroll to position [3492, 0]
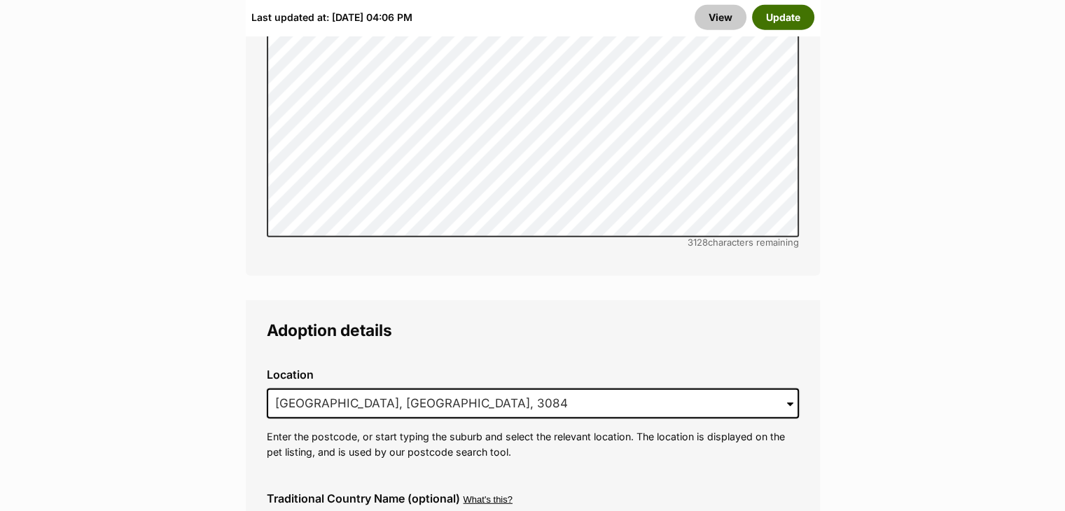
click at [781, 17] on button "Update" at bounding box center [783, 17] width 62 height 25
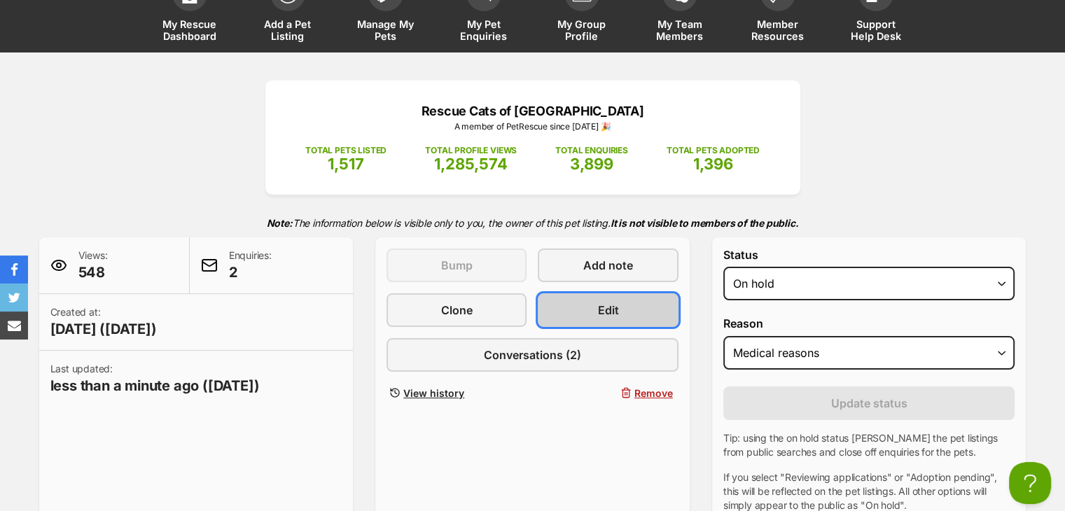
click at [654, 305] on link "Edit" at bounding box center [608, 310] width 140 height 34
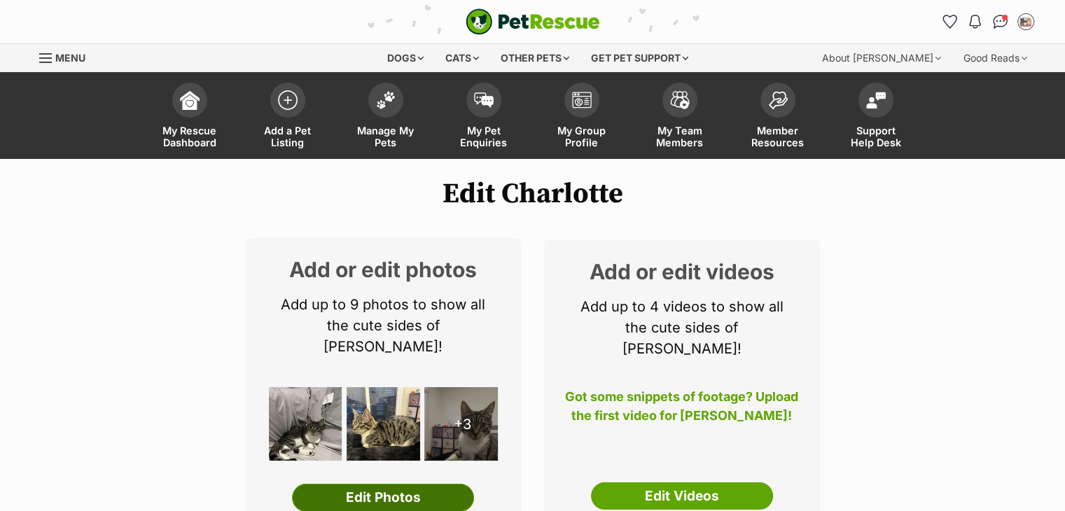
click at [399, 484] on link "Edit Photos" at bounding box center [383, 498] width 182 height 28
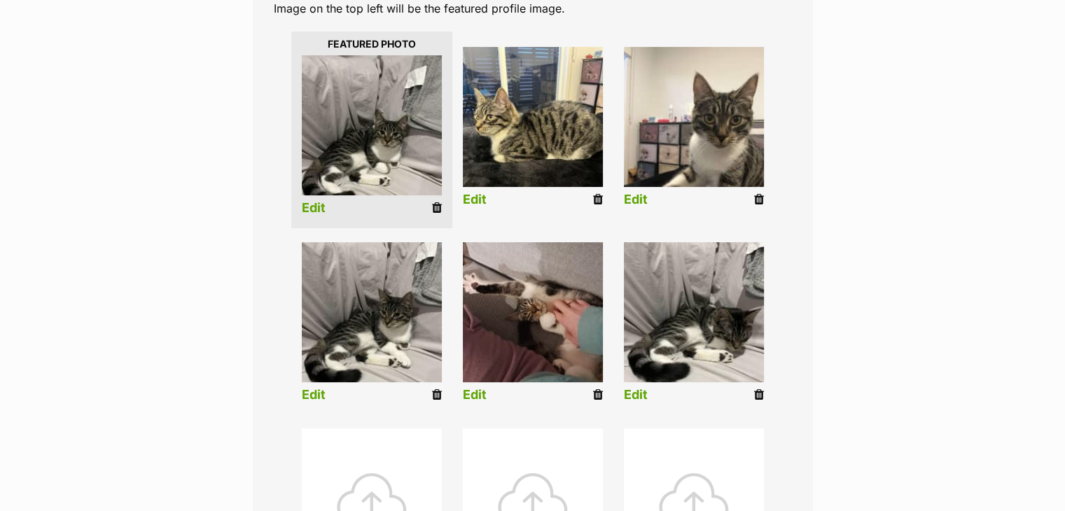
scroll to position [333, 0]
click at [440, 395] on icon at bounding box center [437, 394] width 10 height 13
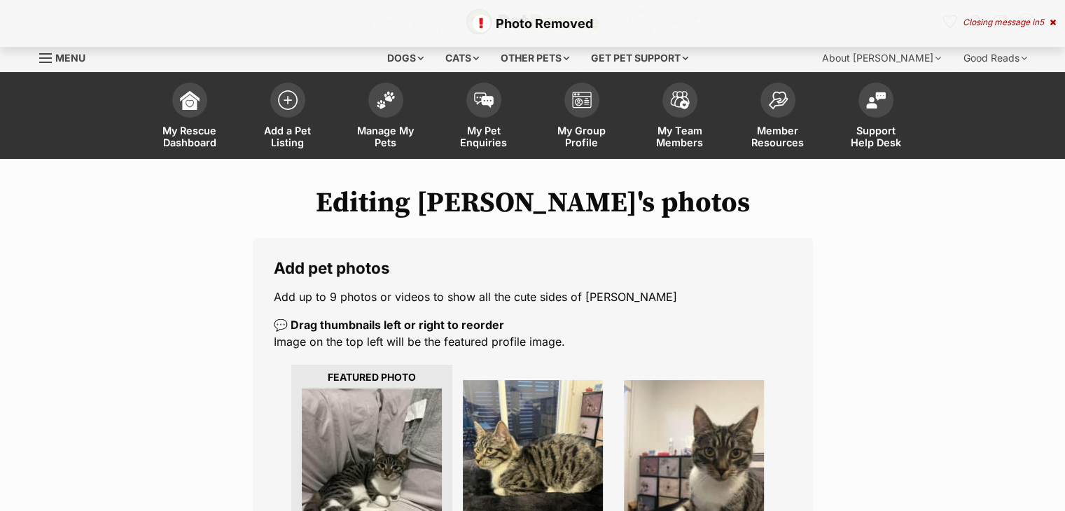
scroll to position [167, 0]
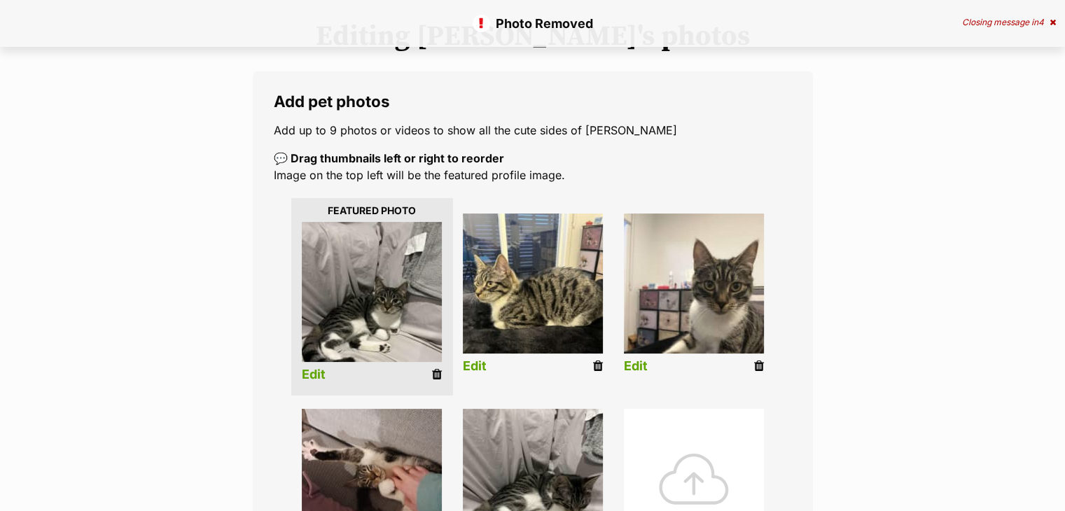
click at [433, 378] on icon at bounding box center [437, 374] width 10 height 13
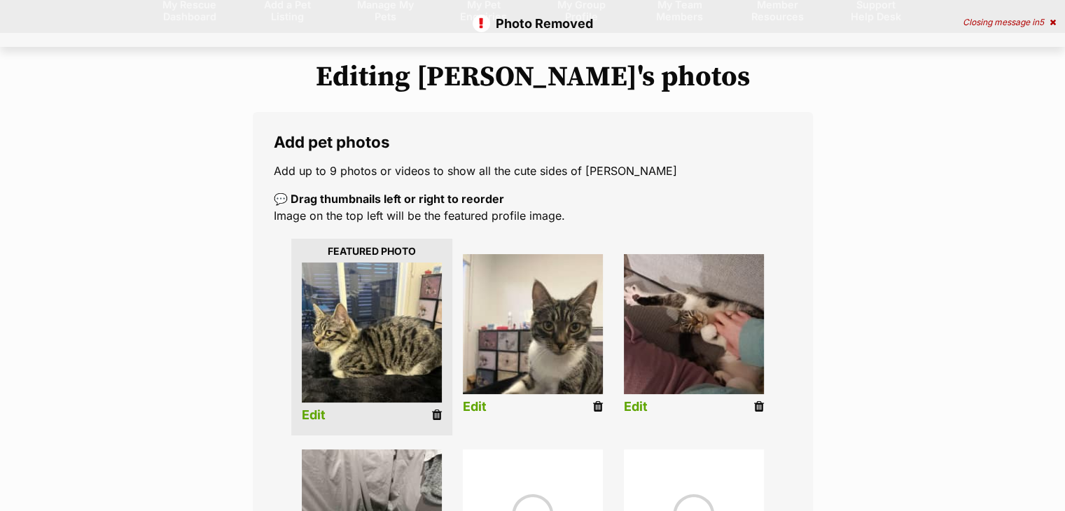
click at [434, 414] on icon at bounding box center [437, 415] width 10 height 13
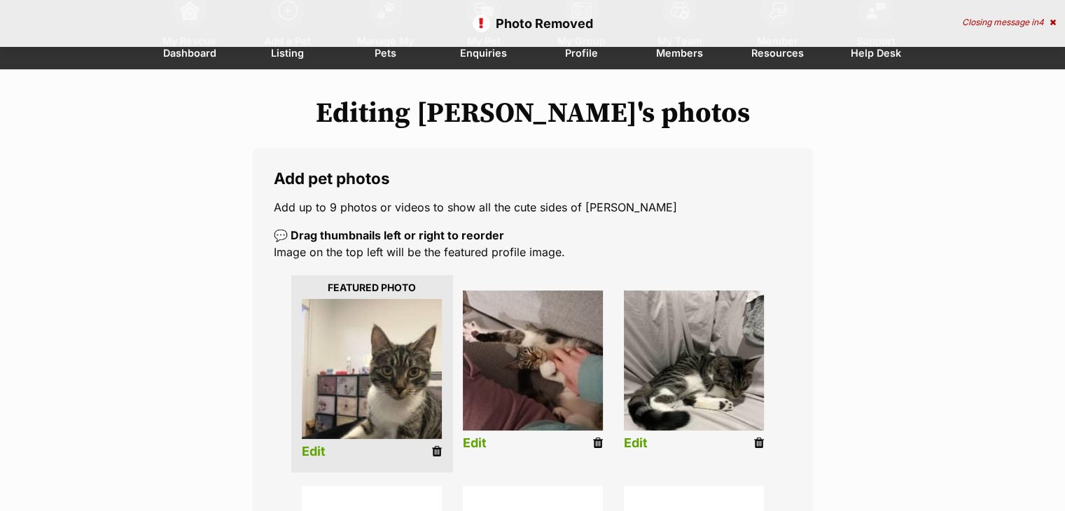
click at [432, 455] on icon at bounding box center [437, 451] width 10 height 13
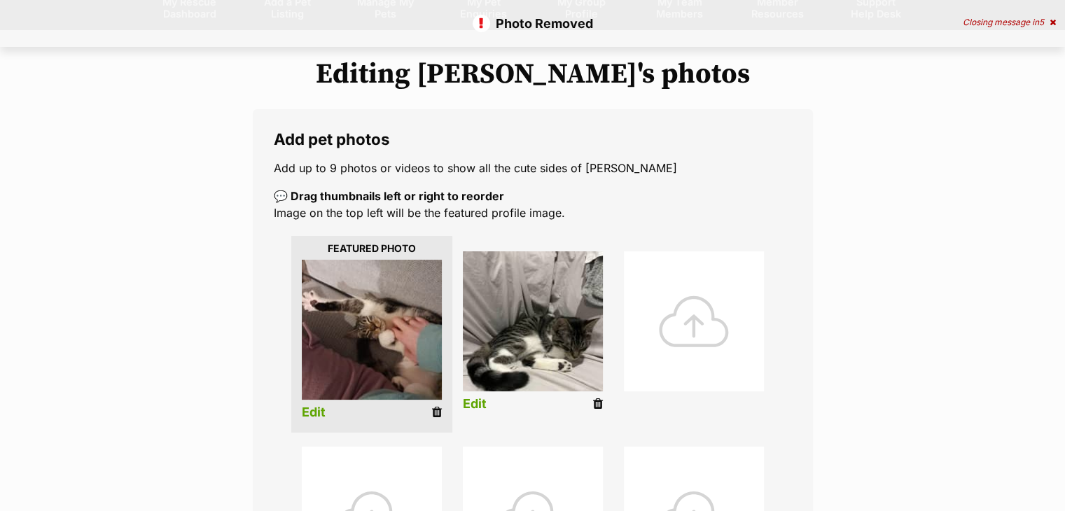
click at [437, 412] on icon at bounding box center [437, 412] width 10 height 13
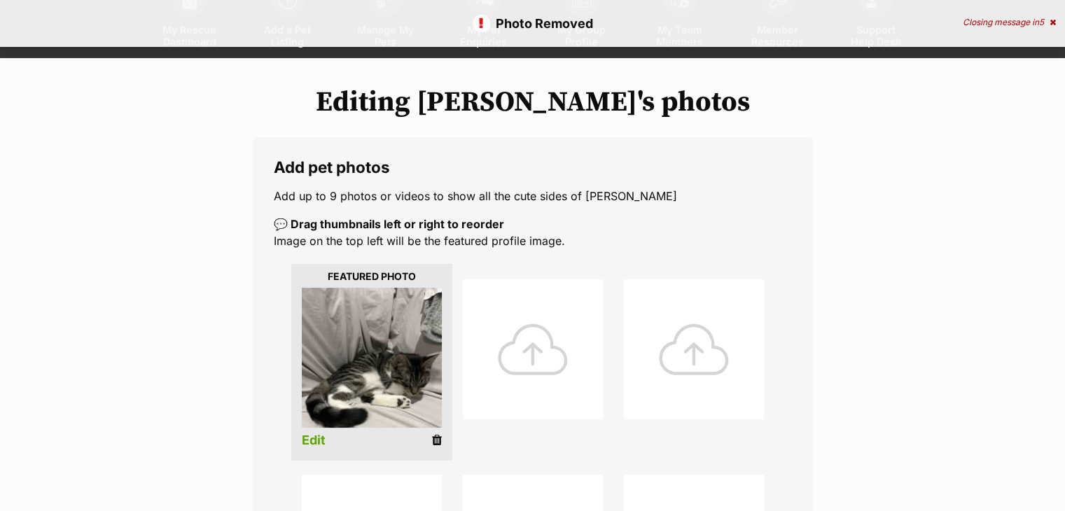
scroll to position [102, 0]
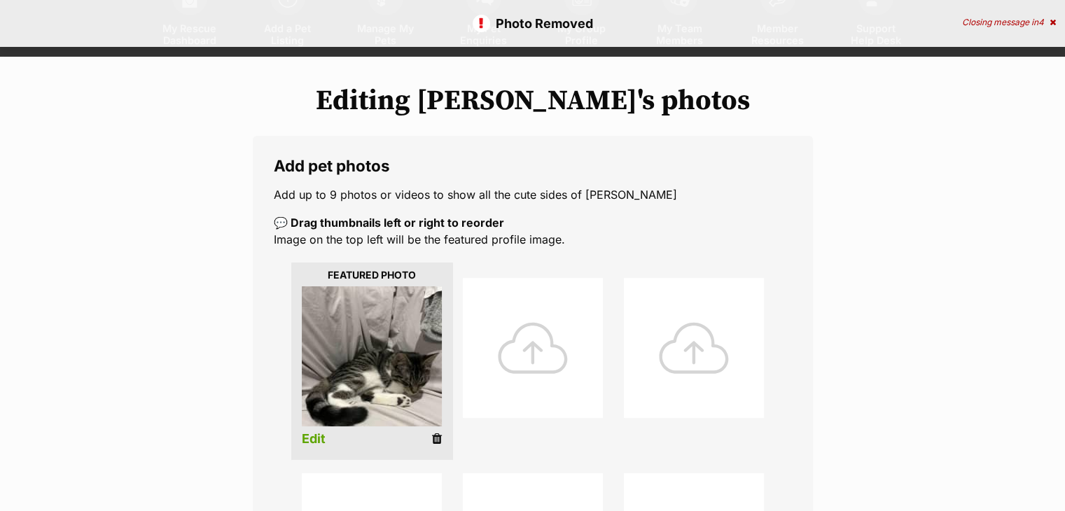
click at [434, 437] on icon at bounding box center [437, 439] width 10 height 13
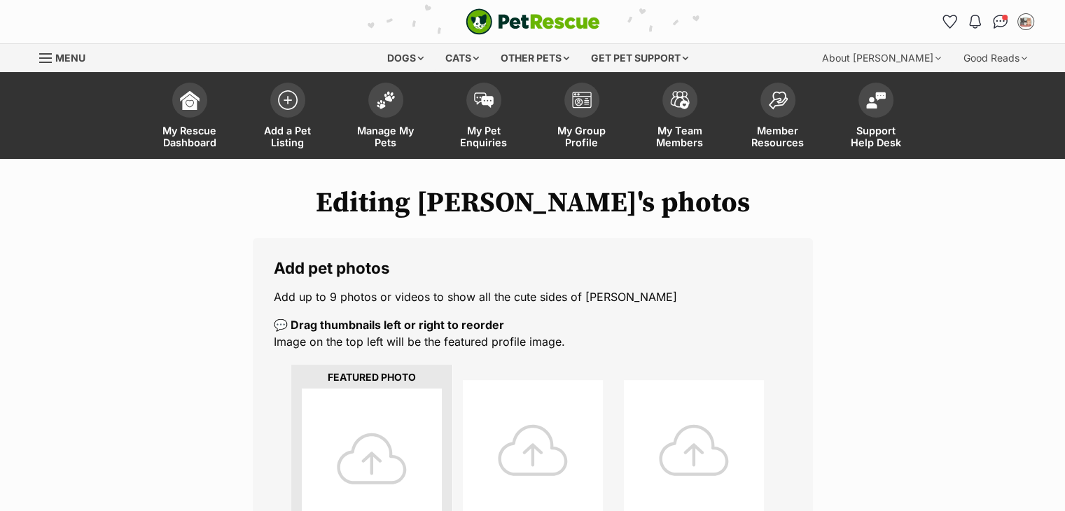
click at [399, 429] on div at bounding box center [372, 458] width 140 height 140
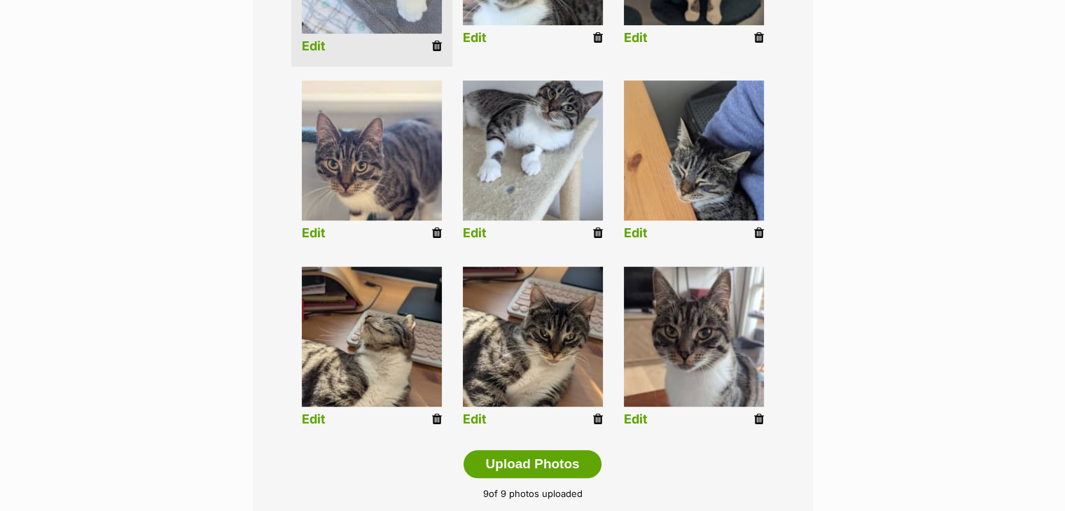
scroll to position [498, 0]
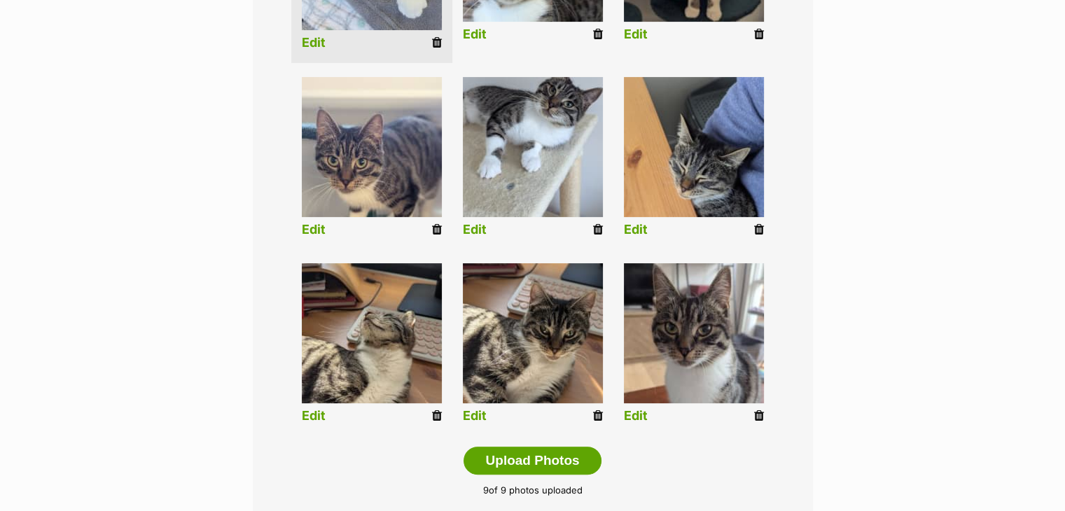
click at [596, 226] on icon at bounding box center [598, 229] width 10 height 13
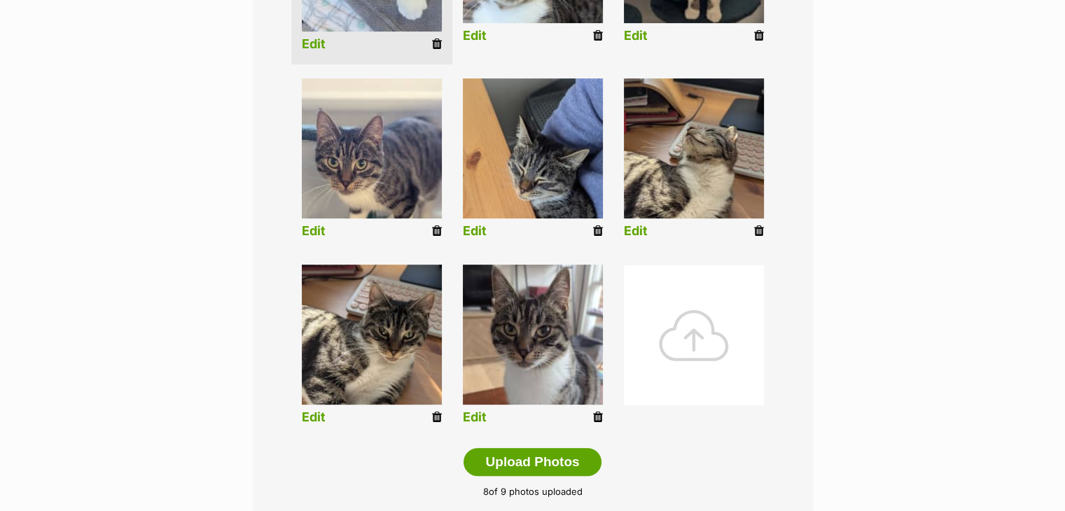
scroll to position [498, 0]
click at [738, 269] on div at bounding box center [694, 335] width 140 height 140
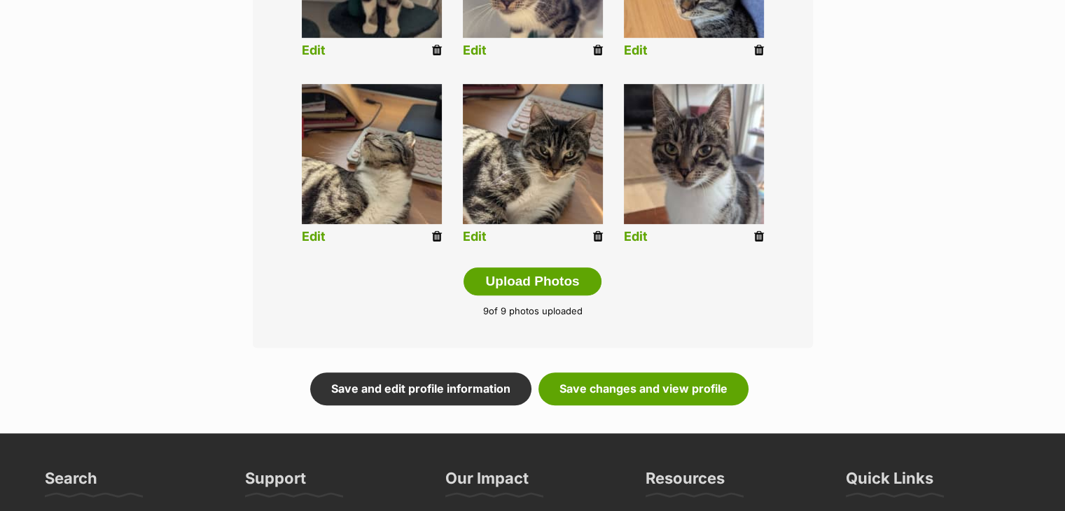
scroll to position [715, 0]
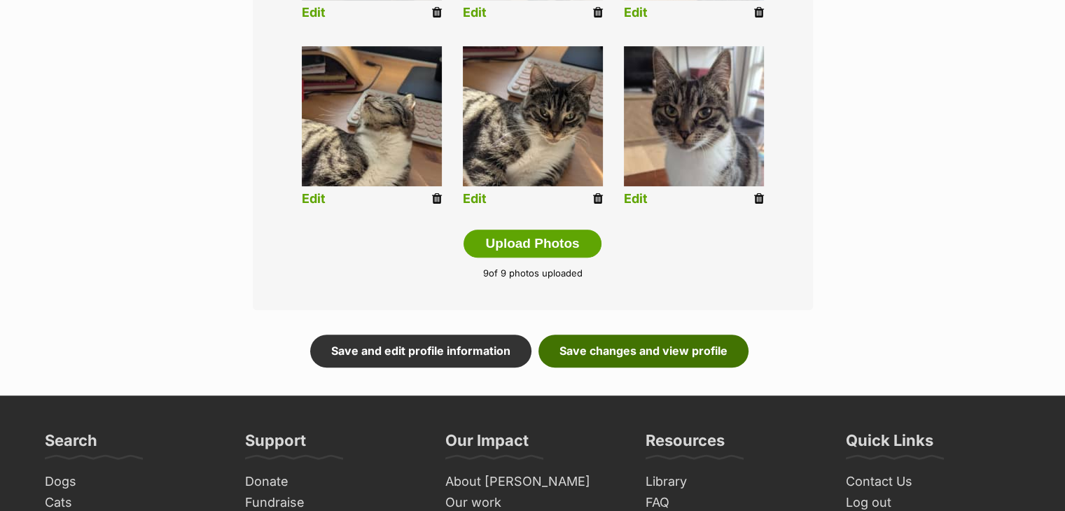
click at [700, 344] on link "Save changes and view profile" at bounding box center [643, 351] width 210 height 32
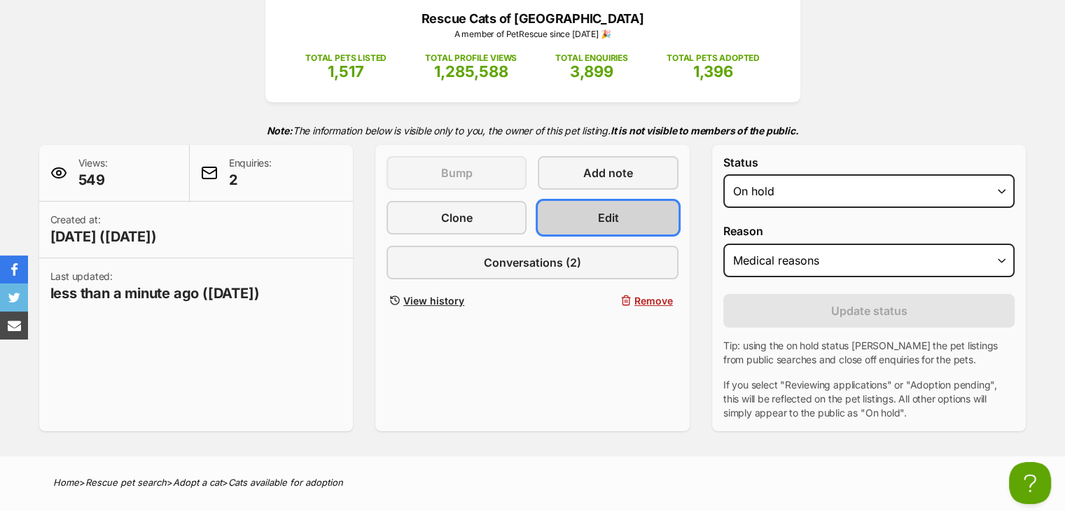
click at [636, 201] on link "Edit" at bounding box center [608, 218] width 140 height 34
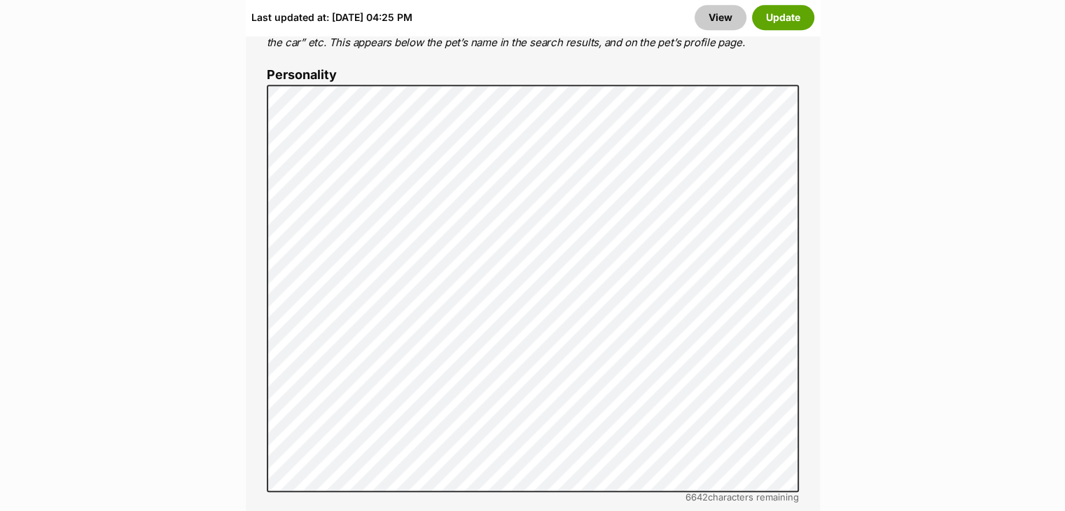
scroll to position [1131, 0]
click at [780, 22] on button "Update" at bounding box center [783, 17] width 62 height 25
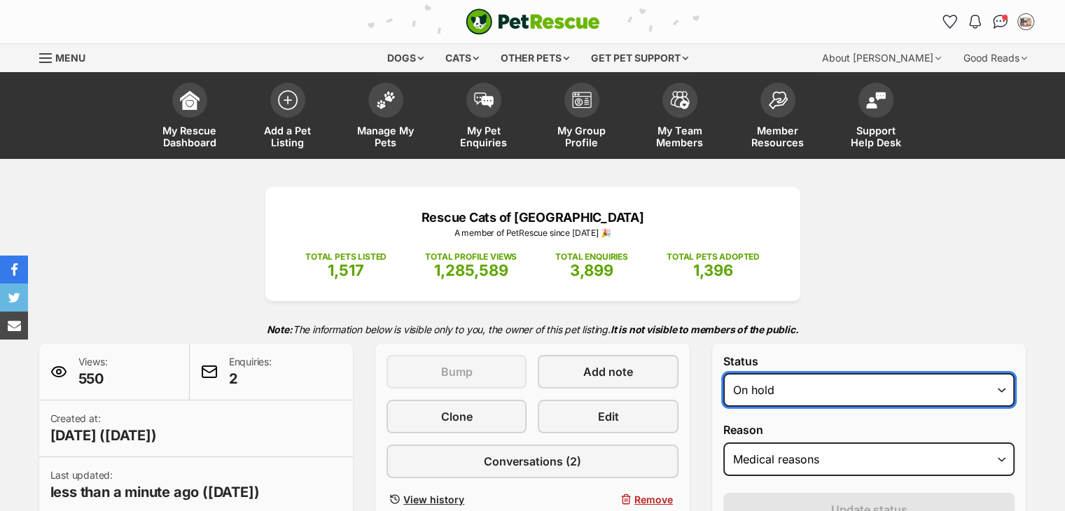
click at [737, 393] on select "Draft - not available as listing has enquires Available On hold Adopted" at bounding box center [869, 390] width 292 height 34
select select "active"
click at [723, 373] on select "Draft - not available as listing has enquires Available On hold Adopted" at bounding box center [869, 390] width 292 height 34
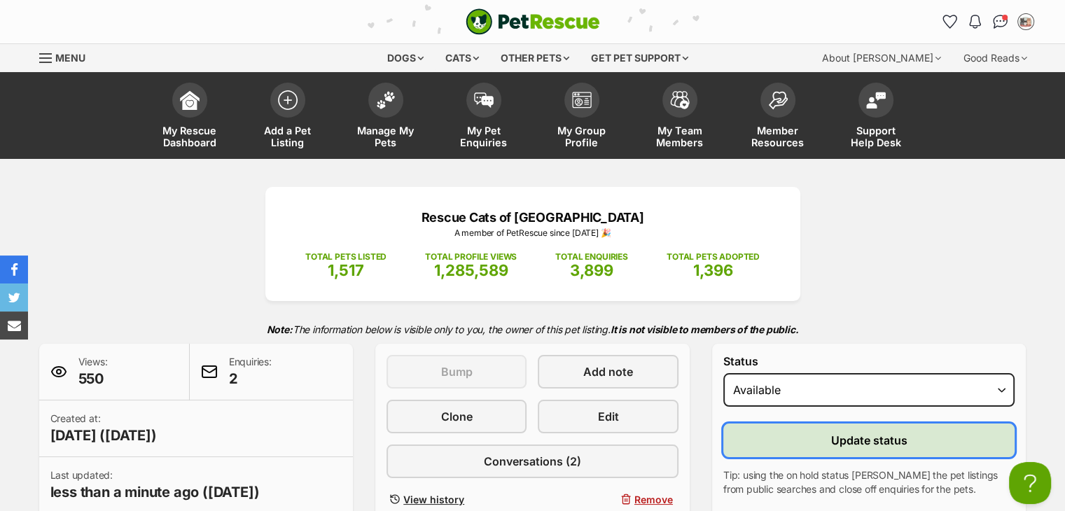
click at [792, 439] on button "Update status" at bounding box center [869, 440] width 292 height 34
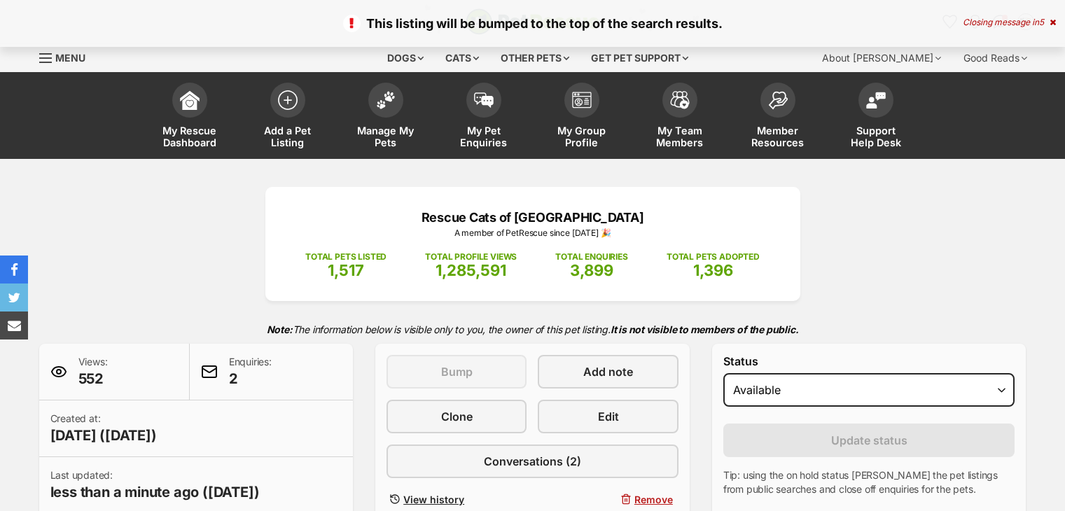
click at [577, 123] on link "My Group Profile" at bounding box center [582, 117] width 98 height 83
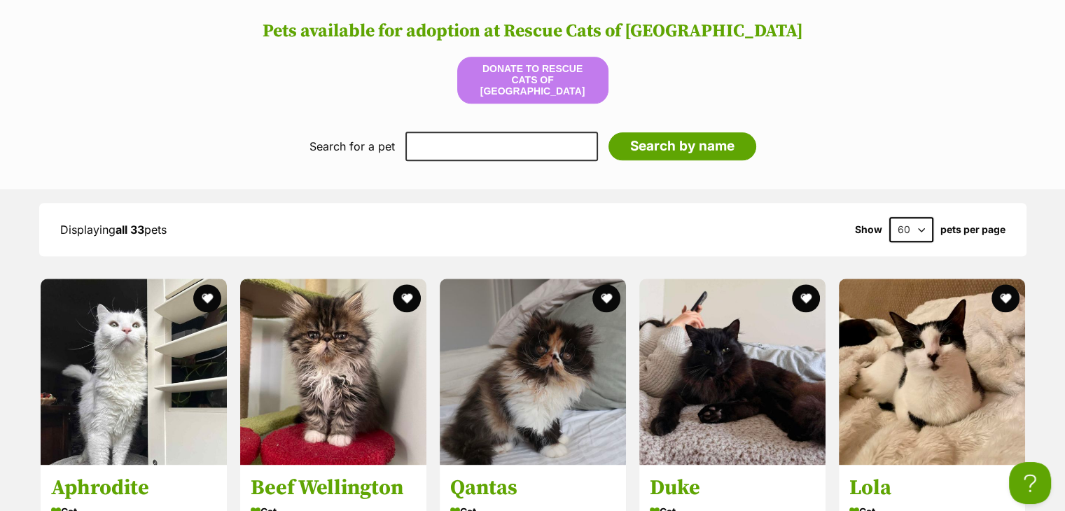
scroll to position [1725, 0]
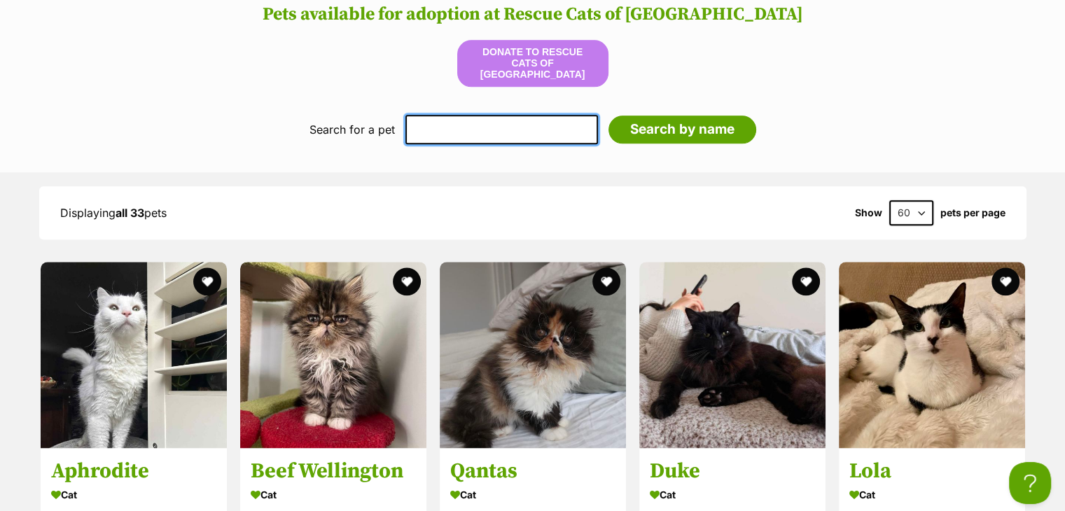
click at [487, 124] on input "text" at bounding box center [501, 129] width 192 height 29
type input "charlotte"
click at [608, 115] on input "Search by name" at bounding box center [682, 129] width 148 height 28
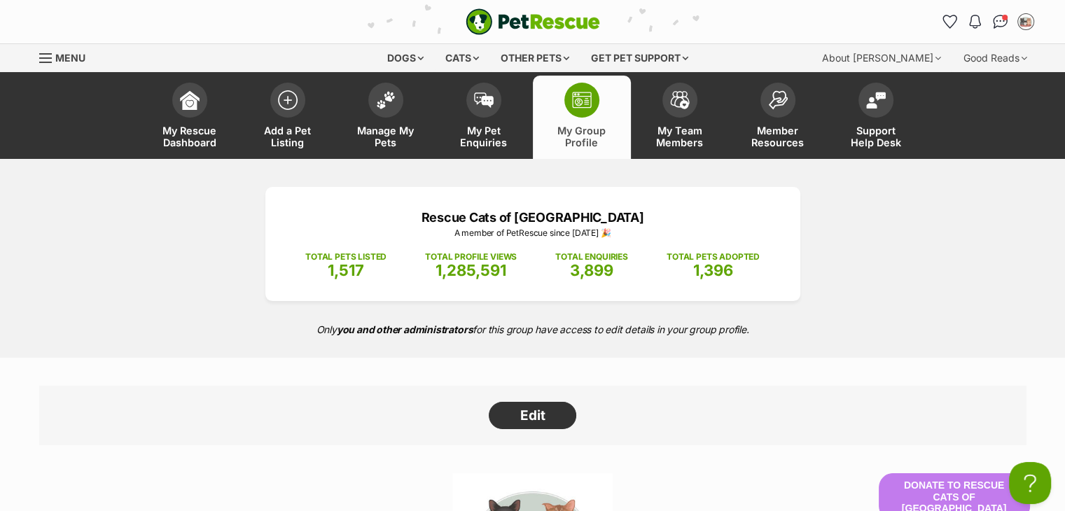
click at [574, 136] on span "My Group Profile" at bounding box center [581, 137] width 63 height 24
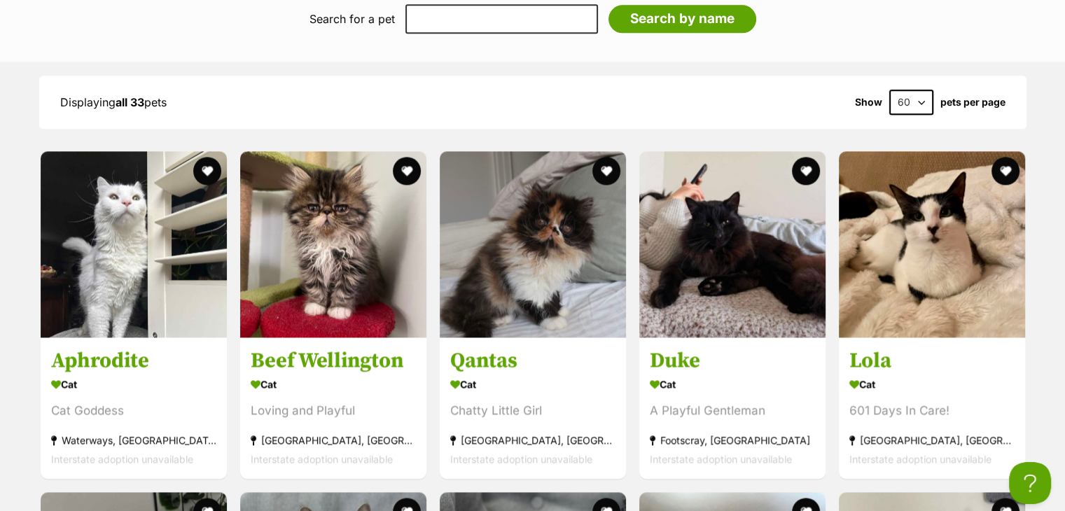
scroll to position [1863, 0]
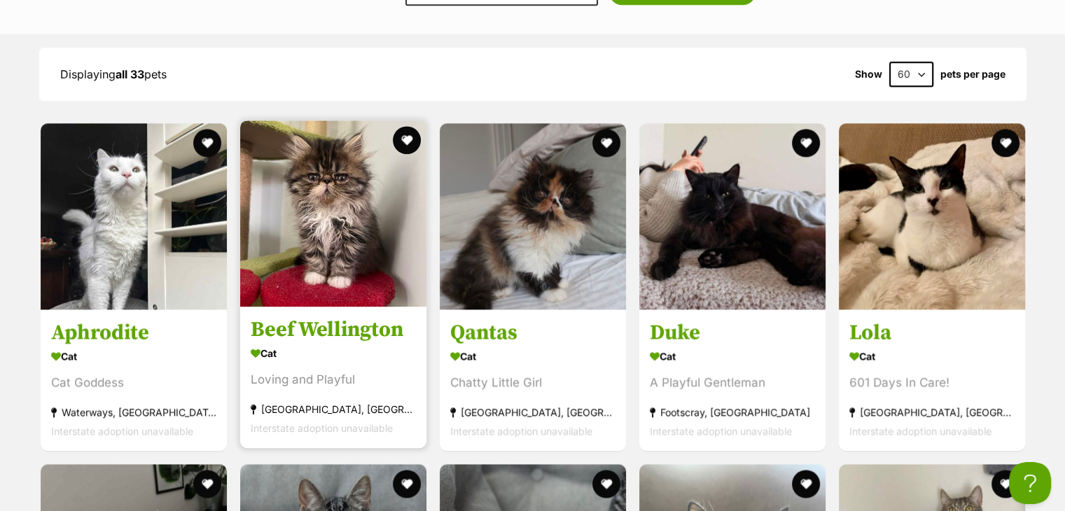
click at [356, 136] on img at bounding box center [333, 213] width 186 height 186
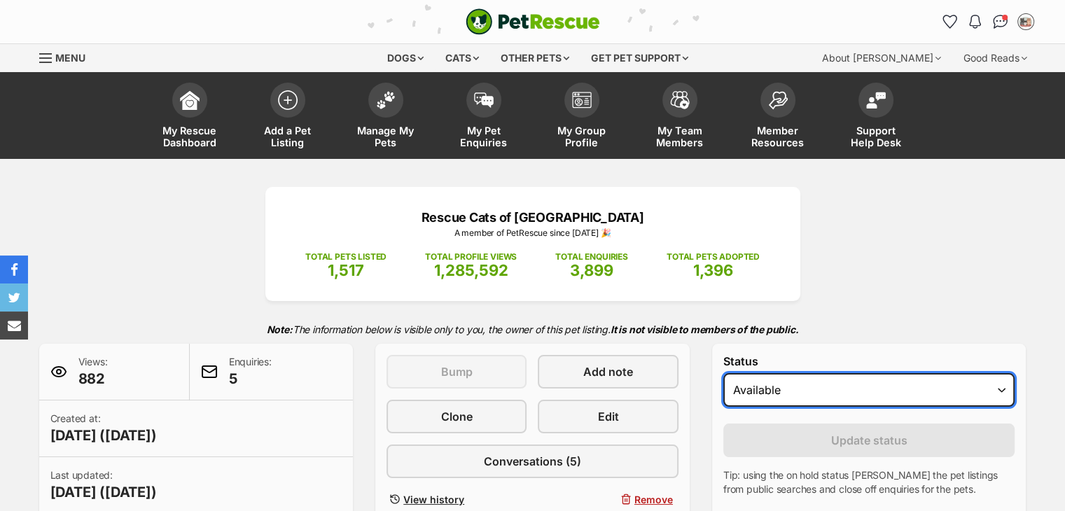
click at [829, 382] on select "Draft - not available as listing has enquires Available On hold Adopted" at bounding box center [869, 390] width 292 height 34
select select "on_hold"
click at [723, 373] on select "Draft - not available as listing has enquires Available On hold Adopted" at bounding box center [869, 390] width 292 height 34
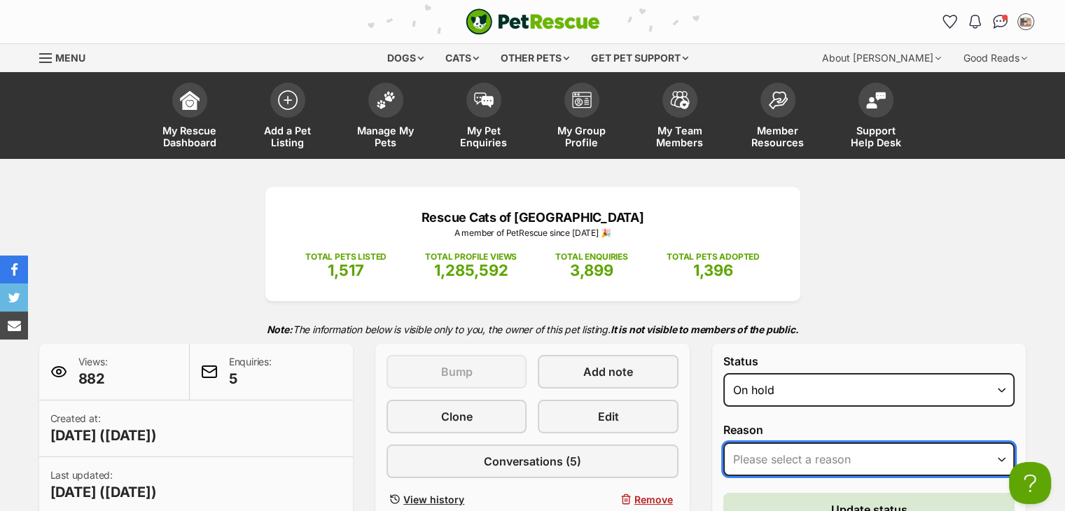
click at [790, 455] on select "Please select a reason Medical reasons Reviewing applications Adoption pending …" at bounding box center [869, 459] width 292 height 34
select select "adoption_pending"
click at [723, 442] on select "Please select a reason Medical reasons Reviewing applications Adoption pending …" at bounding box center [869, 459] width 292 height 34
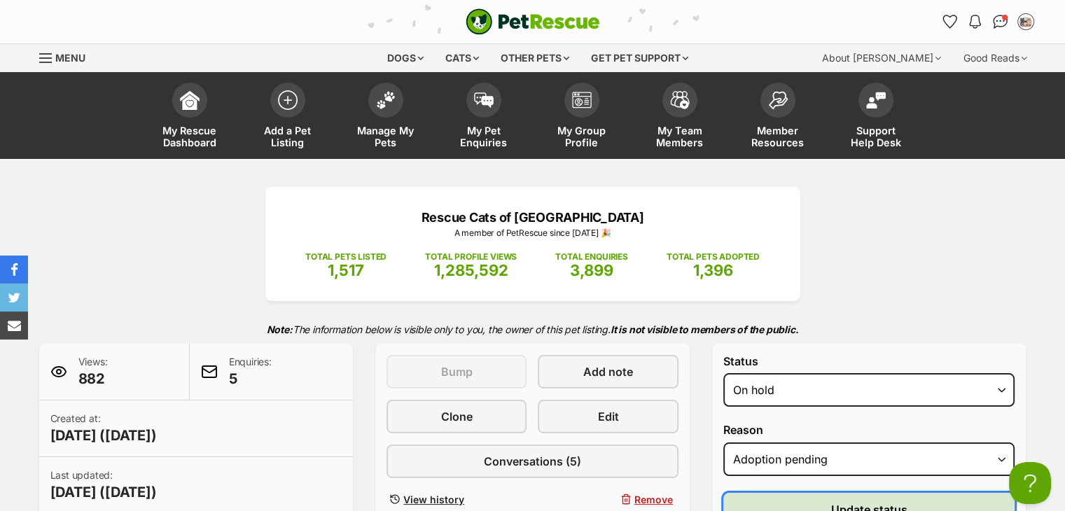
click at [780, 496] on button "Update status" at bounding box center [869, 510] width 292 height 34
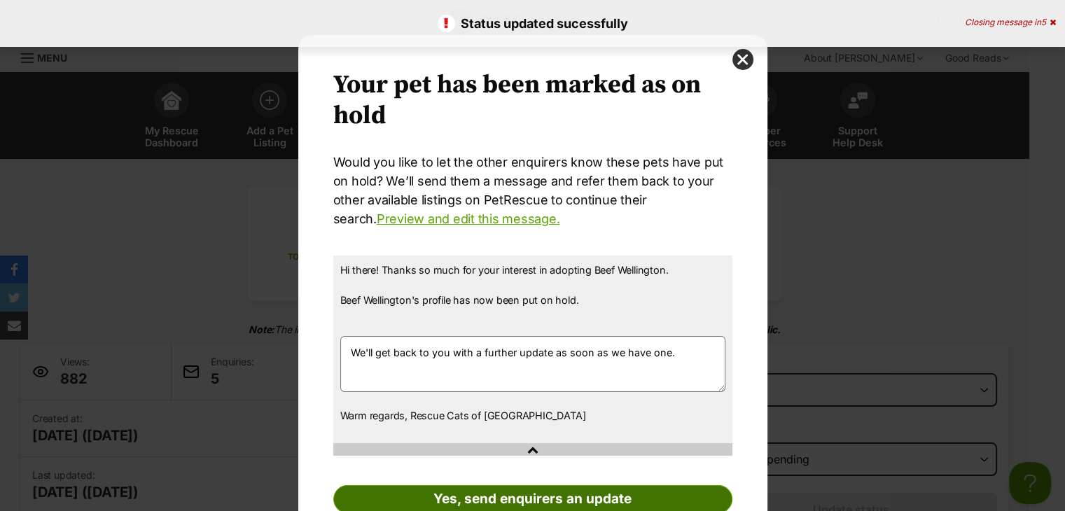
click at [505, 485] on link "Yes, send enquirers an update" at bounding box center [532, 499] width 399 height 28
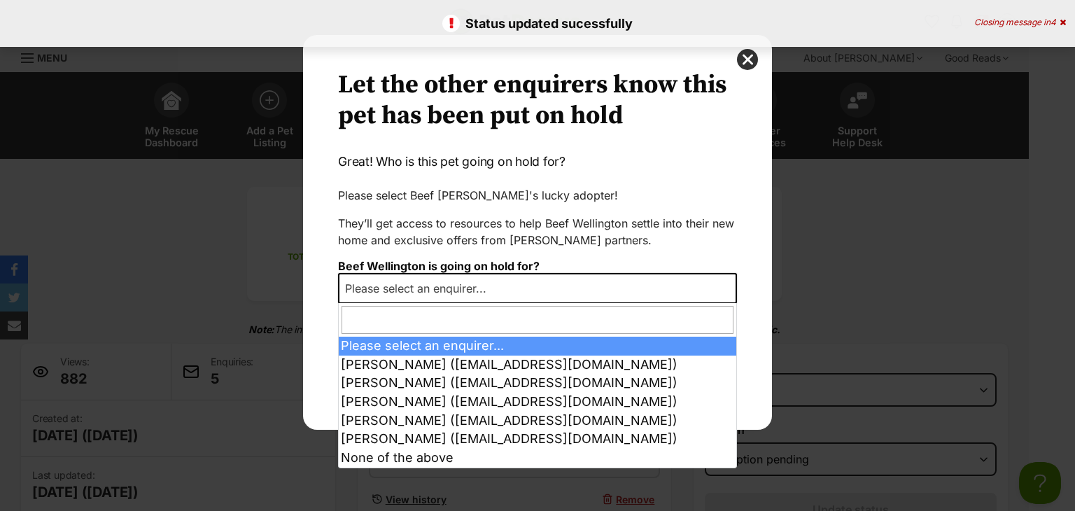
drag, startPoint x: 521, startPoint y: 293, endPoint x: 496, endPoint y: 320, distance: 36.7
click at [521, 293] on span "Please select an enquirer..." at bounding box center [537, 288] width 399 height 31
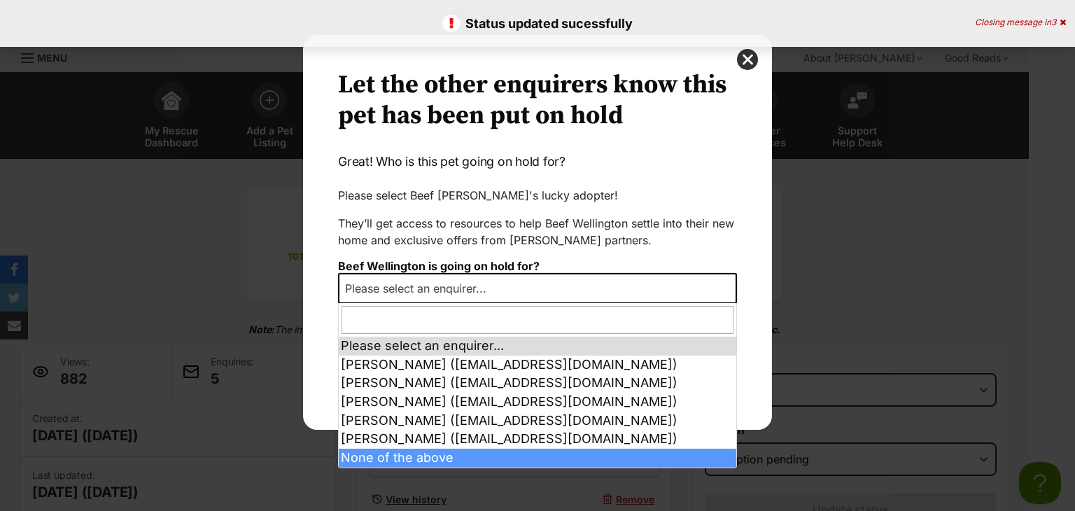
drag, startPoint x: 417, startPoint y: 458, endPoint x: 420, endPoint y: 451, distance: 7.5
select select "other"
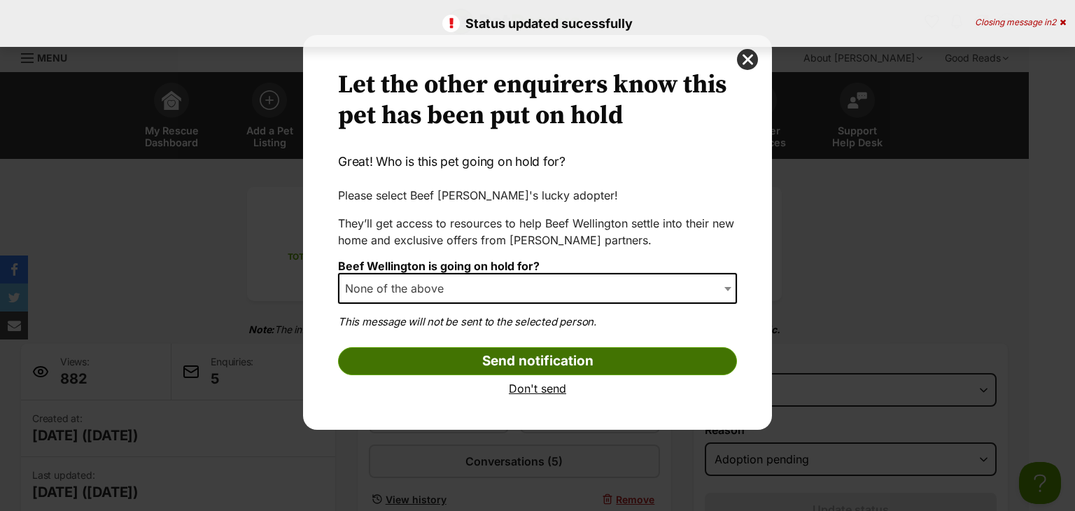
click at [467, 356] on input "Send notification" at bounding box center [537, 361] width 399 height 28
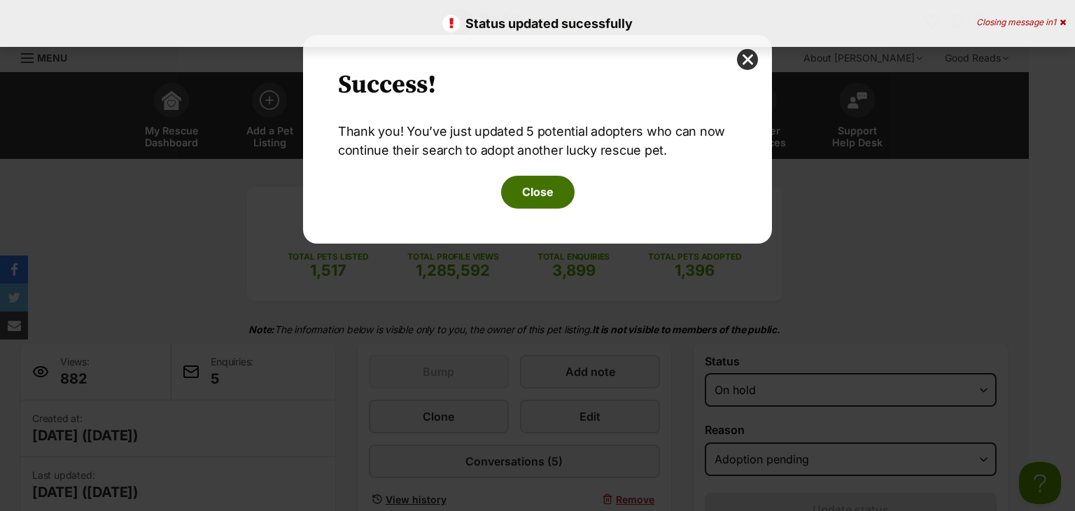
click at [534, 188] on button "Close" at bounding box center [537, 192] width 73 height 32
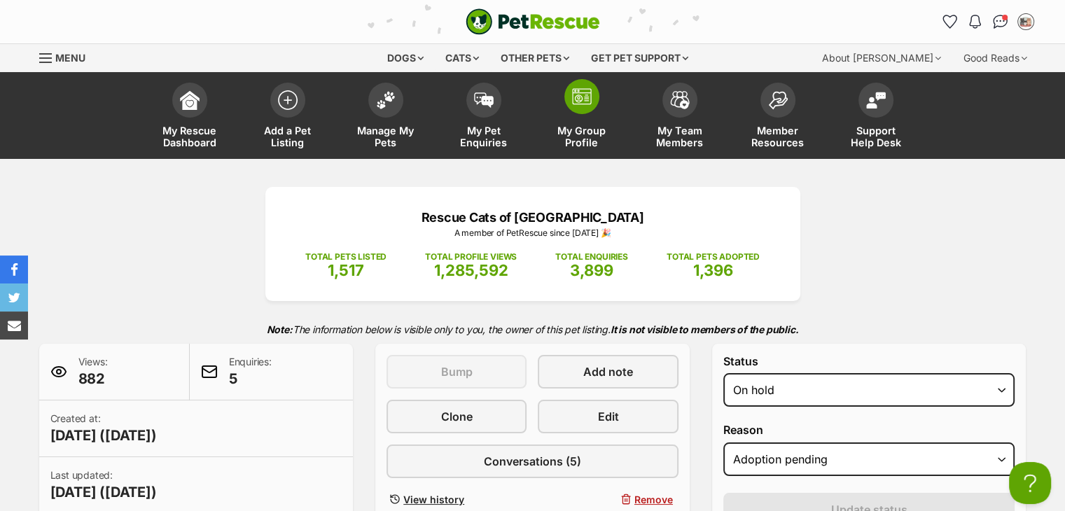
click at [569, 127] on span "My Group Profile" at bounding box center [581, 137] width 63 height 24
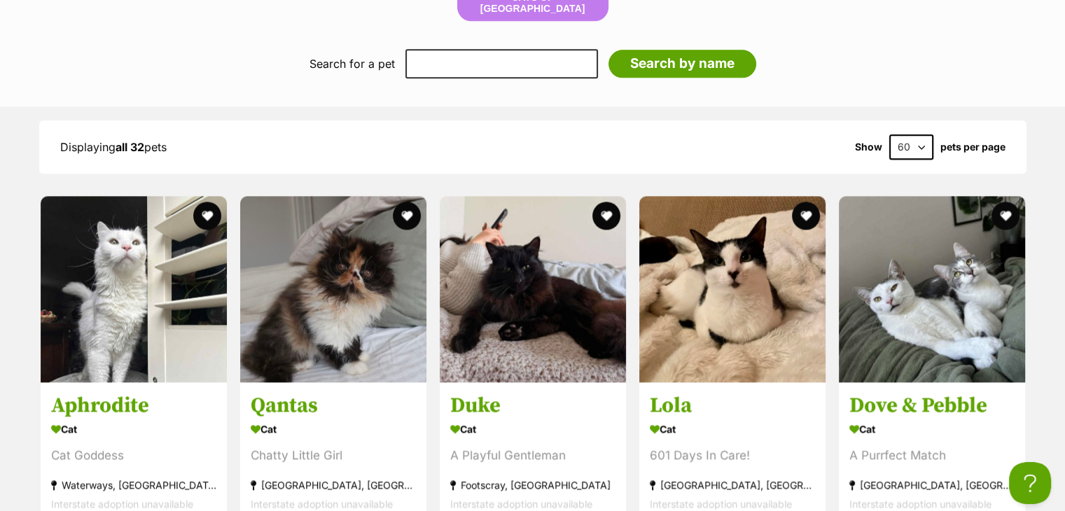
scroll to position [1789, 0]
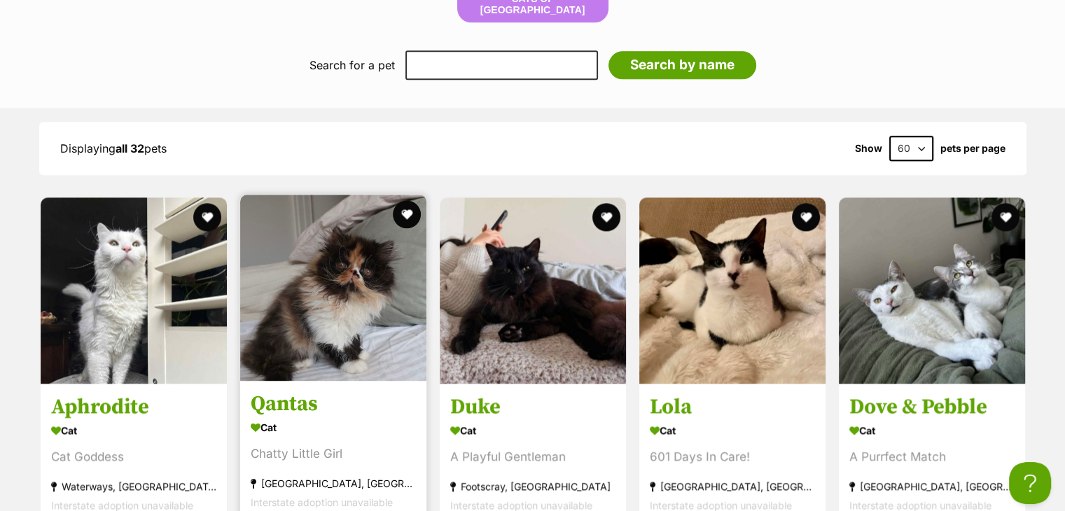
click at [349, 297] on img at bounding box center [333, 288] width 186 height 186
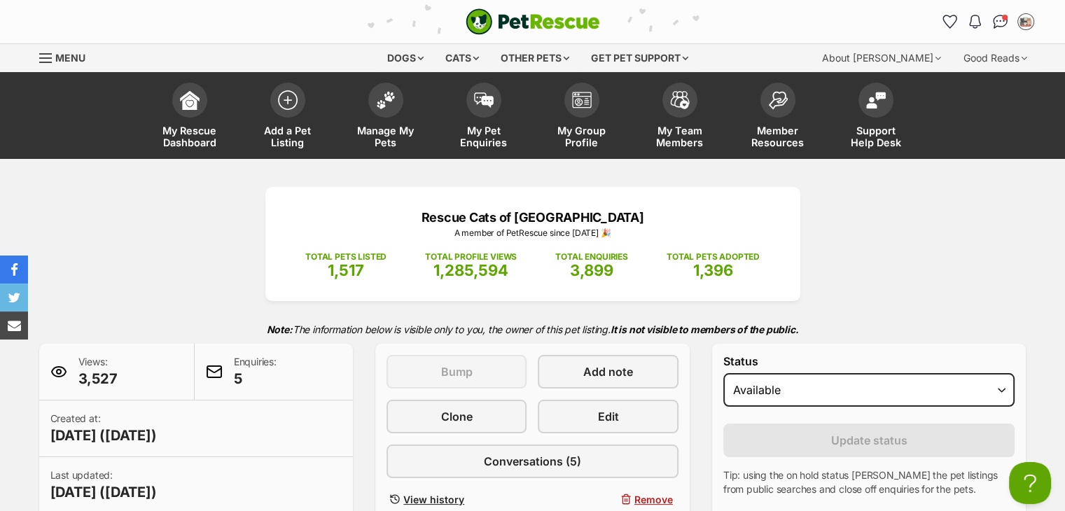
select select "on_hold"
click at [723, 373] on select "Draft - not available as listing has enquires Available On hold Adopted" at bounding box center [869, 390] width 292 height 34
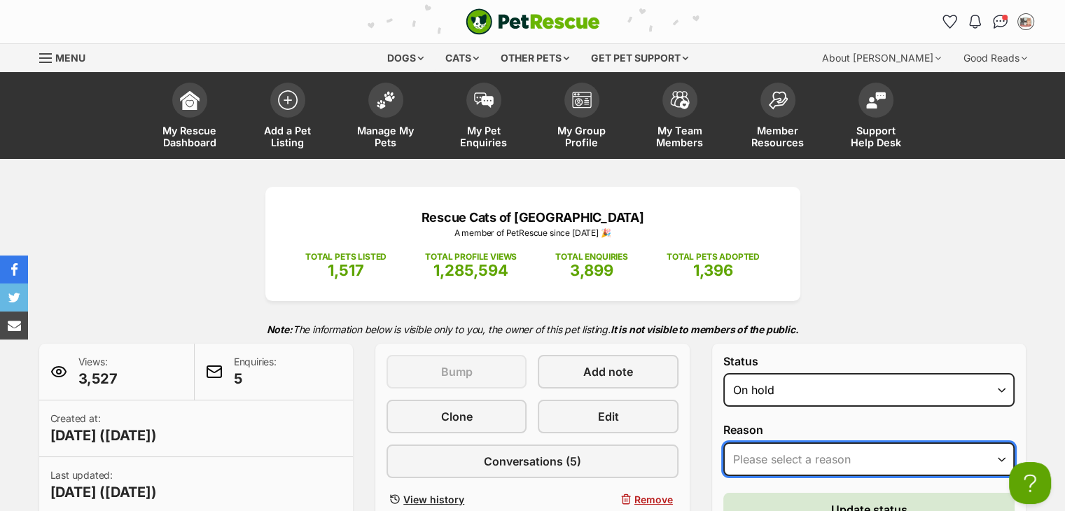
click at [795, 444] on select "Please select a reason Medical reasons Reviewing applications Adoption pending …" at bounding box center [869, 459] width 292 height 34
select select "adoption_pending"
click at [723, 442] on select "Please select a reason Medical reasons Reviewing applications Adoption pending …" at bounding box center [869, 459] width 292 height 34
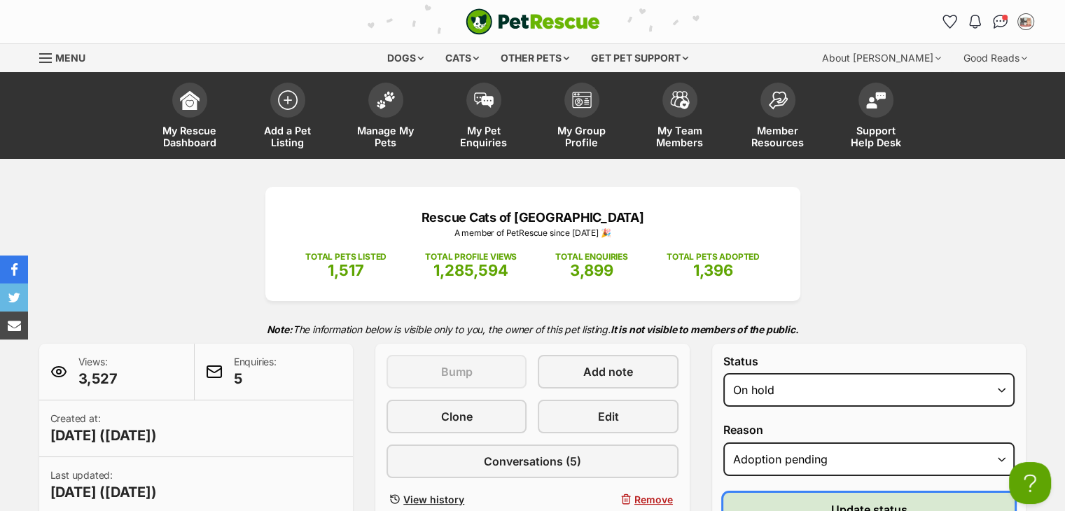
click at [783, 499] on button "Update status" at bounding box center [869, 510] width 292 height 34
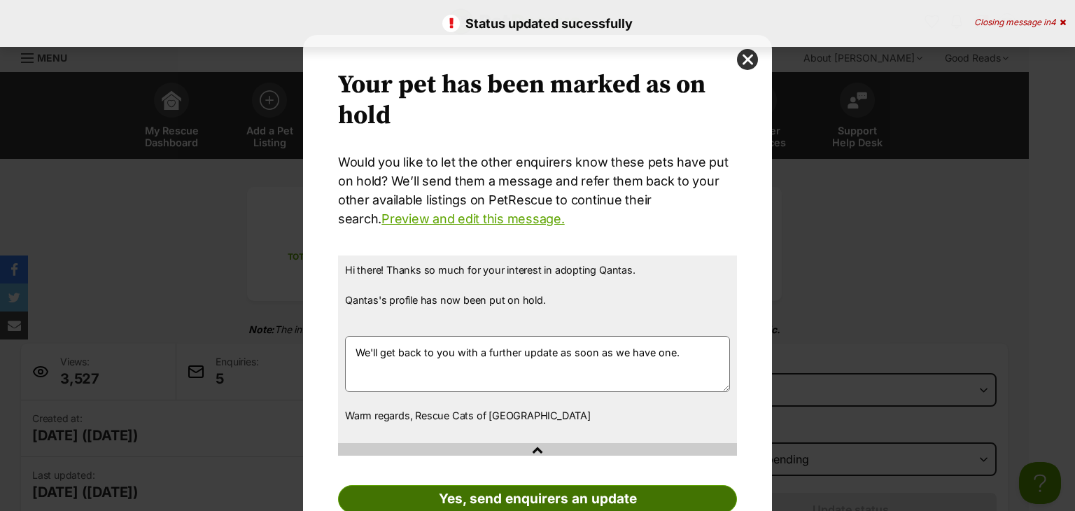
click at [609, 496] on link "Yes, send enquirers an update" at bounding box center [537, 499] width 399 height 28
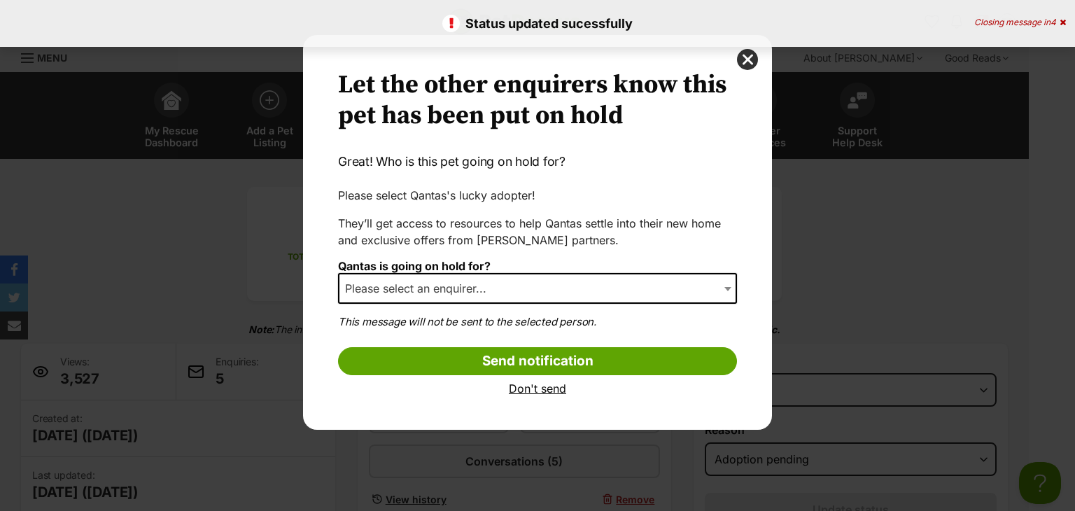
click at [596, 274] on span "Please select an enquirer..." at bounding box center [537, 288] width 399 height 31
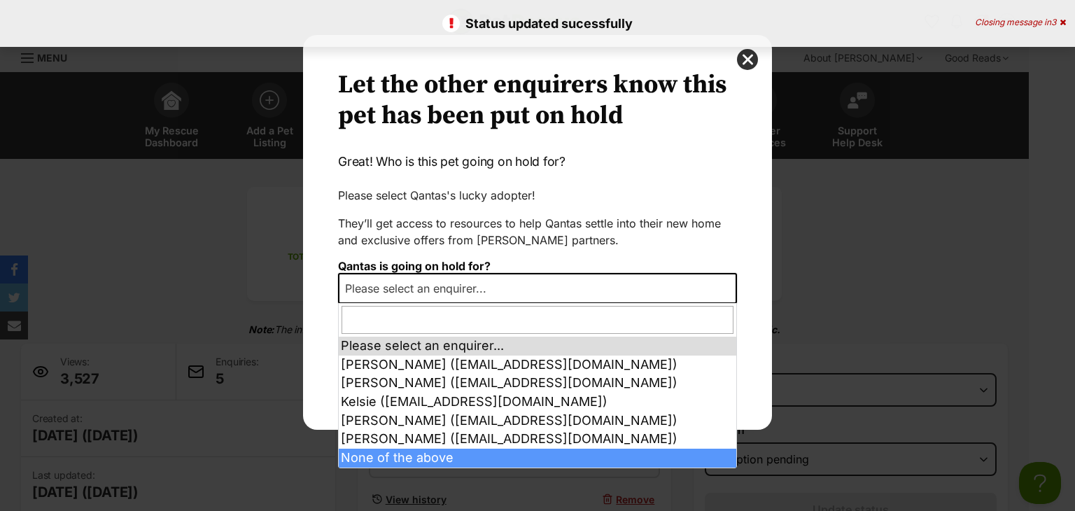
select select "other"
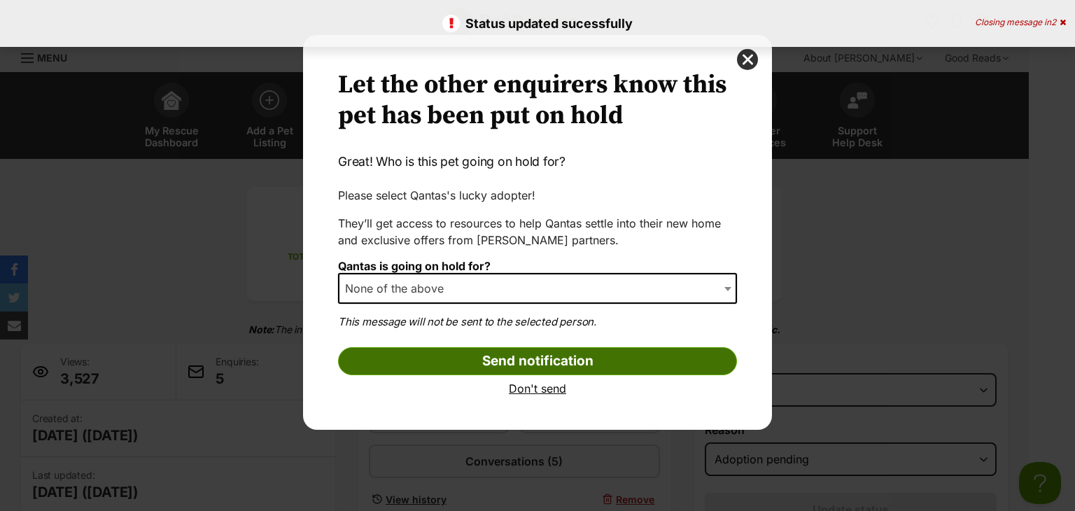
click at [458, 360] on input "Send notification" at bounding box center [537, 361] width 399 height 28
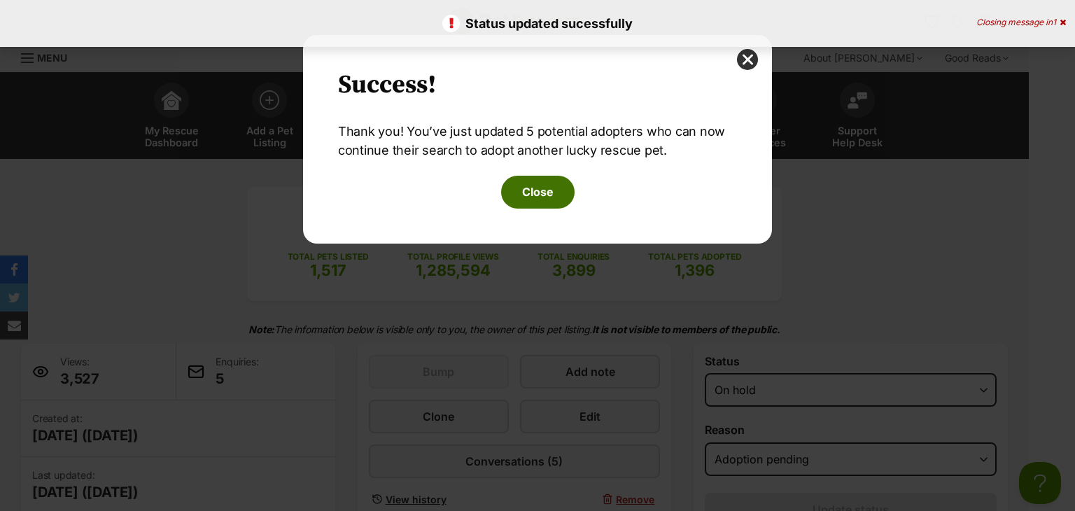
click at [526, 208] on div "Your pet has been marked as on hold Your pets have been marked as on hold Would…" at bounding box center [537, 139] width 469 height 209
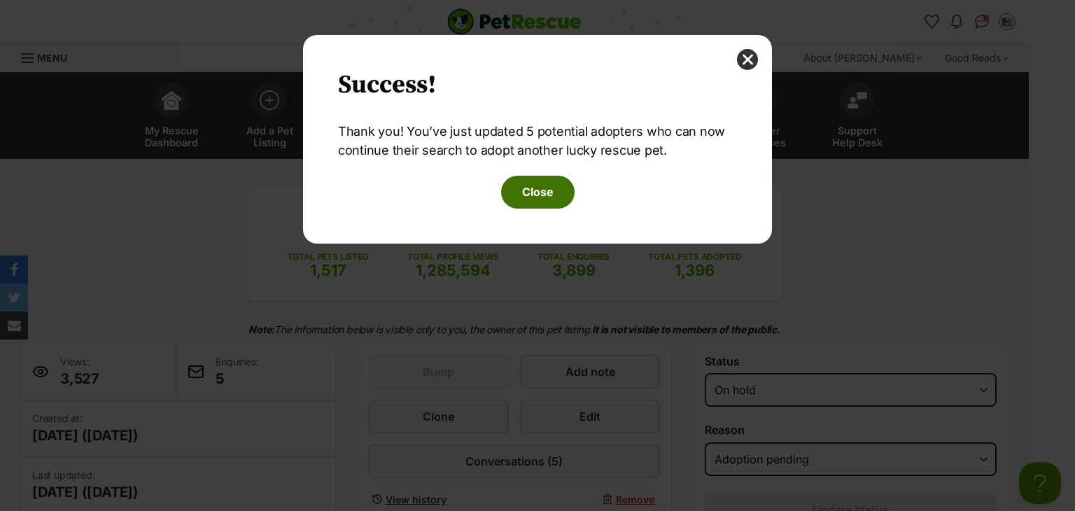
click at [529, 192] on button "Close" at bounding box center [537, 192] width 73 height 32
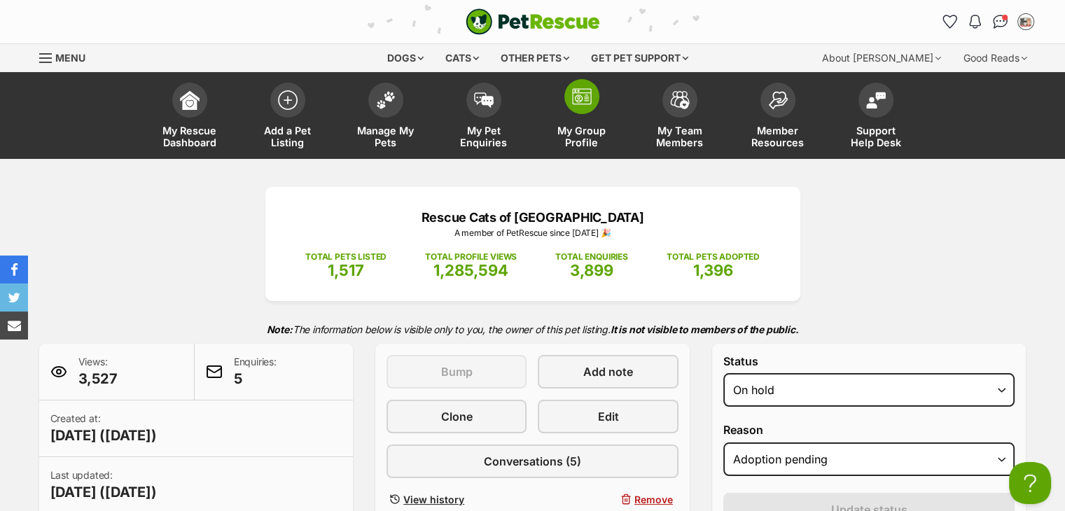
click at [563, 122] on link "My Group Profile" at bounding box center [582, 117] width 98 height 83
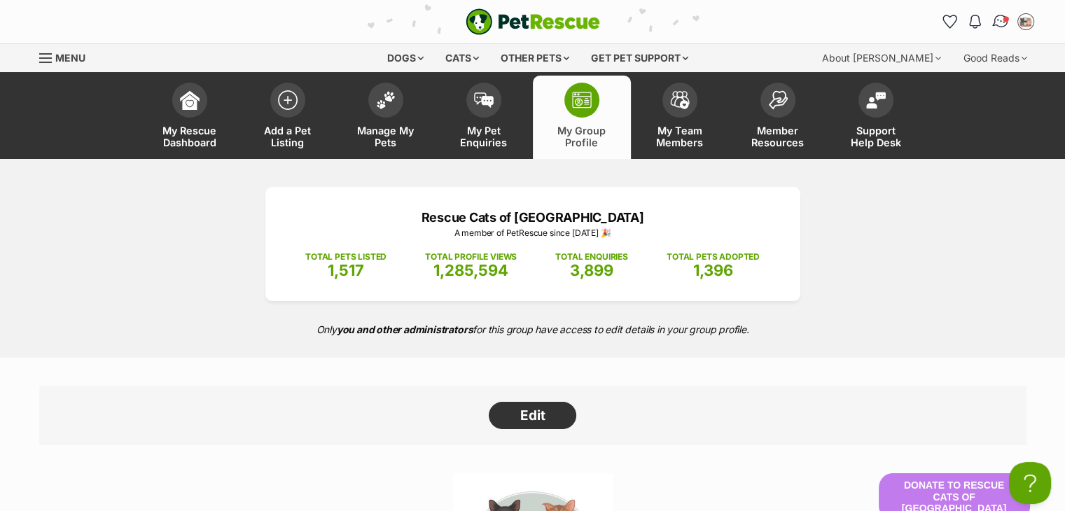
click at [1002, 20] on img "Conversations" at bounding box center [999, 22] width 19 height 18
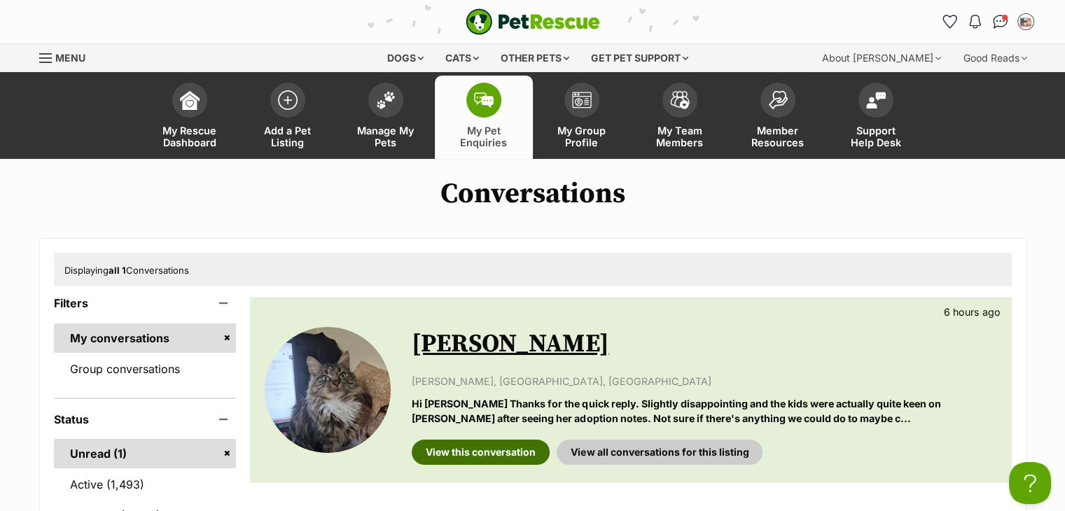
click at [484, 450] on link "View this conversation" at bounding box center [481, 452] width 138 height 25
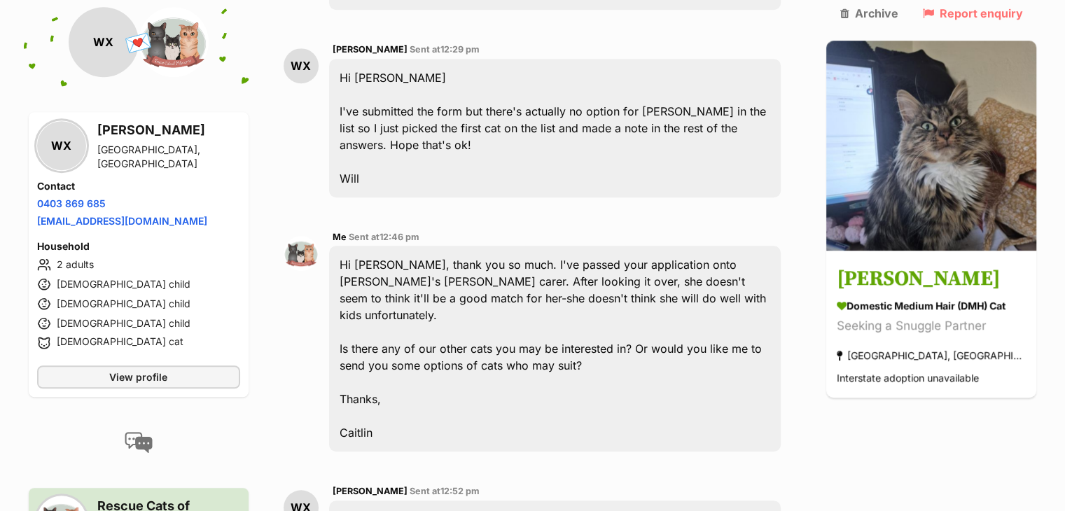
scroll to position [1321, 0]
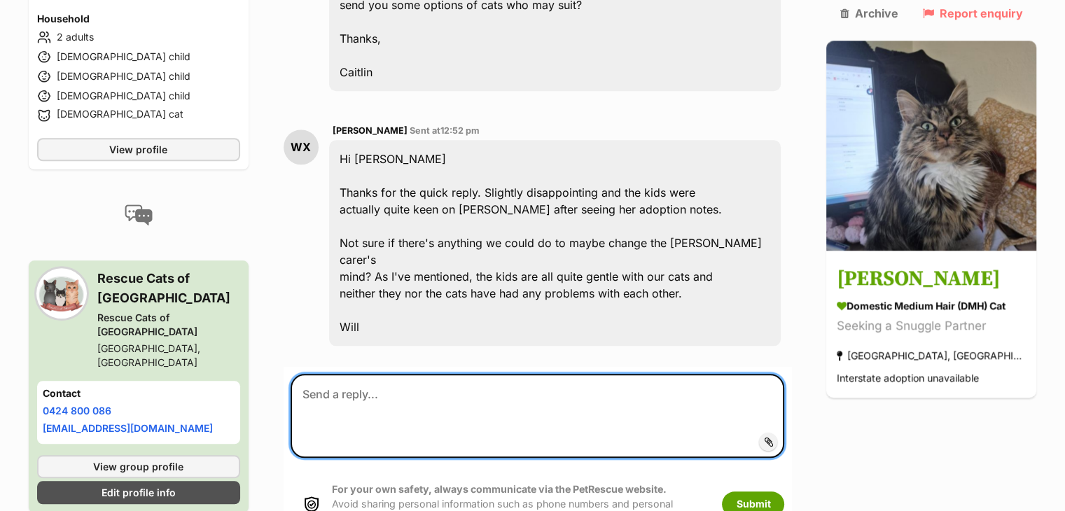
click at [487, 374] on textarea at bounding box center [537, 416] width 494 height 84
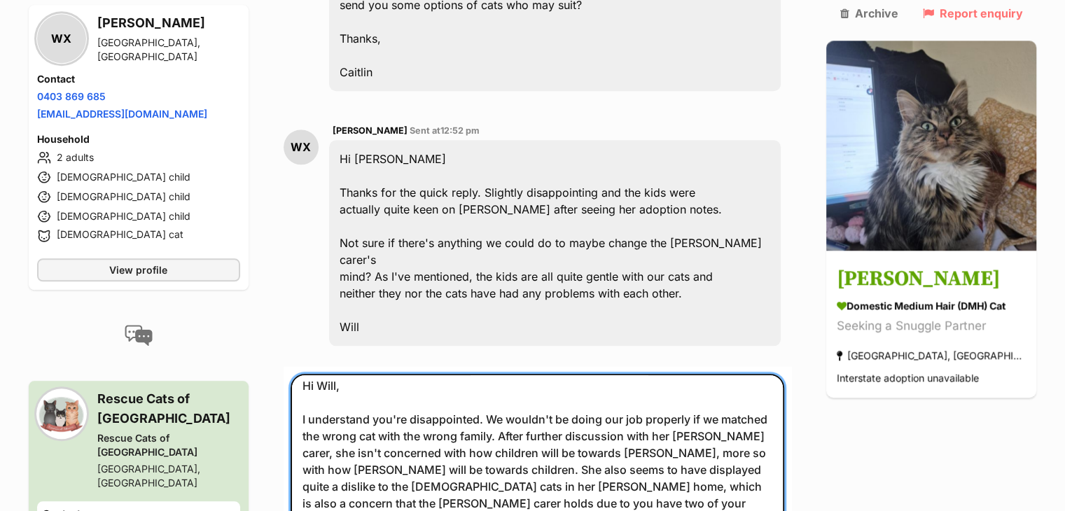
scroll to position [25, 0]
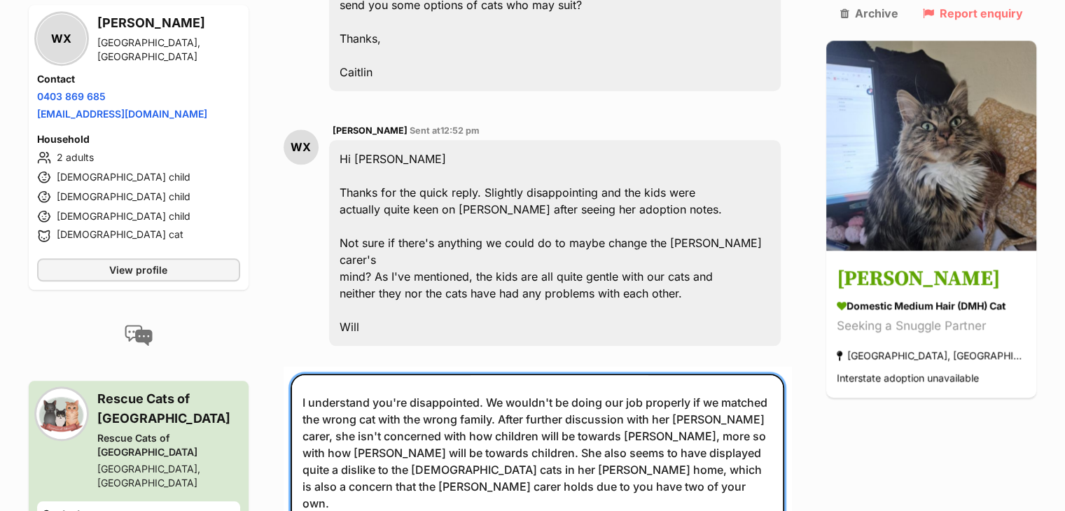
click at [415, 374] on textarea "Hi Will, I understand you're disappointed. We wouldn't be doing our job properl…" at bounding box center [537, 476] width 494 height 204
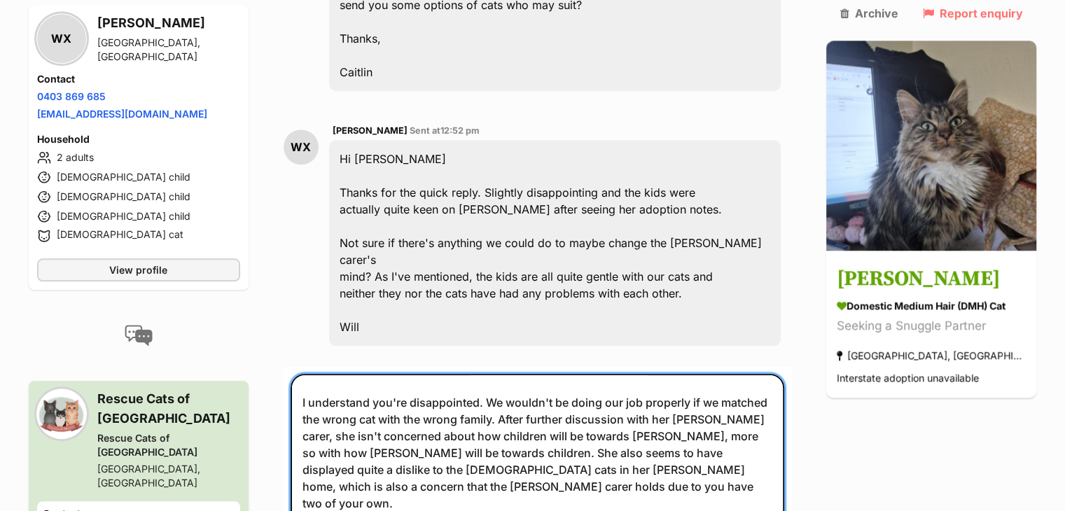
click at [454, 374] on textarea "Hi Will, I understand you're disappointed. We wouldn't be doing our job properl…" at bounding box center [537, 476] width 494 height 204
click at [434, 374] on textarea "Hi Will, I understand you're disappointed. We wouldn't be doing our job properl…" at bounding box center [537, 476] width 494 height 204
type textarea "Hi Will, I understand you're disappointed. We wouldn't be doing our job properl…"
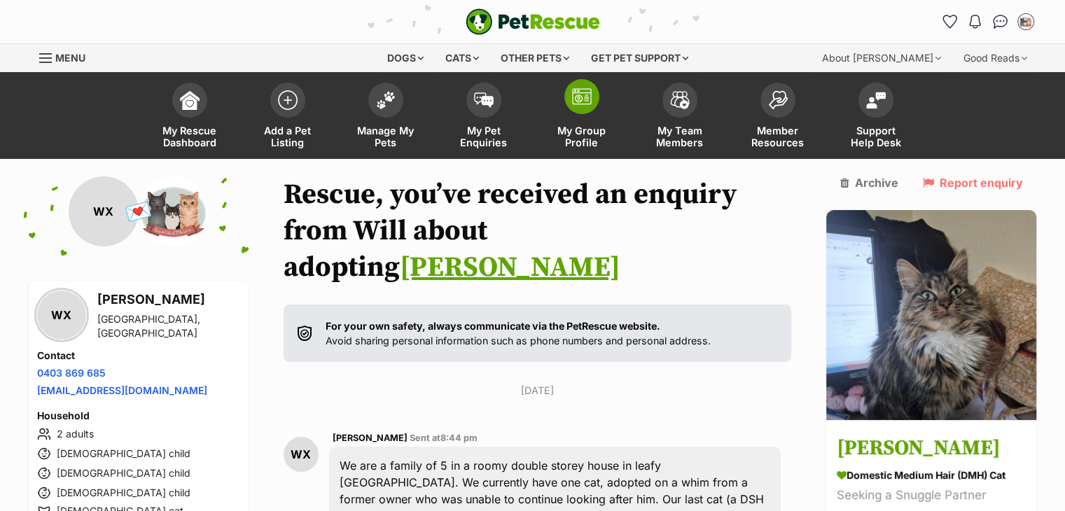
click at [605, 113] on link "My Group Profile" at bounding box center [582, 117] width 98 height 83
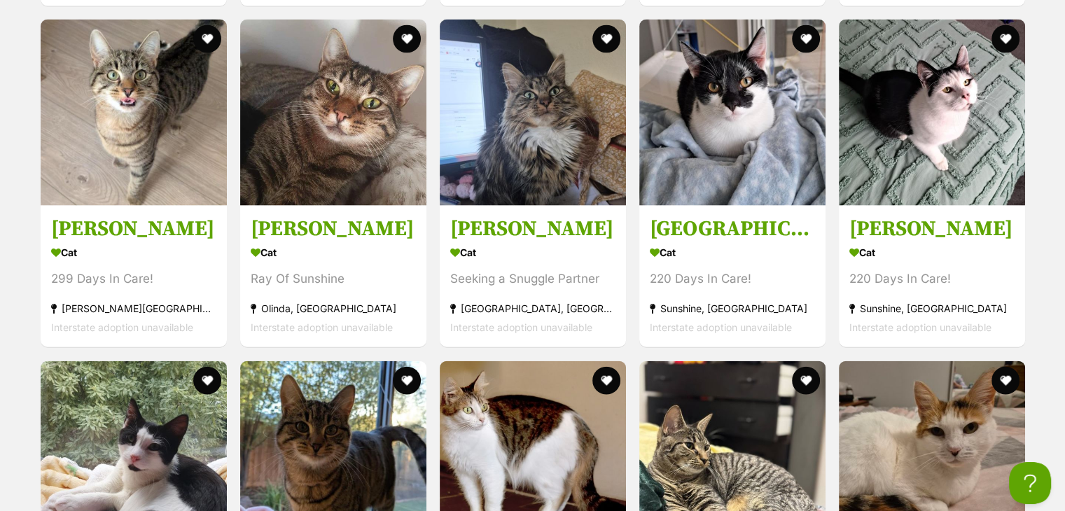
scroll to position [2990, 0]
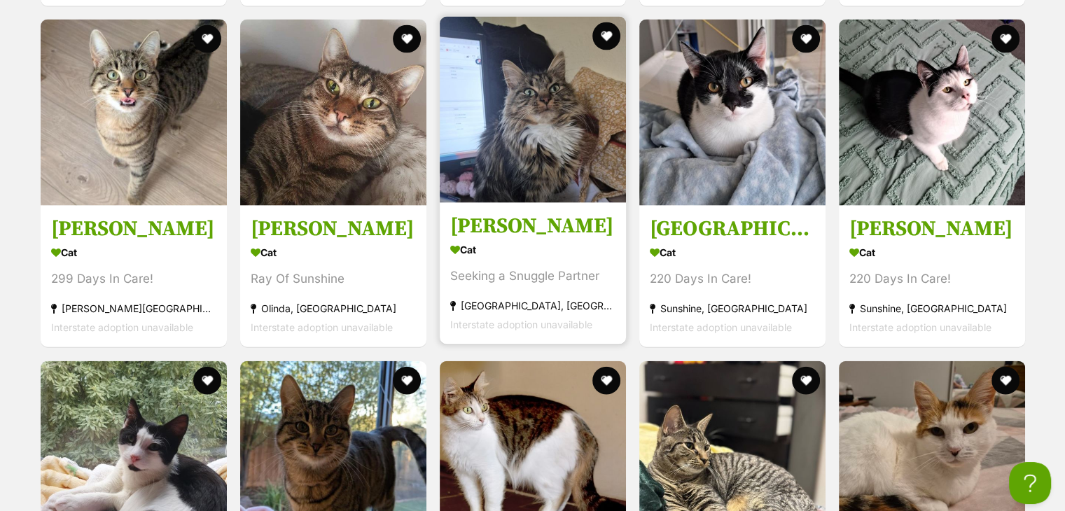
click at [578, 29] on img at bounding box center [533, 110] width 186 height 186
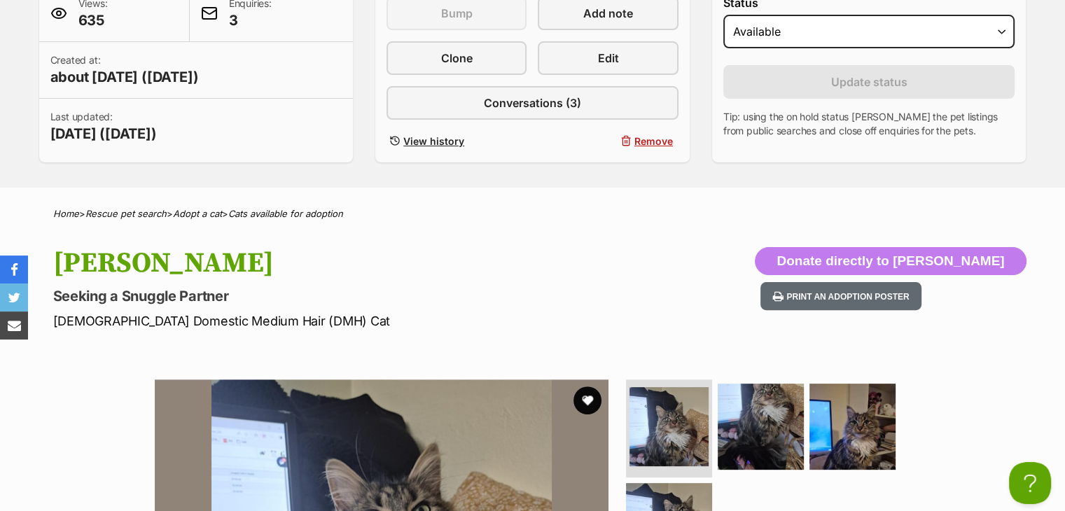
scroll to position [355, 0]
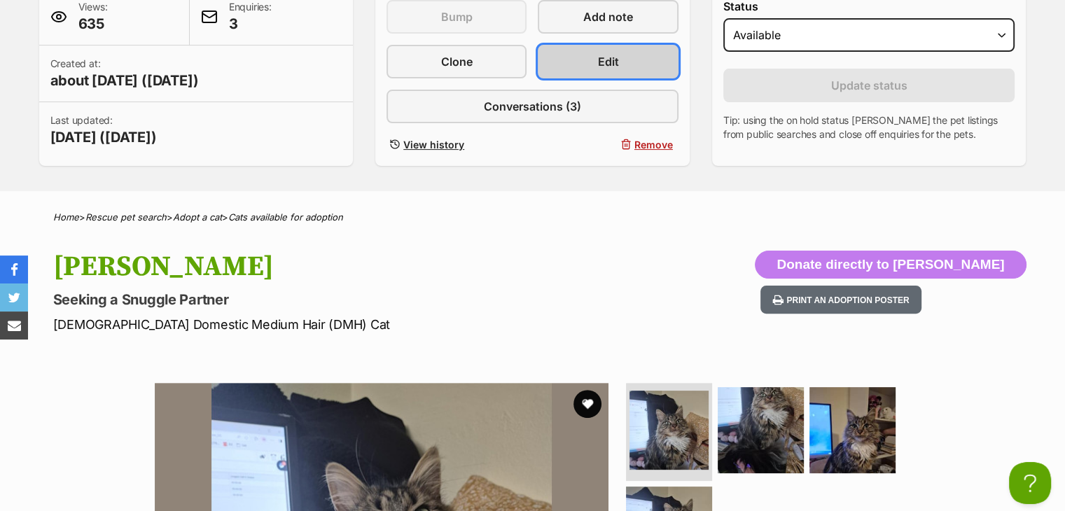
click at [613, 49] on link "Edit" at bounding box center [608, 62] width 140 height 34
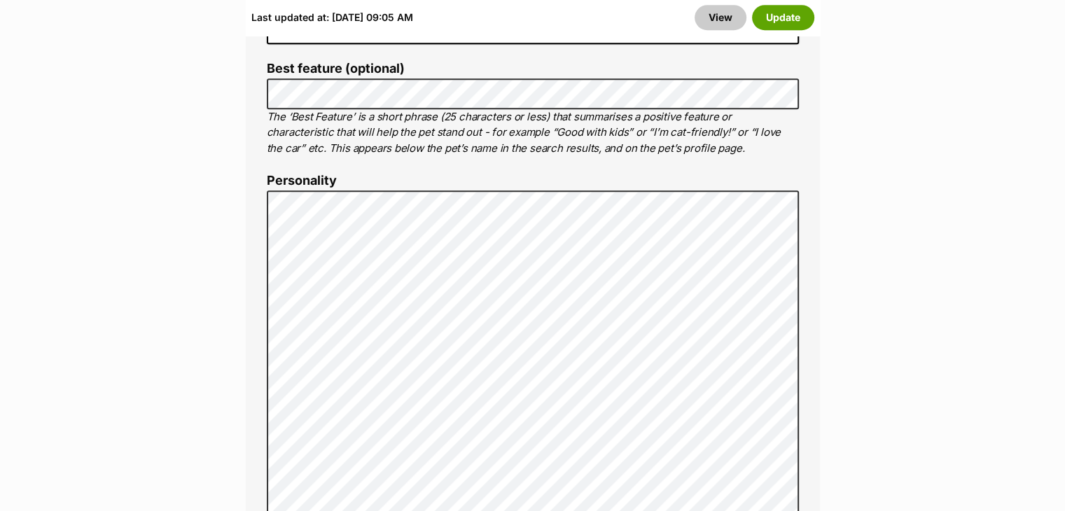
scroll to position [1033, 0]
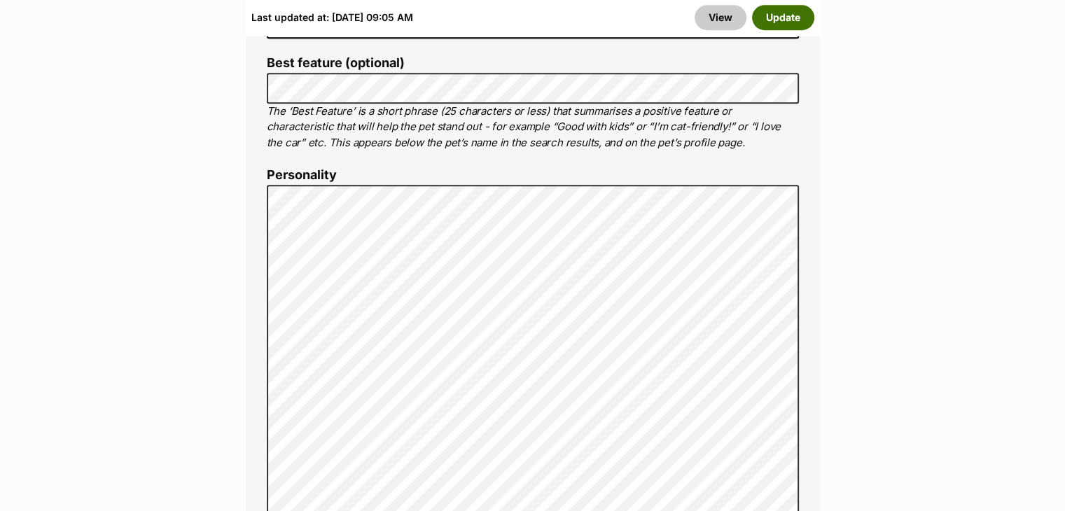
click at [790, 17] on button "Update" at bounding box center [783, 17] width 62 height 25
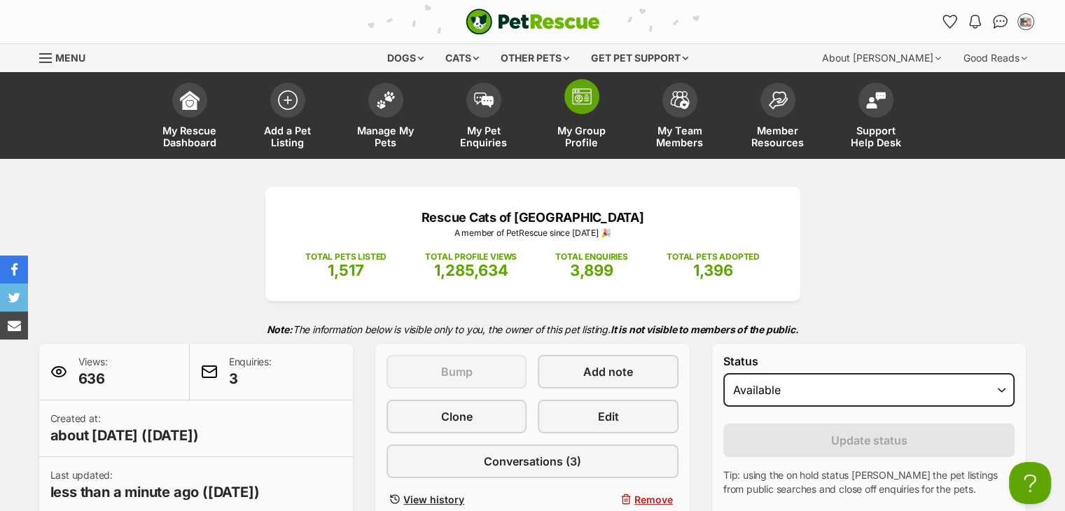
click at [613, 113] on link "My Group Profile" at bounding box center [582, 117] width 98 height 83
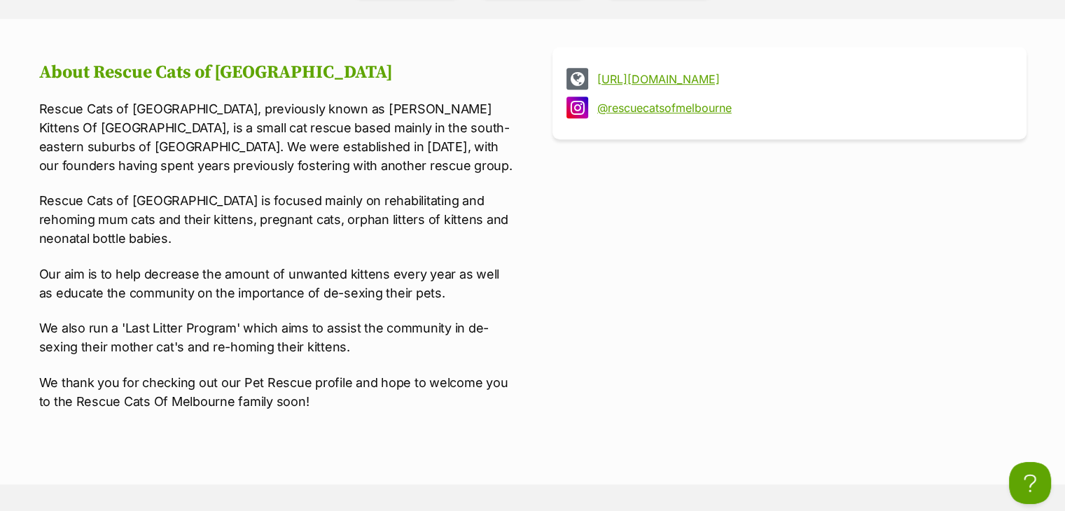
scroll to position [932, 0]
